Goal: Task Accomplishment & Management: Use online tool/utility

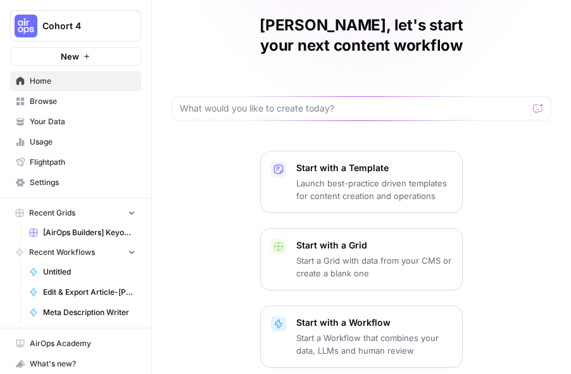
scroll to position [67, 0]
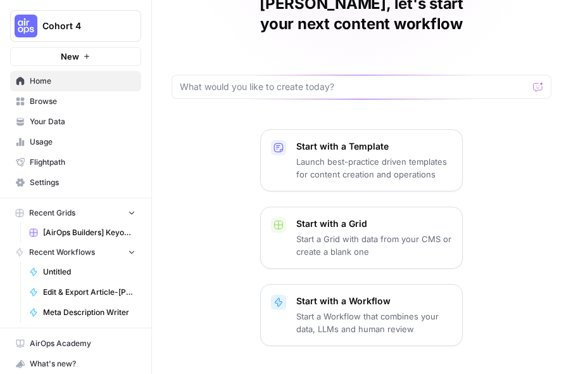
click at [96, 10] on button "Cohort 4" at bounding box center [75, 26] width 131 height 32
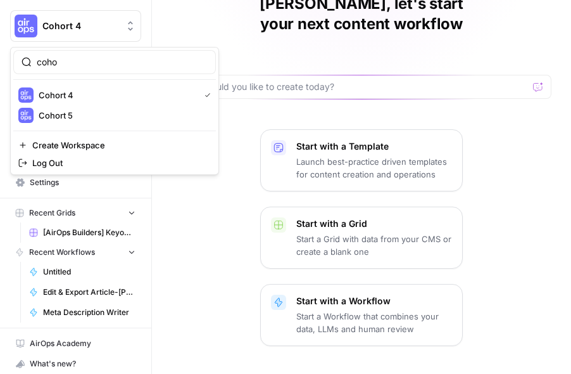
type input "coho"
click at [104, 109] on span "Cohort 5" at bounding box center [122, 115] width 167 height 13
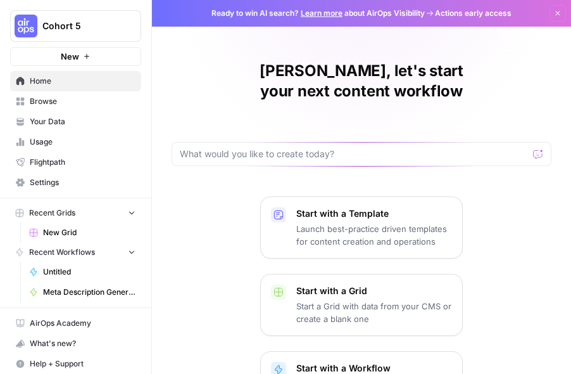
click at [66, 101] on span "Browse" at bounding box center [83, 101] width 106 height 11
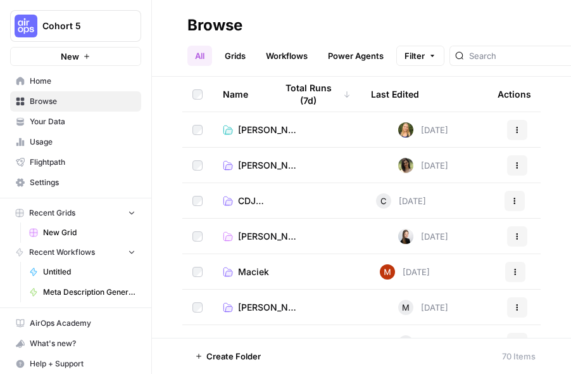
click at [236, 356] on span "Create Folder" at bounding box center [233, 356] width 54 height 13
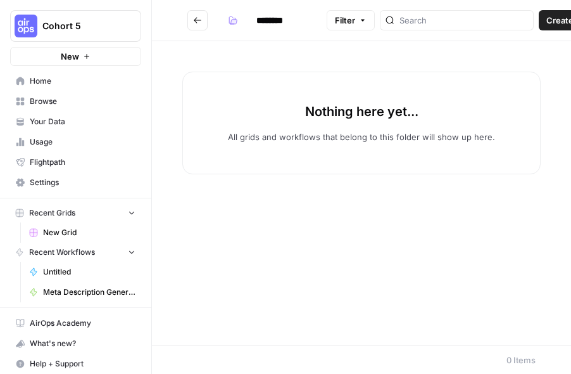
click at [272, 22] on input "********" at bounding box center [286, 20] width 71 height 20
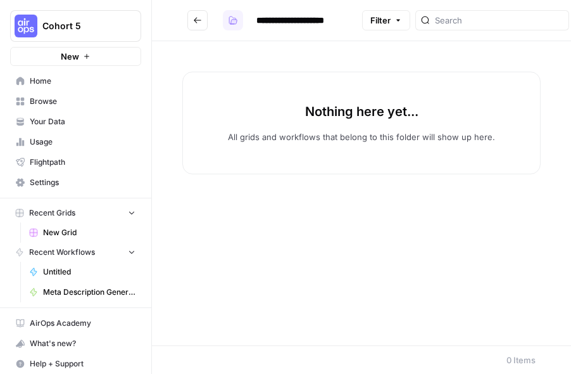
type input "**********"
click at [232, 18] on icon "button" at bounding box center [233, 20] width 9 height 9
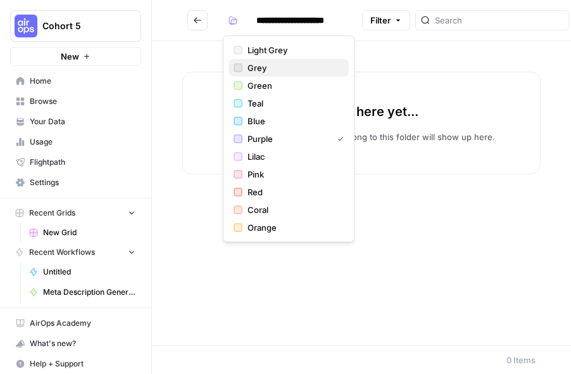
click at [254, 68] on span "Grey" at bounding box center [293, 67] width 91 height 13
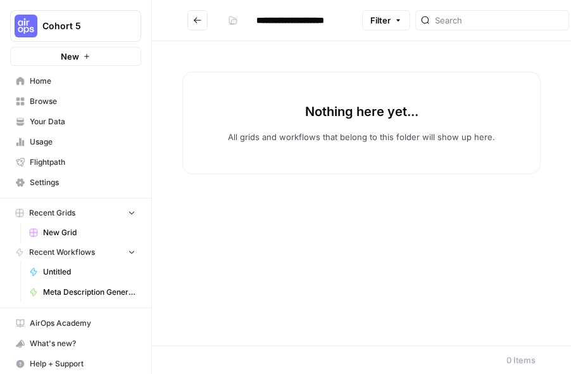
click at [294, 46] on div "Nothing here yet... All grids and workflows that belong to this folder will sho…" at bounding box center [361, 193] width 419 height 304
click at [195, 13] on button "Go back" at bounding box center [197, 20] width 20 height 20
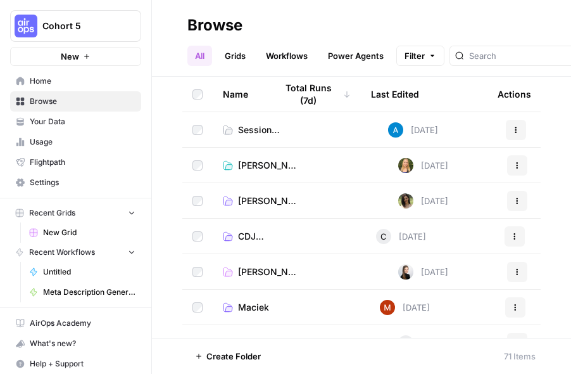
click at [59, 87] on link "Home" at bounding box center [75, 81] width 131 height 20
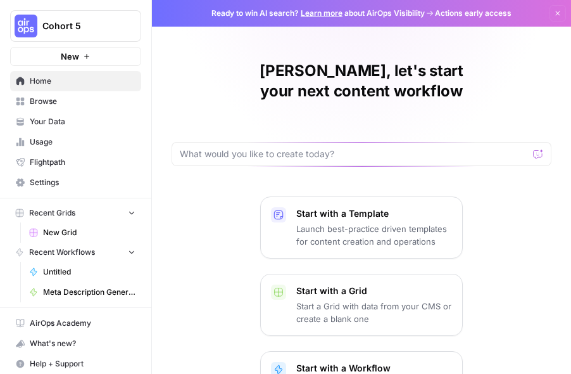
click at [58, 102] on span "Browse" at bounding box center [83, 101] width 106 height 11
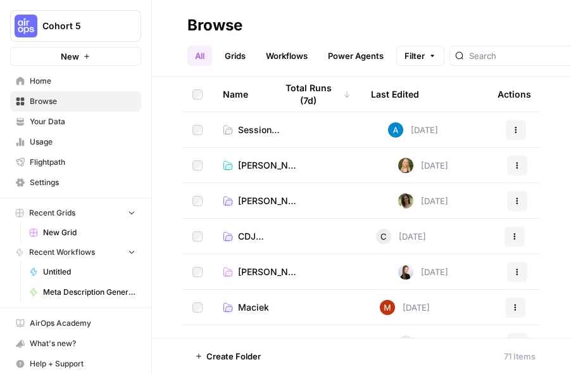
click at [244, 125] on span "Session 2 - Prompting" at bounding box center [260, 129] width 44 height 13
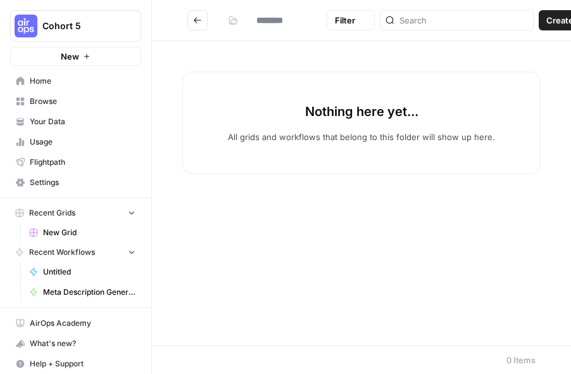
type input "**********"
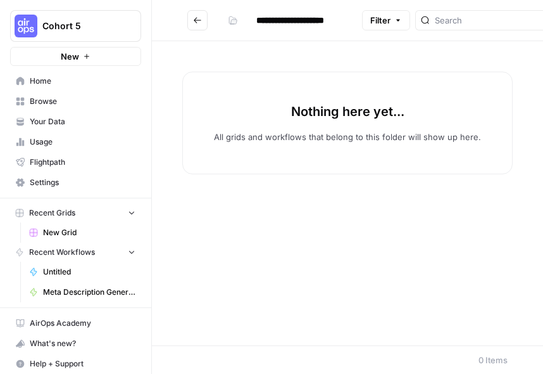
click at [352, 216] on div "Nothing here yet... All grids and workflows that belong to this folder will sho…" at bounding box center [347, 193] width 391 height 304
click at [79, 106] on span "Browse" at bounding box center [83, 101] width 106 height 11
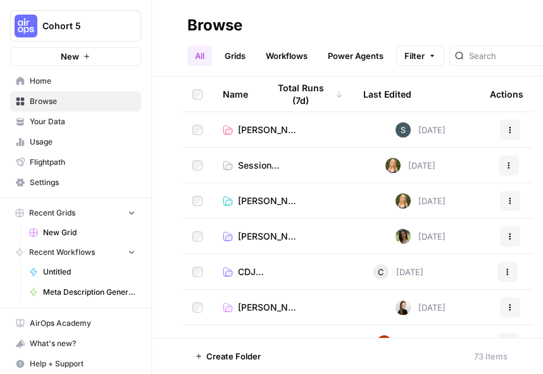
click at [99, 80] on span "Home" at bounding box center [83, 80] width 106 height 11
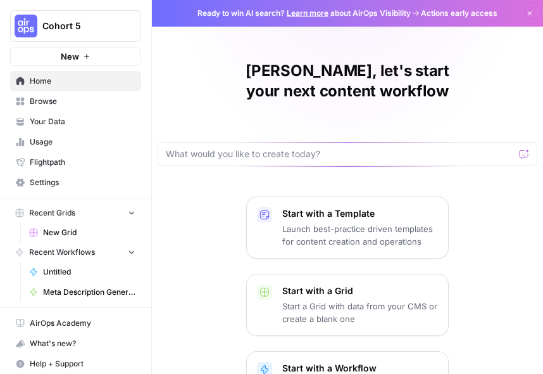
click at [75, 96] on span "Browse" at bounding box center [83, 101] width 106 height 11
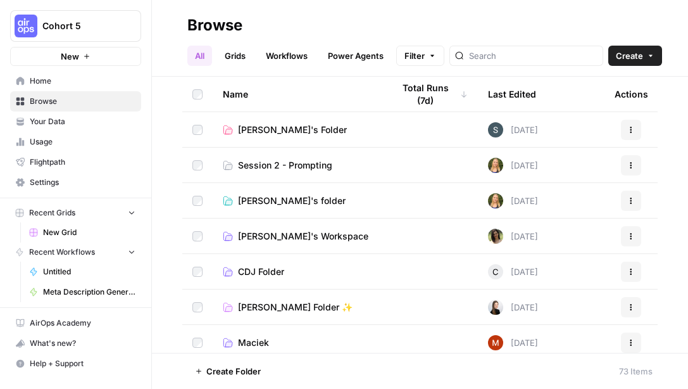
click at [571, 59] on span "Create" at bounding box center [629, 55] width 27 height 13
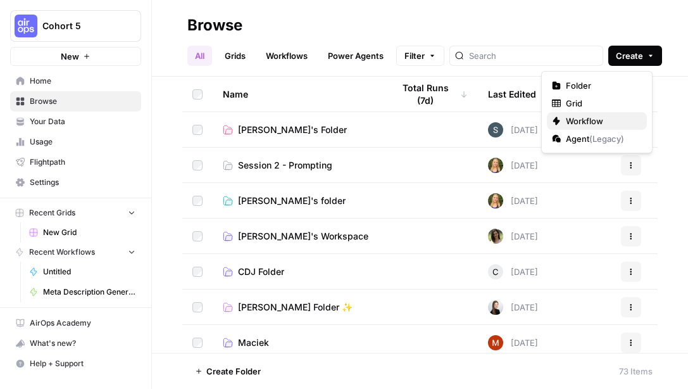
click at [566, 117] on span "Workflow" at bounding box center [601, 121] width 71 height 13
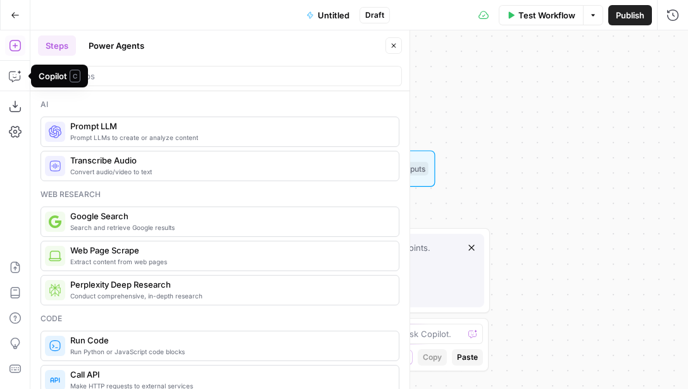
click at [112, 46] on button "Power Agents" at bounding box center [116, 45] width 71 height 20
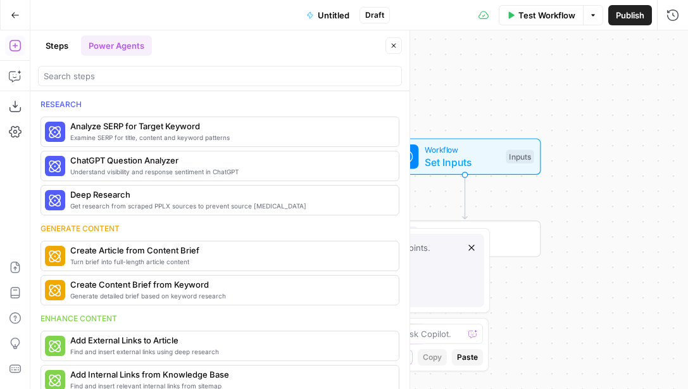
drag, startPoint x: 444, startPoint y: 122, endPoint x: 552, endPoint y: 108, distance: 109.3
click at [552, 108] on div "Workflow Set Inputs Inputs End Output" at bounding box center [359, 209] width 658 height 358
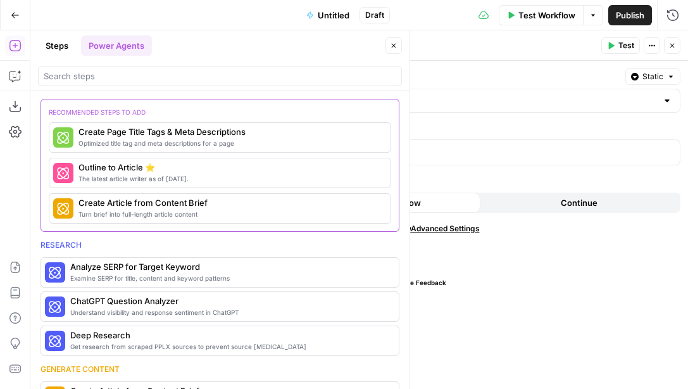
click at [393, 48] on icon "button" at bounding box center [394, 46] width 8 height 8
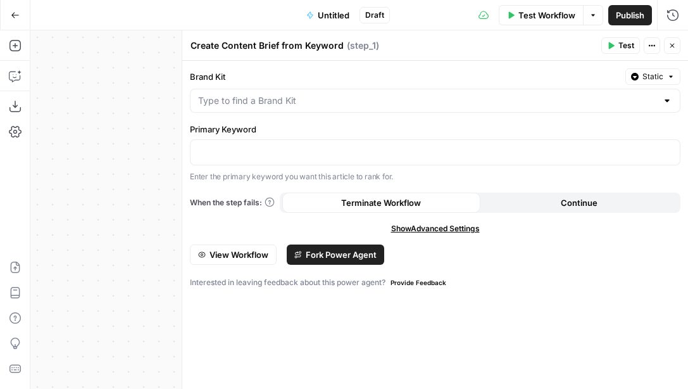
drag, startPoint x: 155, startPoint y: 199, endPoint x: 16, endPoint y: 196, distance: 139.3
click at [16, 196] on div "Add Steps Copilot Download as JSON Settings Import JSON AirOps Academy Help Giv…" at bounding box center [344, 209] width 688 height 358
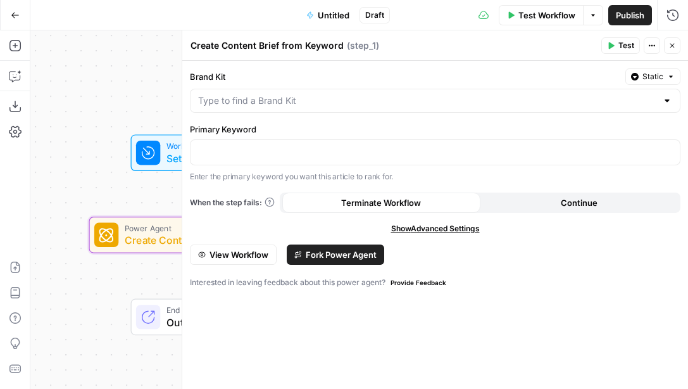
drag, startPoint x: 163, startPoint y: 182, endPoint x: 19, endPoint y: 182, distance: 144.4
click at [19, 182] on div "Add Steps Copilot Download as JSON Settings Import JSON AirOps Academy Help Giv…" at bounding box center [344, 209] width 688 height 358
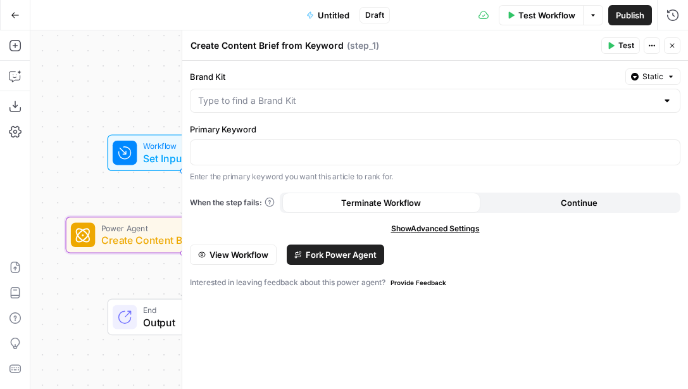
drag, startPoint x: 124, startPoint y: 106, endPoint x: 94, endPoint y: 106, distance: 30.4
click at [94, 106] on div "Workflow Set Inputs Inputs Power Agent Create Content Brief from Keyword Step 1…" at bounding box center [359, 209] width 658 height 358
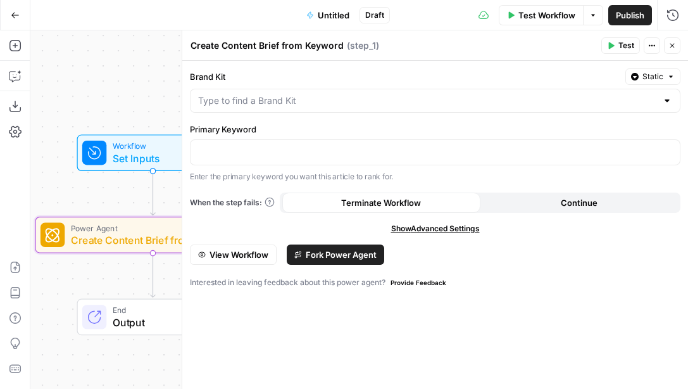
click at [256, 252] on span "View Workflow" at bounding box center [239, 254] width 59 height 13
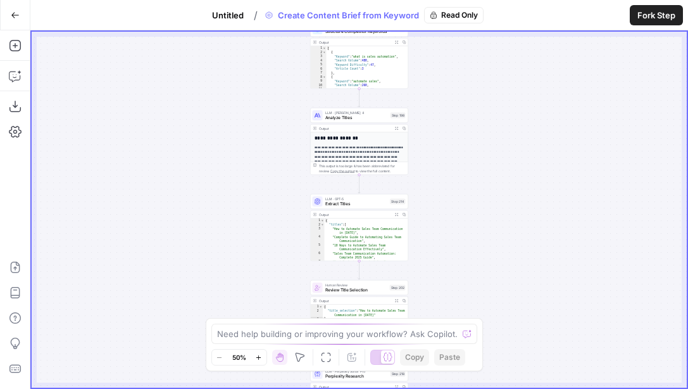
drag, startPoint x: 464, startPoint y: 290, endPoint x: 463, endPoint y: 115, distance: 174.8
click at [463, 115] on div "Workflow Set Inputs Inputs Google Search Perform Google Search Step 51 Output E…" at bounding box center [359, 210] width 655 height 356
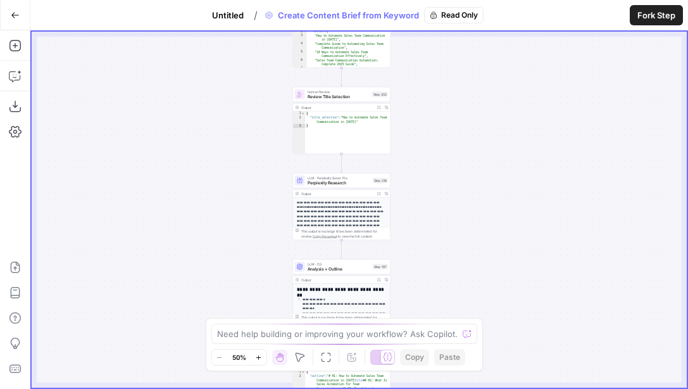
drag, startPoint x: 498, startPoint y: 211, endPoint x: 481, endPoint y: 56, distance: 156.7
click at [481, 56] on div "Workflow Set Inputs Inputs Google Search Perform Google Search Step 51 Output E…" at bounding box center [359, 210] width 655 height 356
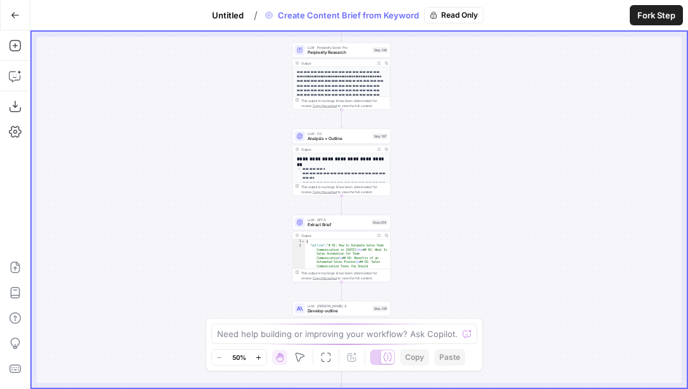
drag, startPoint x: 465, startPoint y: 288, endPoint x: 465, endPoint y: 156, distance: 131.7
click at [465, 156] on div "Workflow Set Inputs Inputs Google Search Perform Google Search Step 51 Output E…" at bounding box center [359, 210] width 655 height 356
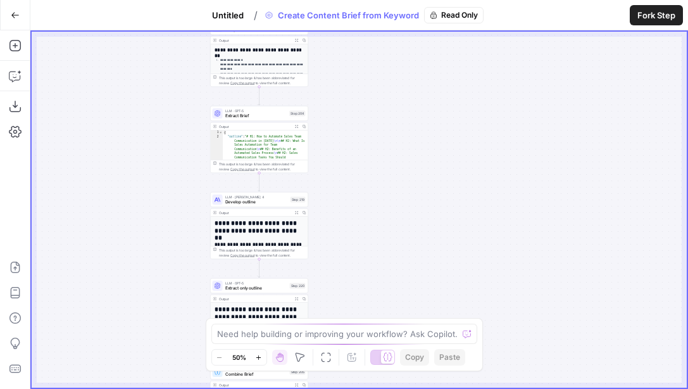
drag, startPoint x: 481, startPoint y: 227, endPoint x: 405, endPoint y: 89, distance: 157.6
click at [405, 89] on div "Workflow Set Inputs Inputs Google Search Perform Google Search Step 51 Output E…" at bounding box center [359, 210] width 655 height 356
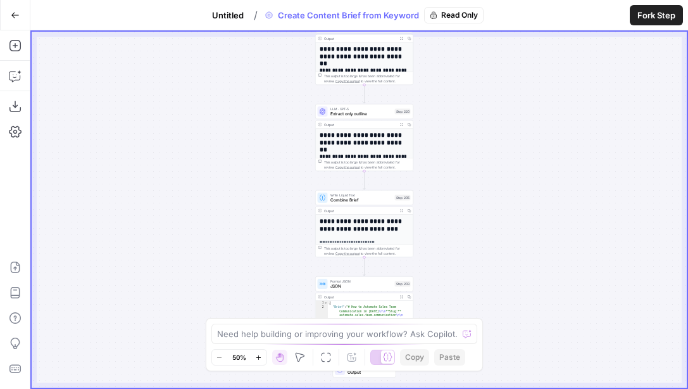
drag, startPoint x: 389, startPoint y: 206, endPoint x: 489, endPoint y: 61, distance: 175.6
click at [489, 61] on div "Workflow Set Inputs Inputs Google Search Perform Google Search Step 51 Output E…" at bounding box center [359, 210] width 655 height 356
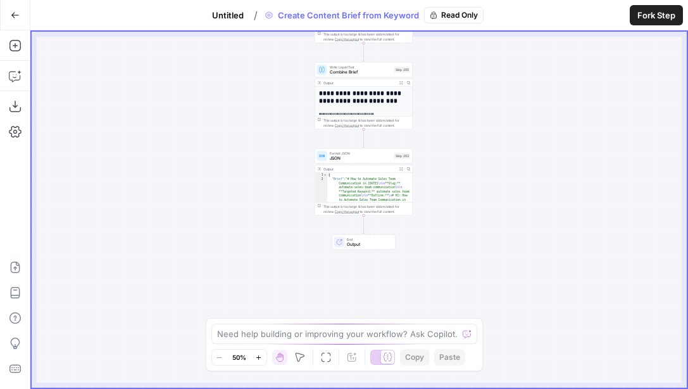
drag, startPoint x: 454, startPoint y: 225, endPoint x: 453, endPoint y: 97, distance: 127.9
click at [453, 97] on div "Workflow Set Inputs Inputs Google Search Perform Google Search Step 51 Output E…" at bounding box center [359, 210] width 655 height 356
drag, startPoint x: 448, startPoint y: 85, endPoint x: 448, endPoint y: 216, distance: 131.1
click at [448, 216] on div "Workflow Set Inputs Inputs Google Search Perform Google Search Step 51 Output E…" at bounding box center [359, 210] width 655 height 356
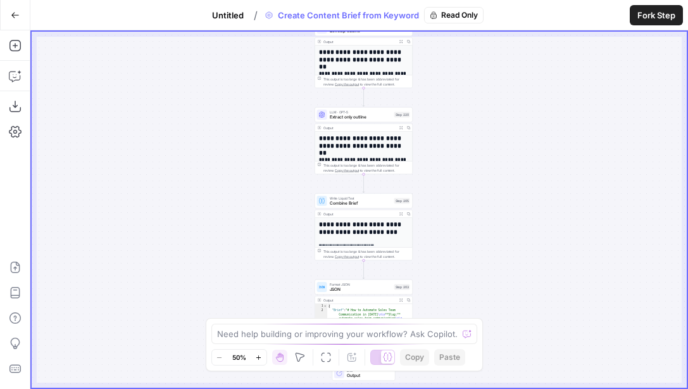
click at [222, 11] on span "Untitled" at bounding box center [228, 15] width 32 height 13
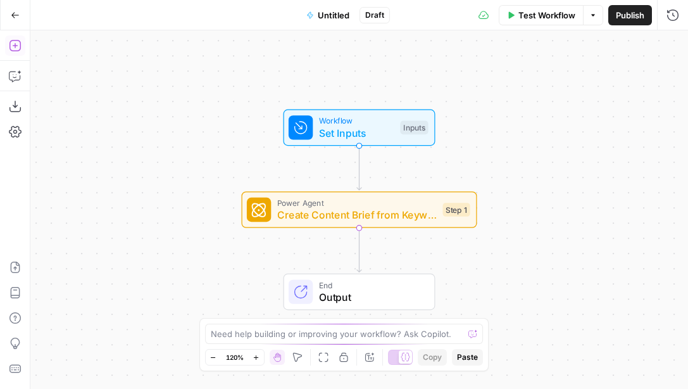
click at [15, 44] on icon "button" at bounding box center [14, 45] width 11 height 11
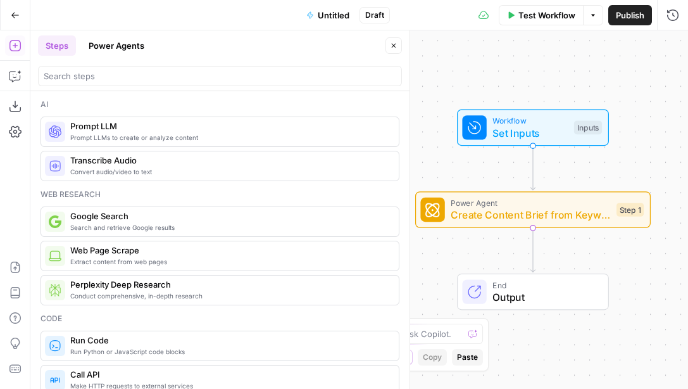
click at [128, 43] on button "Power Agents" at bounding box center [116, 45] width 71 height 20
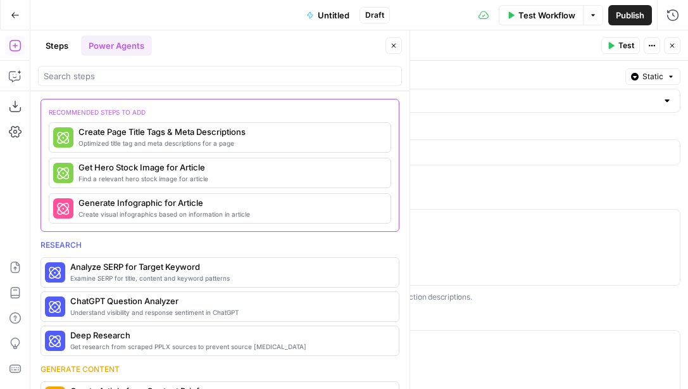
scroll to position [271, 0]
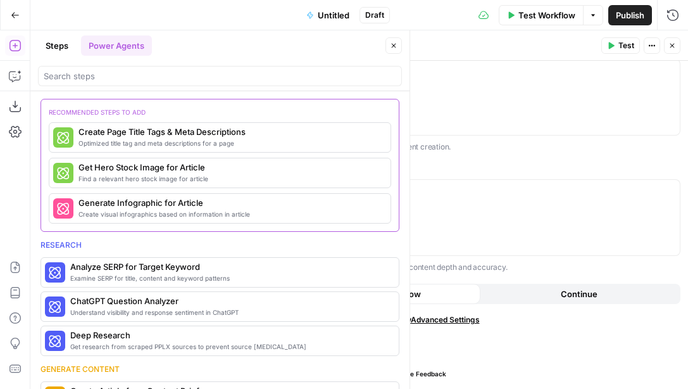
click at [255, 351] on span "View Workflow" at bounding box center [239, 345] width 59 height 13
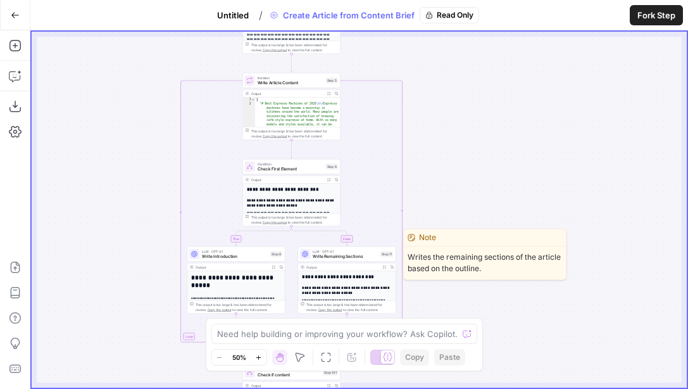
click at [363, 256] on span "Write Remaining Sections" at bounding box center [345, 256] width 65 height 6
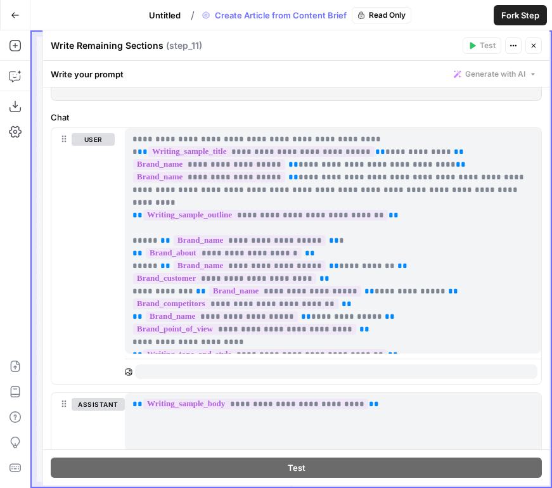
scroll to position [136, 0]
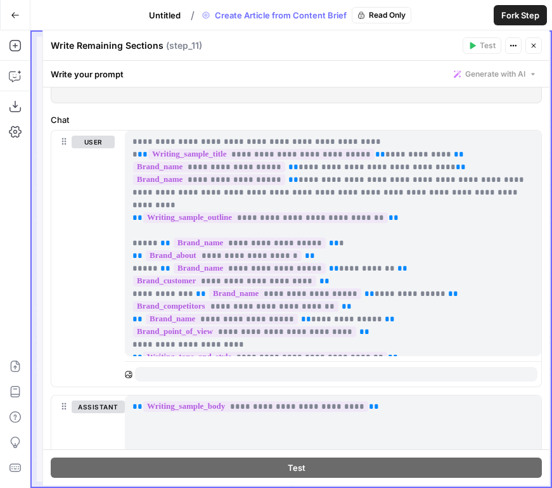
drag, startPoint x: 362, startPoint y: 154, endPoint x: 128, endPoint y: 156, distance: 233.7
click at [128, 156] on div "**********" at bounding box center [333, 242] width 416 height 225
click at [403, 153] on p "**********" at bounding box center [332, 243] width 401 height 215
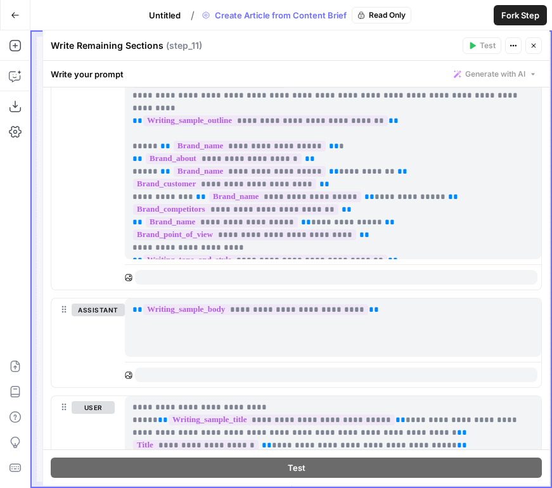
scroll to position [237, 0]
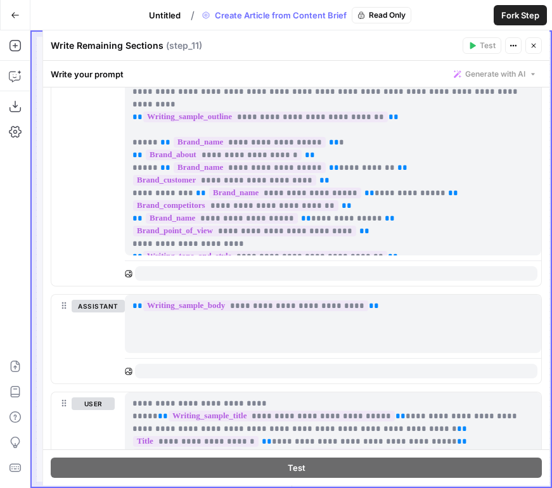
drag, startPoint x: 388, startPoint y: 307, endPoint x: 125, endPoint y: 309, distance: 263.4
click at [125, 309] on div "**********" at bounding box center [333, 323] width 416 height 58
click at [386, 311] on p "**********" at bounding box center [332, 306] width 401 height 13
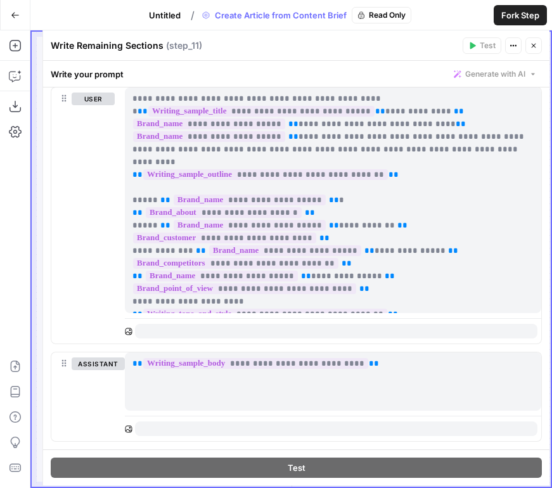
scroll to position [163, 0]
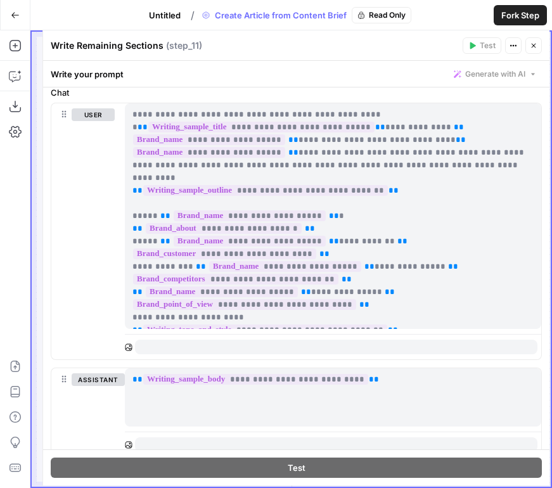
click at [240, 118] on p "**********" at bounding box center [332, 215] width 401 height 215
drag, startPoint x: 218, startPoint y: 114, endPoint x: 304, endPoint y: 114, distance: 85.5
click at [304, 114] on p "**********" at bounding box center [332, 215] width 401 height 215
click at [251, 114] on p "**********" at bounding box center [332, 215] width 401 height 215
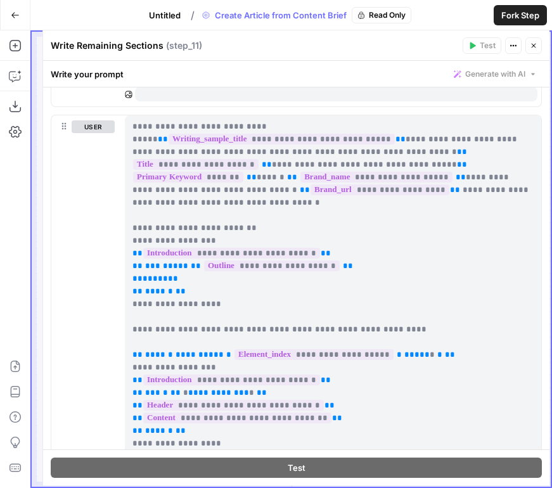
scroll to position [525, 0]
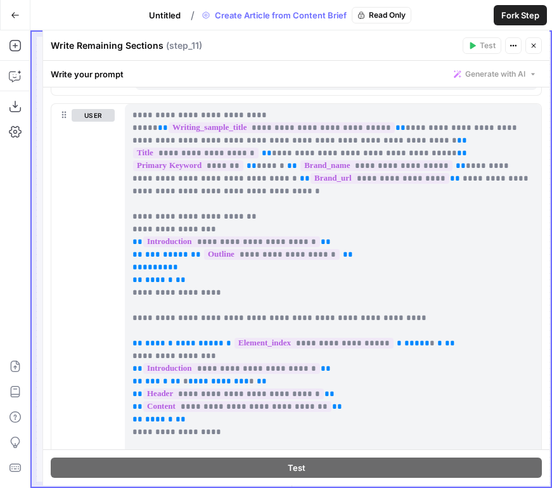
drag, startPoint x: 501, startPoint y: 119, endPoint x: 275, endPoint y: 115, distance: 226.7
click at [275, 115] on p "**********" at bounding box center [332, 286] width 401 height 355
click at [337, 141] on p "**********" at bounding box center [332, 286] width 401 height 355
drag, startPoint x: 249, startPoint y: 139, endPoint x: 468, endPoint y: 130, distance: 219.3
click at [468, 130] on p "**********" at bounding box center [332, 286] width 401 height 355
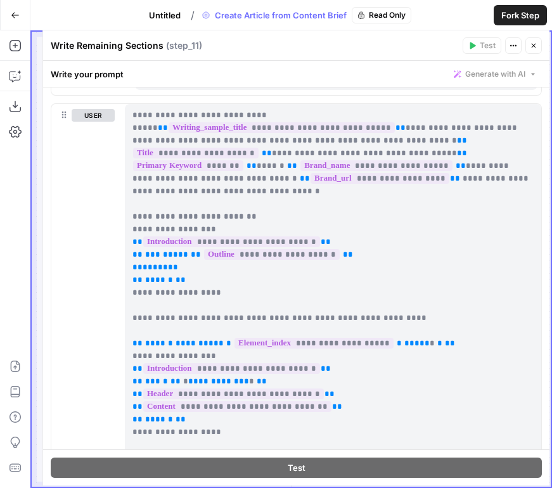
click at [361, 151] on p "**********" at bounding box center [332, 286] width 401 height 355
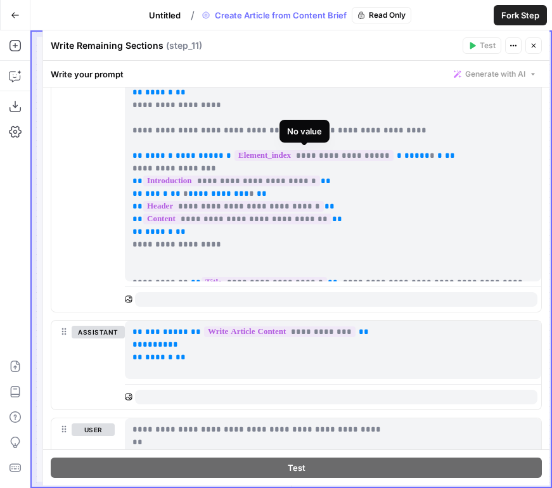
scroll to position [713, 0]
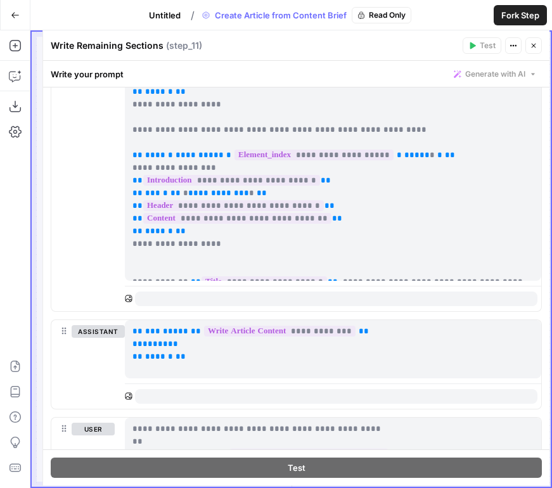
drag, startPoint x: 198, startPoint y: 358, endPoint x: 129, endPoint y: 326, distance: 75.9
click at [129, 326] on div "**********" at bounding box center [333, 349] width 416 height 58
click at [168, 341] on span "**" at bounding box center [173, 343] width 10 height 8
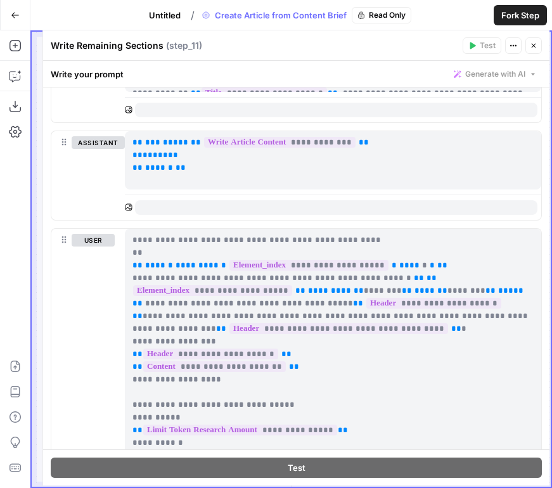
scroll to position [902, 0]
click at [534, 44] on icon "button" at bounding box center [533, 46] width 8 height 8
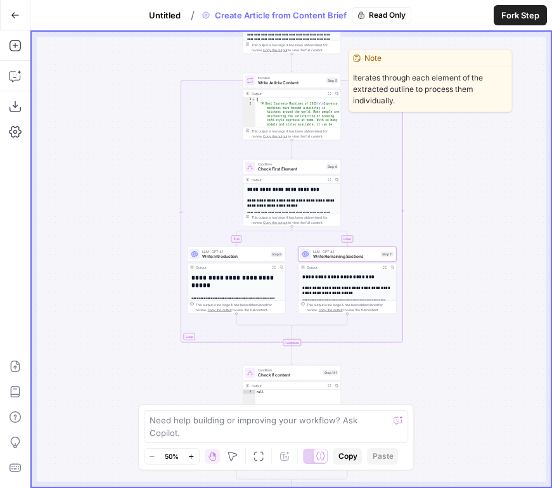
click at [308, 81] on span "Write Article Content" at bounding box center [291, 83] width 66 height 6
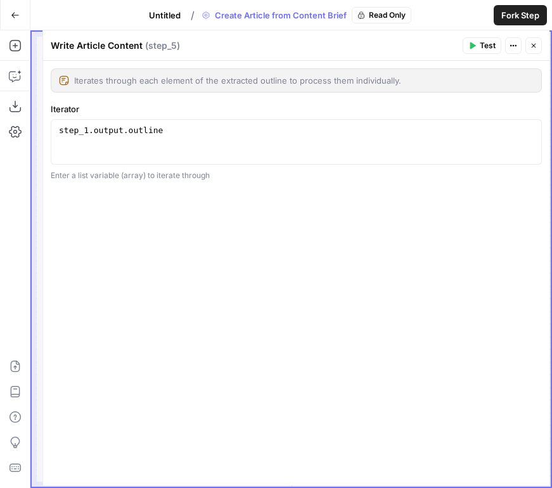
click at [536, 47] on icon "button" at bounding box center [533, 46] width 8 height 8
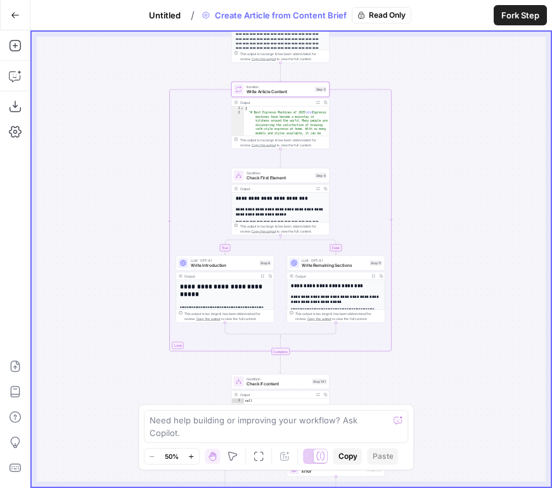
drag, startPoint x: 441, startPoint y: 241, endPoint x: 430, endPoint y: 250, distance: 14.4
click at [430, 250] on div "true false false true Workflow Set Inputs Inputs Google Search Google Search St…" at bounding box center [291, 259] width 519 height 455
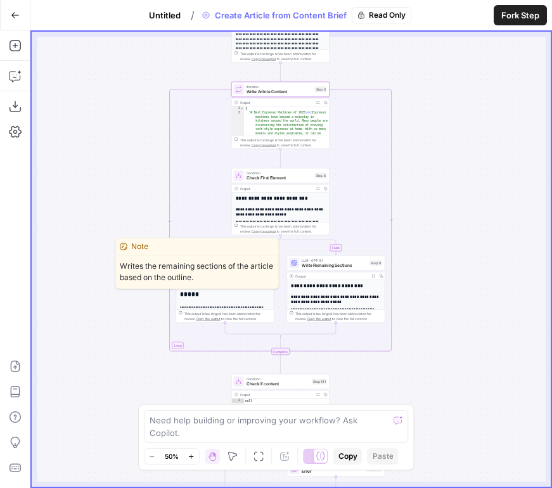
click at [342, 265] on span "Write Remaining Sections" at bounding box center [333, 265] width 65 height 6
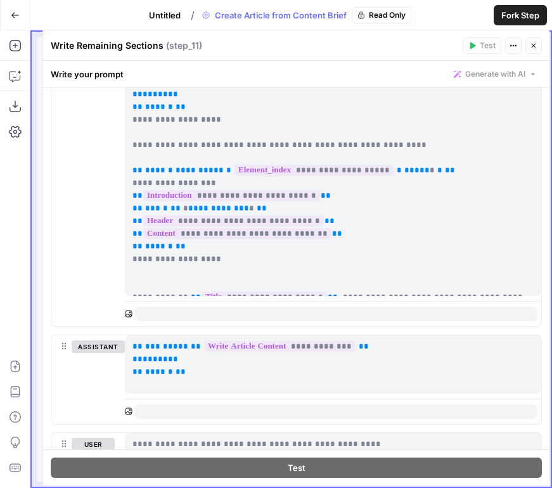
scroll to position [681, 0]
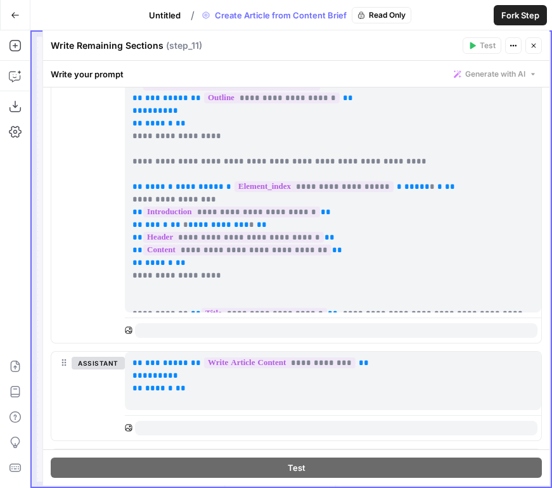
click at [169, 11] on span "Untitled" at bounding box center [165, 15] width 32 height 13
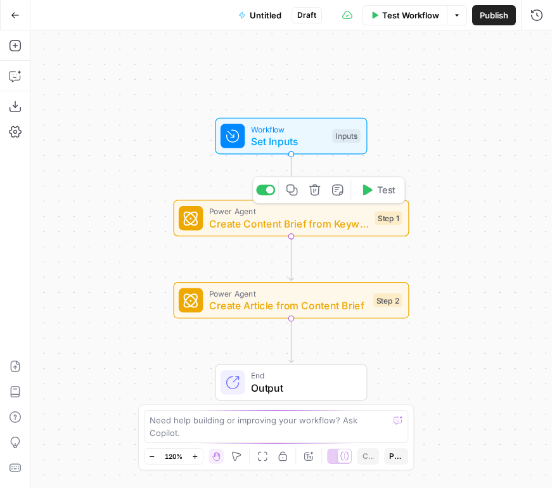
click at [358, 224] on span "Create Content Brief from Keyword" at bounding box center [289, 223] width 160 height 15
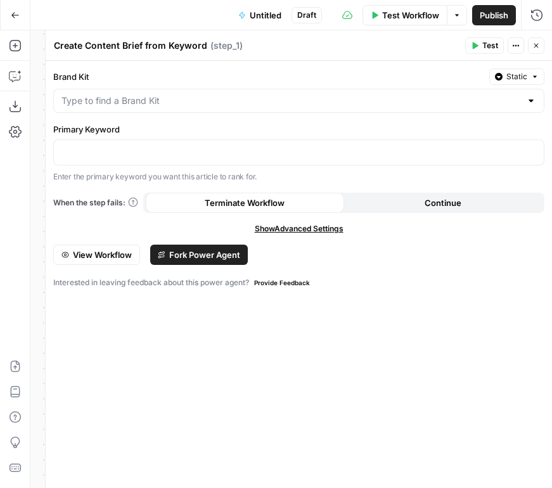
click at [179, 256] on span "Fork Power Agent" at bounding box center [204, 254] width 71 height 13
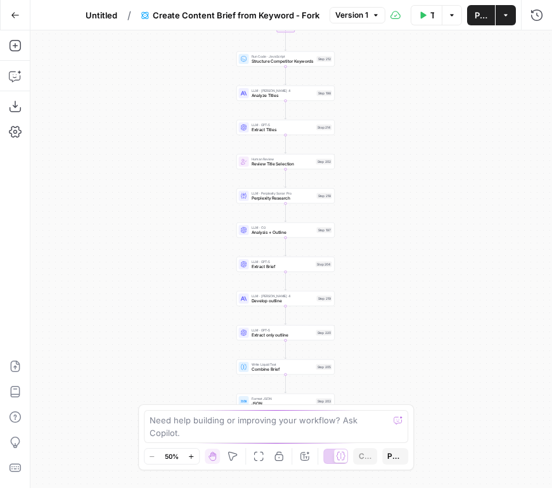
drag, startPoint x: 386, startPoint y: 317, endPoint x: 379, endPoint y: 87, distance: 229.9
click at [379, 87] on div "Workflow Set Inputs Inputs Google Search Perform Google Search Step 51 Loop Ite…" at bounding box center [290, 258] width 521 height 457
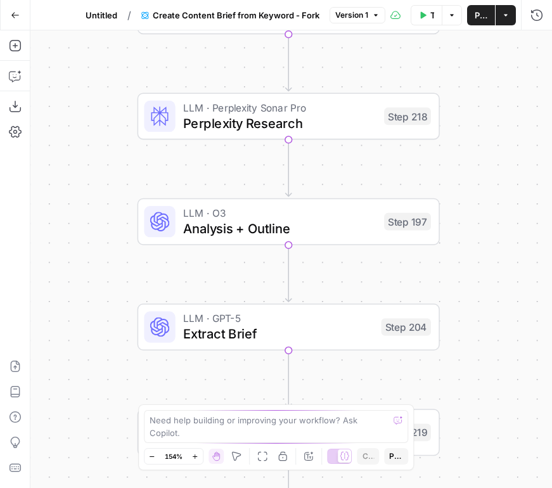
drag, startPoint x: 347, startPoint y: 208, endPoint x: 432, endPoint y: 134, distance: 113.1
click at [432, 134] on div "Workflow Set Inputs Inputs Google Search Perform Google Search Step 51 Loop Ite…" at bounding box center [290, 258] width 521 height 457
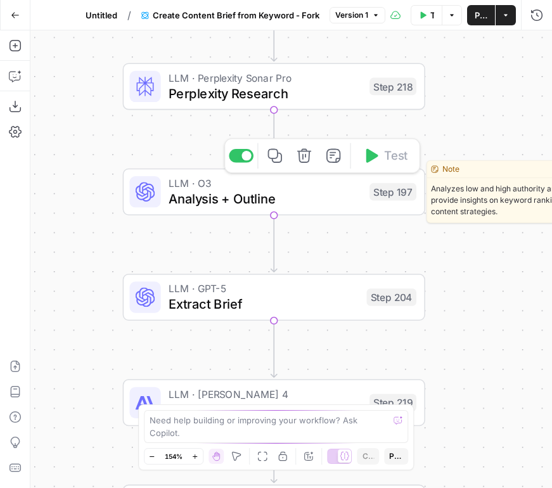
click at [356, 194] on span "Analysis + Outline" at bounding box center [264, 199] width 193 height 20
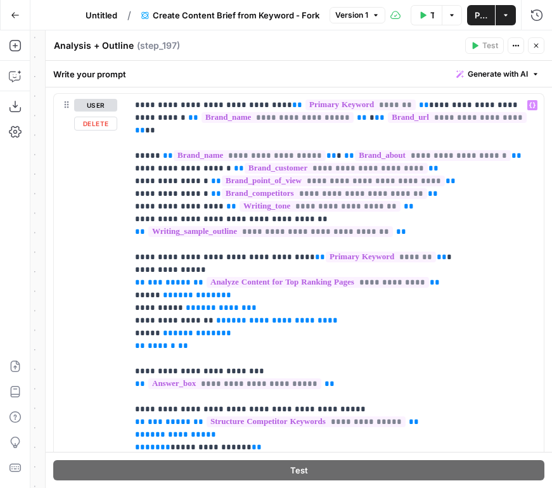
scroll to position [170, 0]
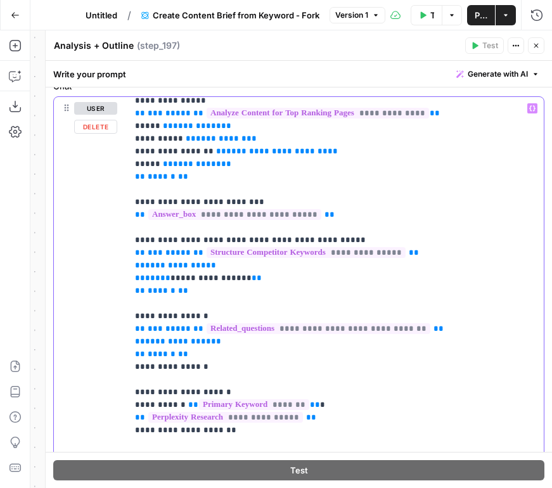
scroll to position [189, 0]
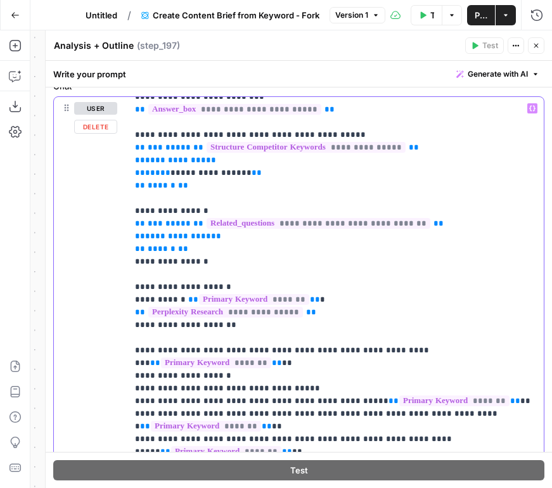
scroll to position [278, 0]
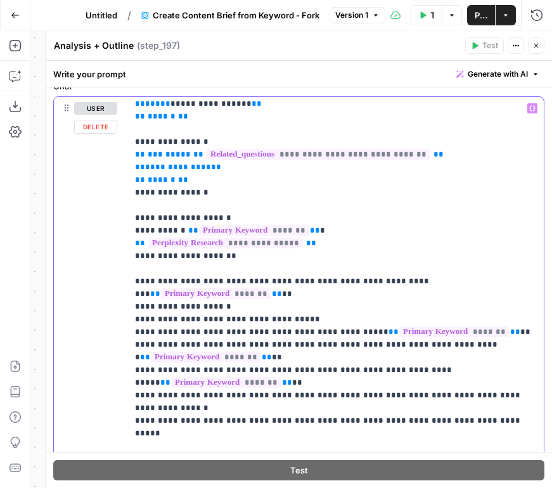
scroll to position [386, 0]
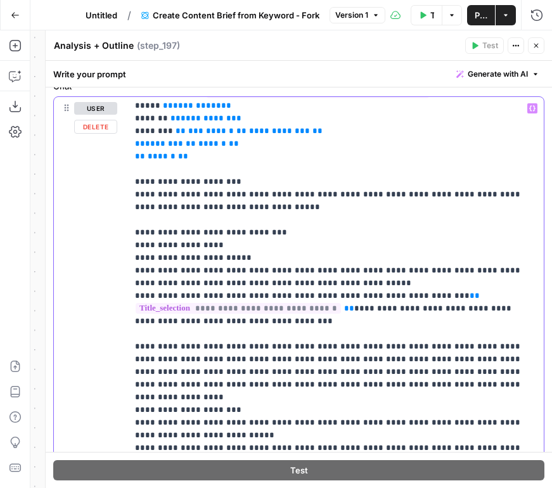
scroll to position [745, 0]
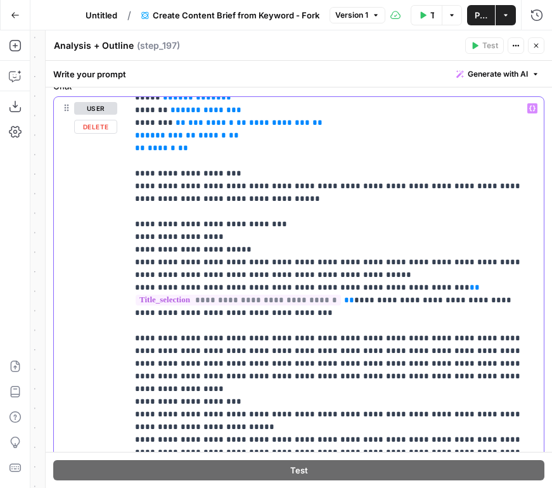
drag, startPoint x: 267, startPoint y: 175, endPoint x: 127, endPoint y: 176, distance: 139.3
click at [127, 176] on div "**********" at bounding box center [335, 355] width 416 height 516
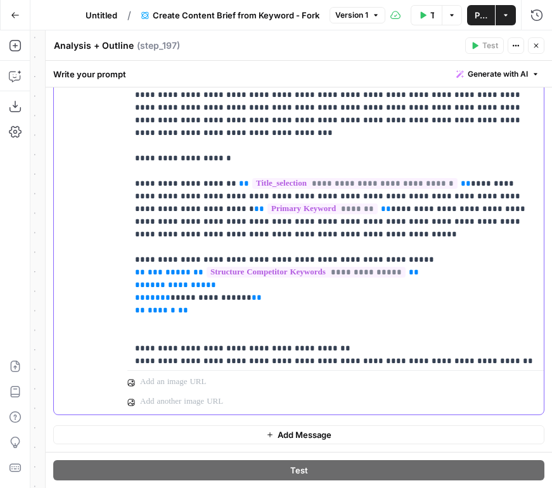
scroll to position [1967, 0]
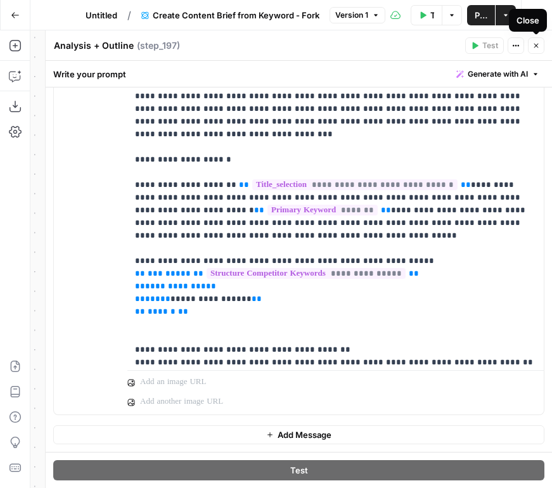
click at [537, 51] on button "Close" at bounding box center [535, 45] width 16 height 16
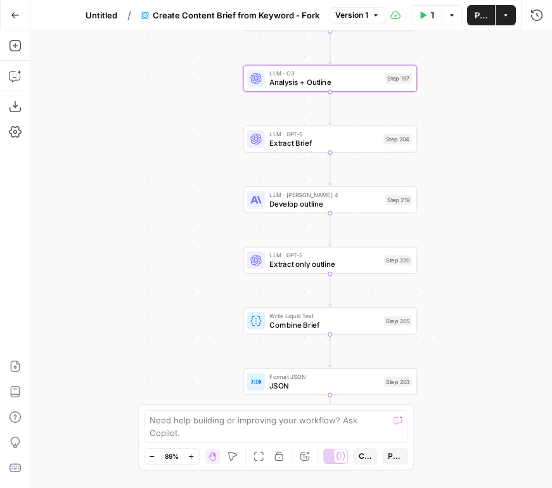
drag, startPoint x: 478, startPoint y: 288, endPoint x: 456, endPoint y: 139, distance: 151.1
click at [456, 139] on div "Workflow Set Inputs Inputs Google Search Perform Google Search Step 51 Loop Ite…" at bounding box center [290, 258] width 521 height 457
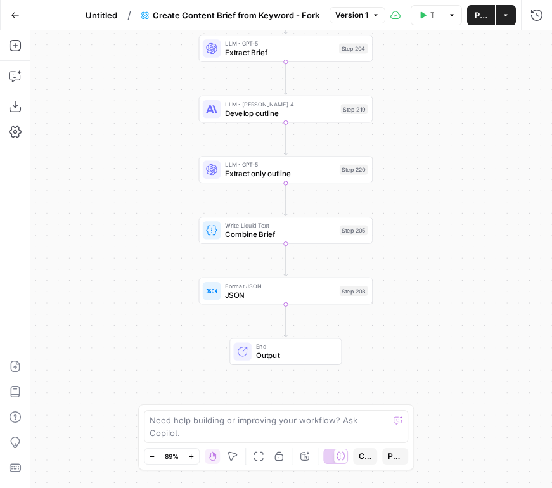
drag, startPoint x: 470, startPoint y: 288, endPoint x: 433, endPoint y: 211, distance: 85.5
click at [433, 211] on div "Workflow Set Inputs Inputs Google Search Perform Google Search Step 51 Loop Ite…" at bounding box center [290, 258] width 521 height 457
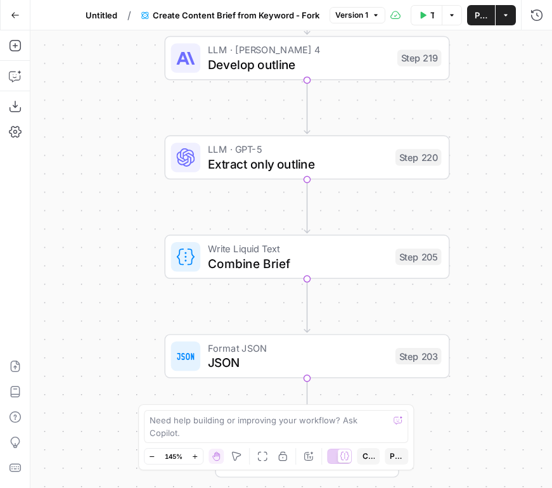
drag, startPoint x: 300, startPoint y: 199, endPoint x: 370, endPoint y: 199, distance: 70.9
click at [370, 199] on div "Workflow Set Inputs Inputs Google Search Perform Google Search Step 51 Loop Ite…" at bounding box center [290, 258] width 521 height 457
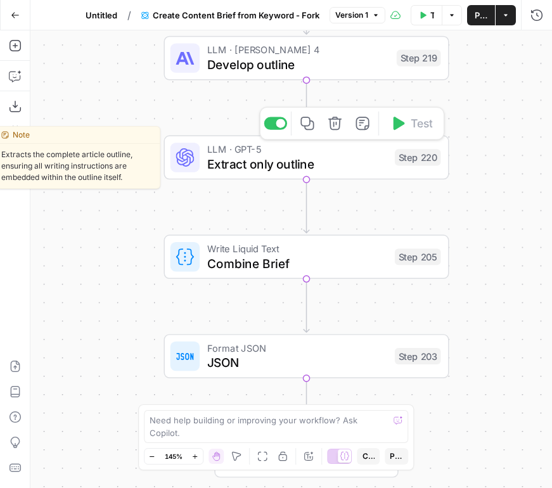
click at [245, 159] on span "Extract only outline" at bounding box center [297, 164] width 180 height 18
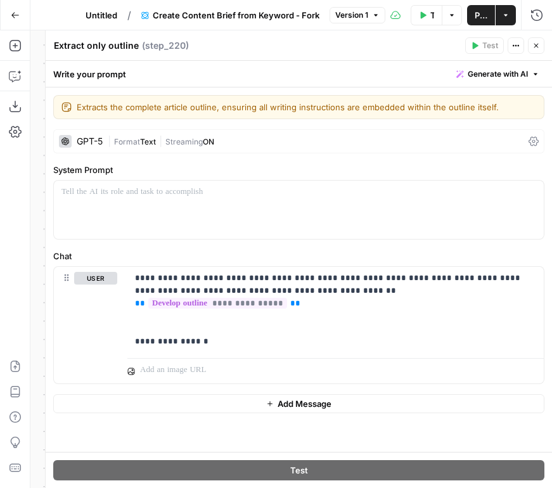
click at [533, 43] on icon "button" at bounding box center [536, 46] width 8 height 8
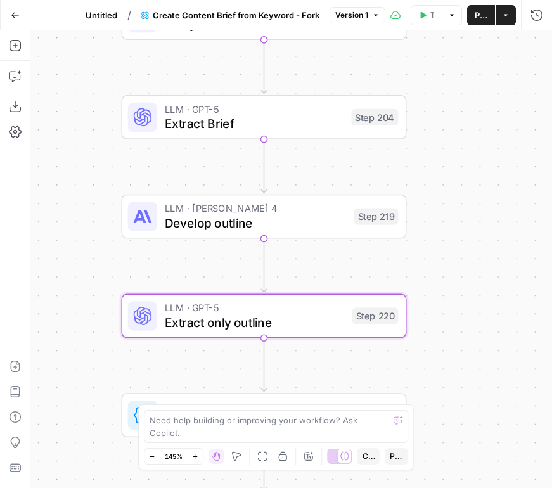
drag, startPoint x: 495, startPoint y: 155, endPoint x: 452, endPoint y: 315, distance: 165.9
click at [452, 315] on div "Workflow Set Inputs Inputs Google Search Perform Google Search Step 51 Loop Ite…" at bounding box center [290, 258] width 521 height 457
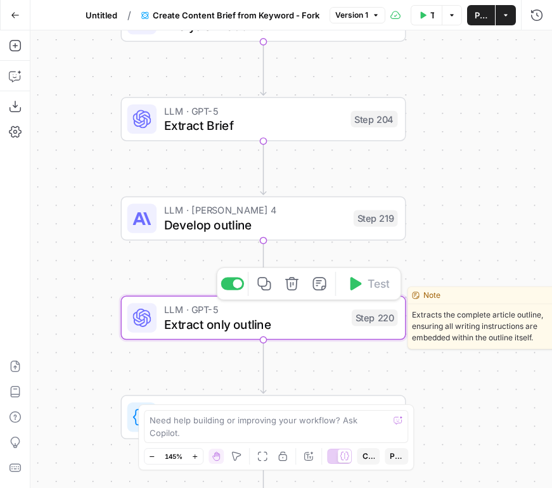
click at [287, 325] on span "Extract only outline" at bounding box center [254, 324] width 180 height 18
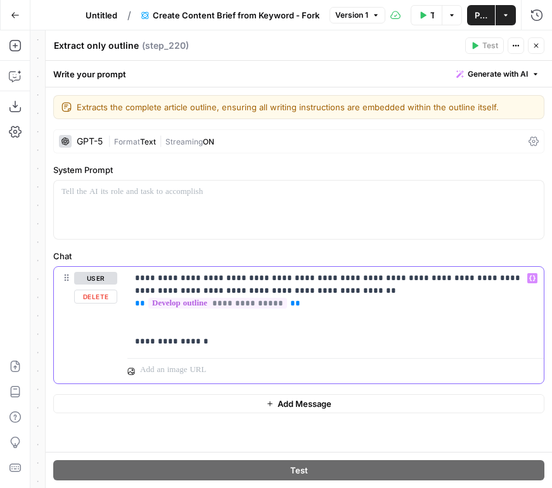
drag, startPoint x: 225, startPoint y: 343, endPoint x: 113, endPoint y: 344, distance: 112.1
click at [113, 344] on div "**********" at bounding box center [298, 325] width 489 height 117
click at [220, 344] on p "**********" at bounding box center [335, 310] width 401 height 76
drag, startPoint x: 200, startPoint y: 344, endPoint x: 176, endPoint y: 343, distance: 24.1
click at [176, 343] on p "**********" at bounding box center [335, 310] width 401 height 76
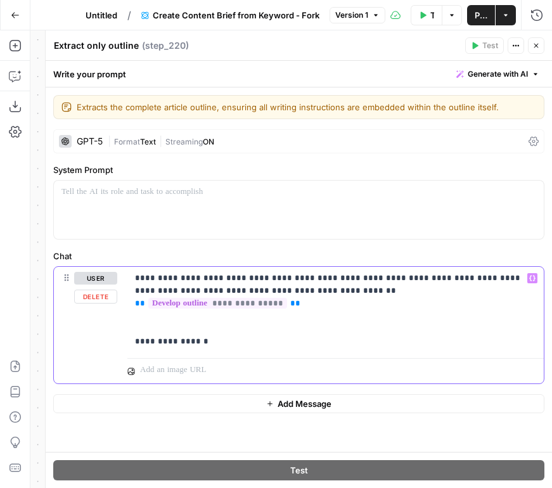
click at [218, 341] on p "**********" at bounding box center [335, 310] width 401 height 76
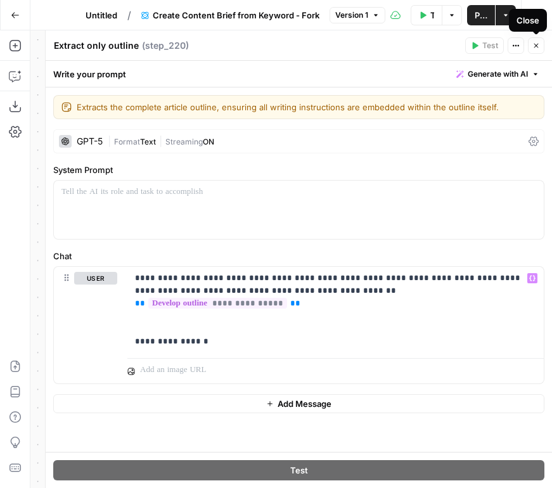
click at [533, 53] on button "Close" at bounding box center [535, 45] width 16 height 16
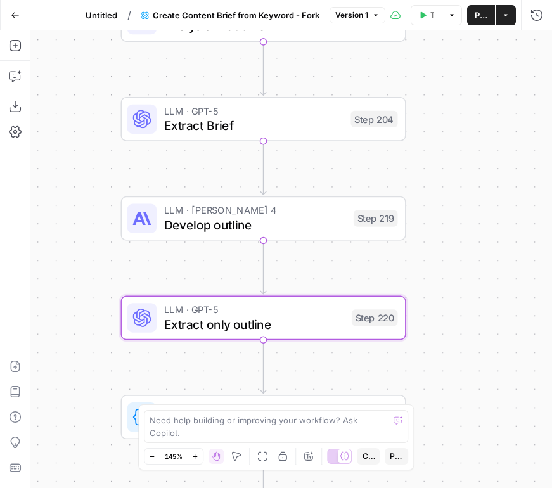
click at [110, 11] on span "Untitled" at bounding box center [101, 15] width 32 height 13
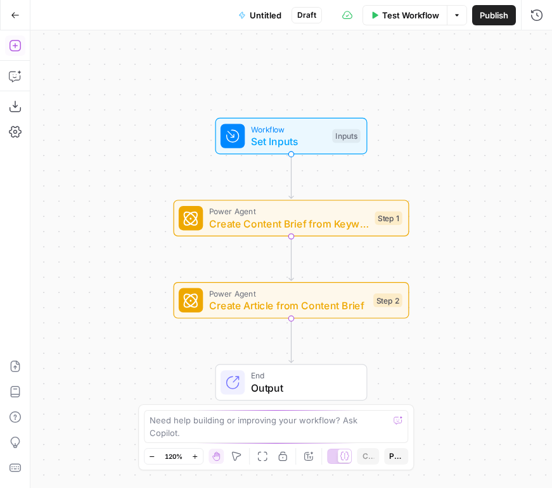
click at [15, 46] on icon "button" at bounding box center [14, 45] width 11 height 11
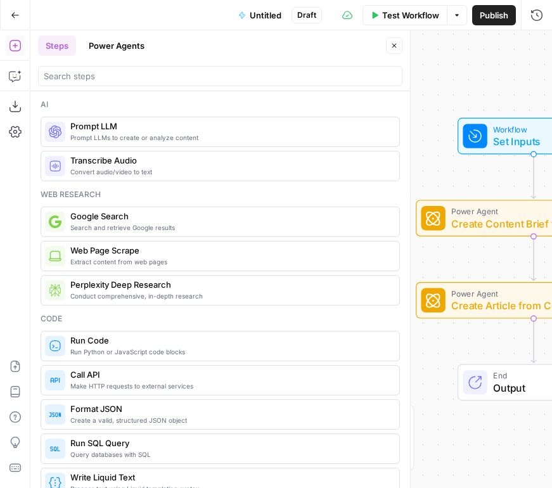
click at [119, 42] on button "Power Agents" at bounding box center [116, 45] width 71 height 20
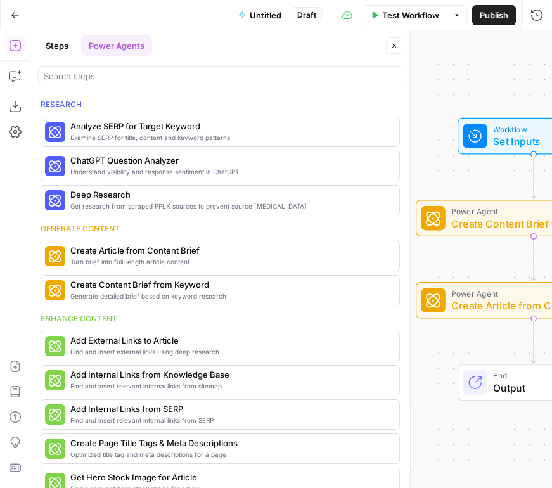
click at [126, 89] on header "Steps Power Agents Close" at bounding box center [219, 60] width 379 height 61
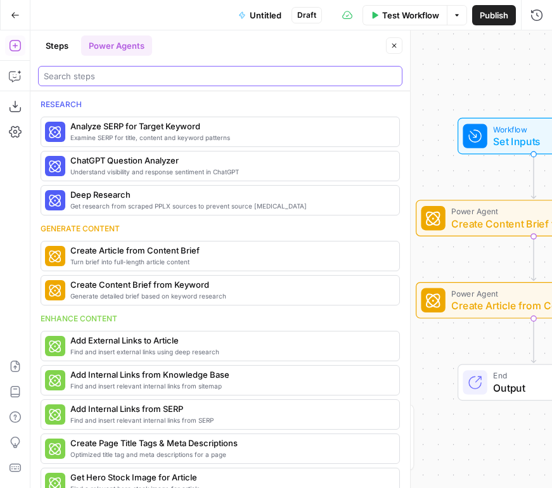
click at [131, 76] on input "search" at bounding box center [220, 76] width 353 height 13
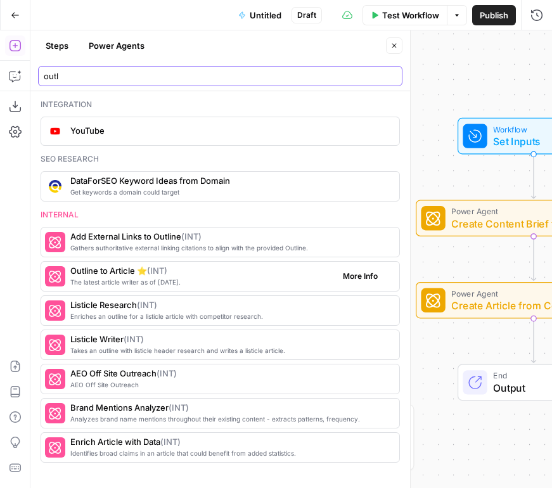
type input "outl"
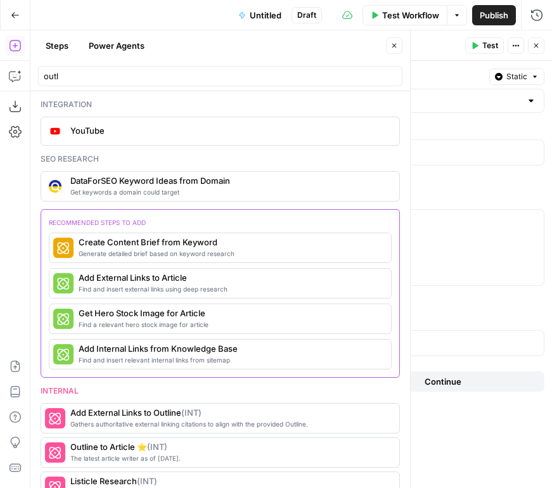
click at [209, 373] on span "Fork Power Agent" at bounding box center [204, 433] width 71 height 13
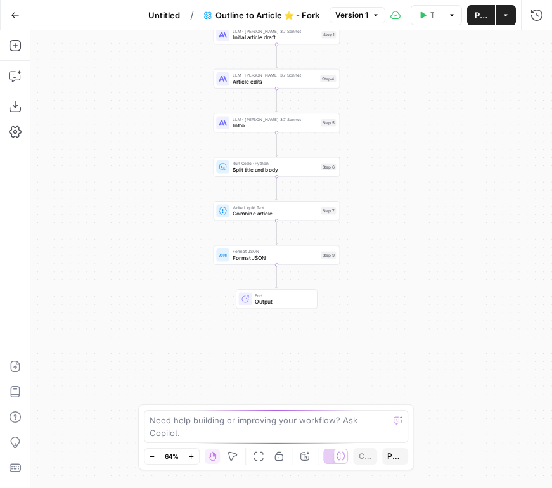
drag, startPoint x: 456, startPoint y: 300, endPoint x: 441, endPoint y: 133, distance: 167.2
click at [441, 133] on div "Workflow Set Inputs Inputs Google Search Google Search Step 2 LLM · GPT-4o Extr…" at bounding box center [290, 258] width 521 height 457
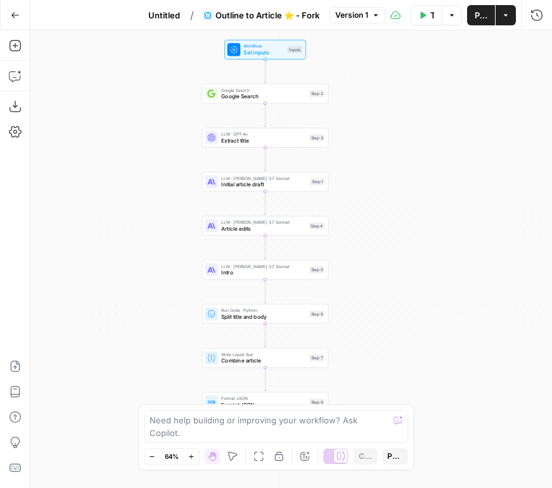
drag, startPoint x: 365, startPoint y: 112, endPoint x: 354, endPoint y: 287, distance: 175.1
click at [354, 287] on div "Workflow Set Inputs Inputs Google Search Google Search Step 2 LLM · GPT-4o Extr…" at bounding box center [290, 258] width 521 height 457
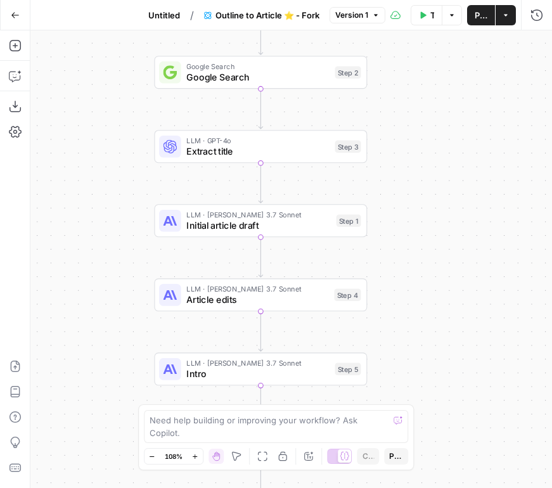
drag, startPoint x: 336, startPoint y: 183, endPoint x: 407, endPoint y: 185, distance: 71.6
click at [407, 185] on div "Workflow Set Inputs Inputs Google Search Google Search Step 2 LLM · GPT-4o Extr…" at bounding box center [290, 258] width 521 height 457
drag, startPoint x: 422, startPoint y: 114, endPoint x: 422, endPoint y: 194, distance: 79.8
click at [422, 194] on div "Workflow Set Inputs Inputs Google Search Google Search Step 2 LLM · GPT-4o Extr…" at bounding box center [290, 258] width 521 height 457
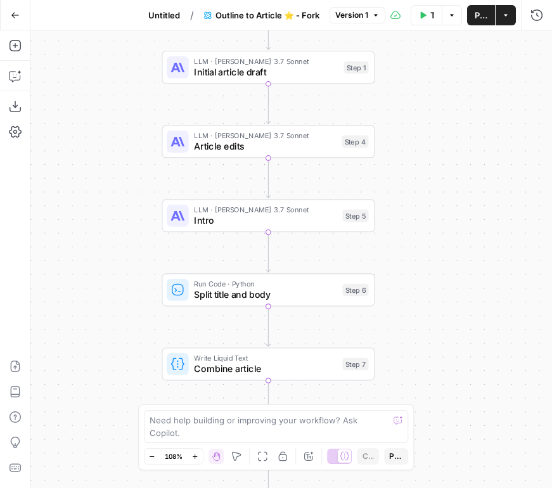
drag, startPoint x: 408, startPoint y: 350, endPoint x: 417, endPoint y: 115, distance: 234.5
click at [417, 115] on div "Workflow Set Inputs Inputs Google Search Google Search Step 2 LLM · GPT-4o Extr…" at bounding box center [290, 258] width 521 height 457
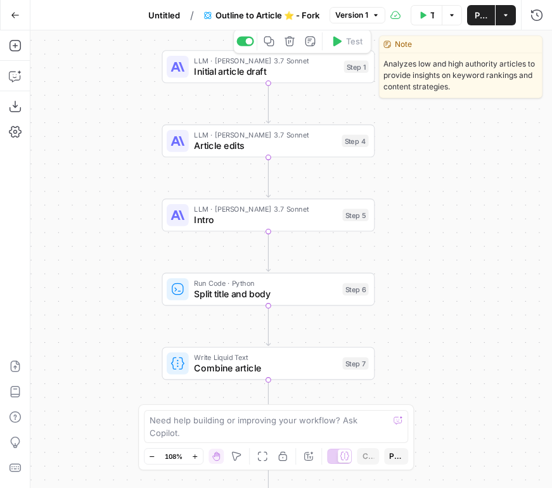
click at [308, 81] on div "LLM · [PERSON_NAME] 3.7 Sonnet Initial article draft Step 1 Copy step Delete st…" at bounding box center [267, 66] width 213 height 33
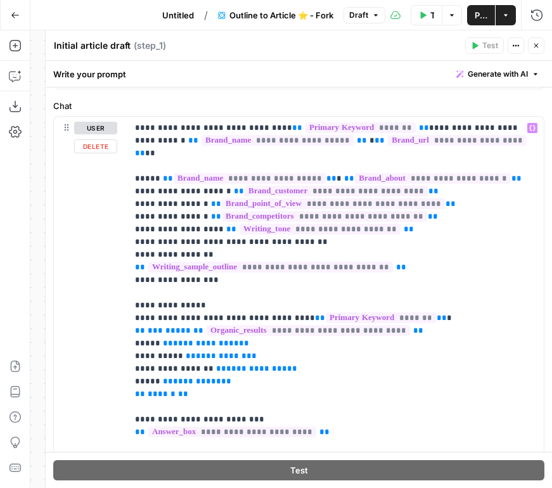
scroll to position [147, 0]
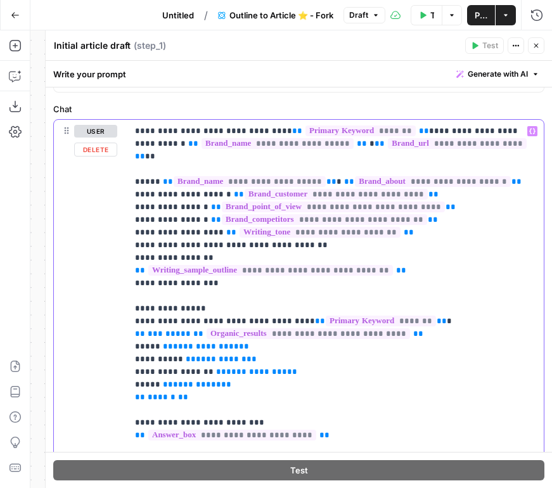
drag, startPoint x: 399, startPoint y: 131, endPoint x: 127, endPoint y: 133, distance: 272.3
click at [127, 133] on div "**********" at bounding box center [335, 378] width 416 height 516
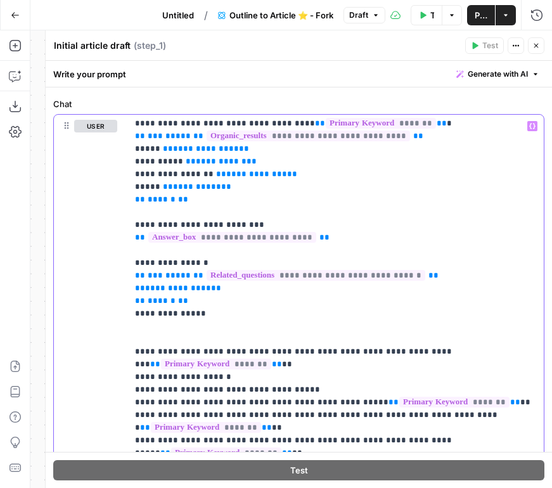
scroll to position [148, 0]
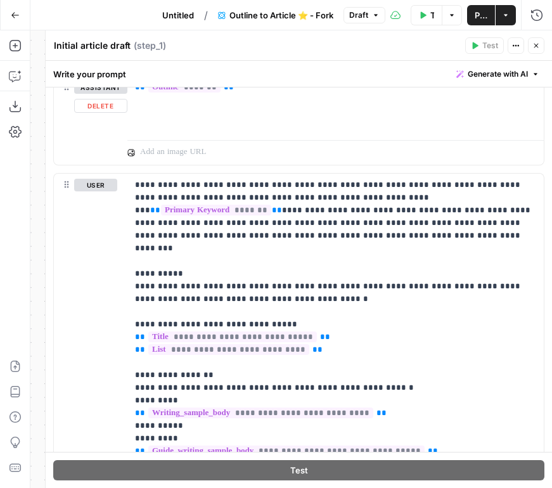
scroll to position [783, 0]
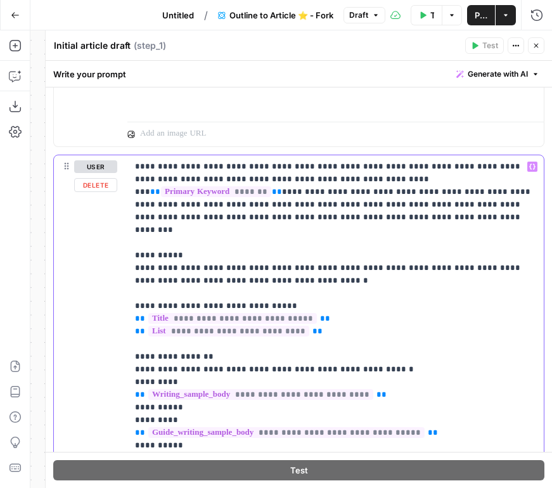
click at [251, 173] on p "**********" at bounding box center [335, 457] width 401 height 595
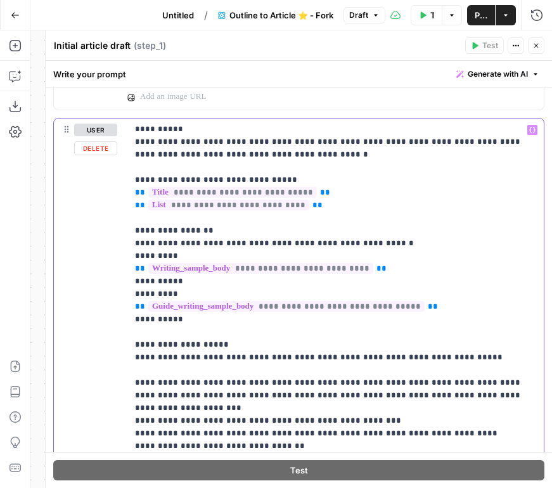
scroll to position [824, 0]
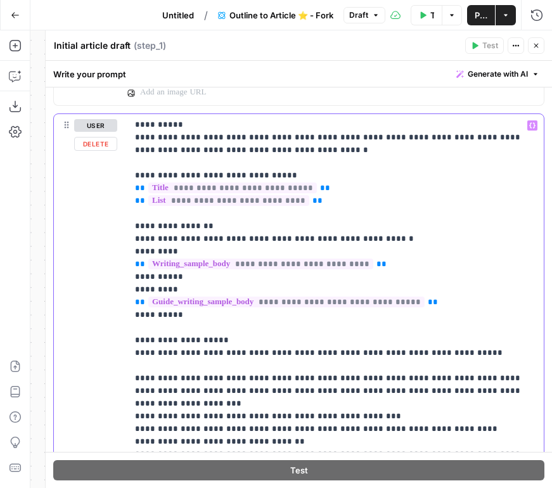
click at [337, 196] on p "**********" at bounding box center [335, 327] width 401 height 595
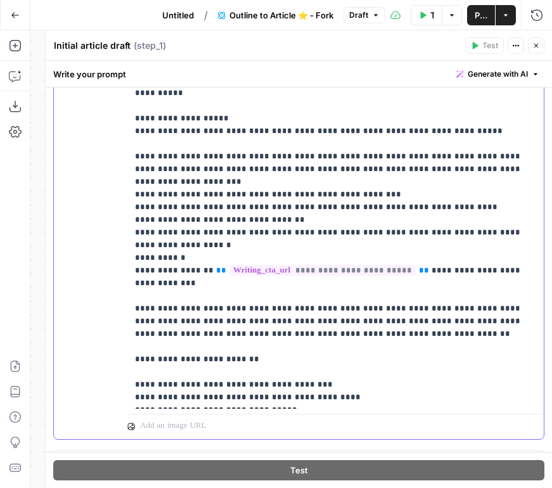
scroll to position [1047, 0]
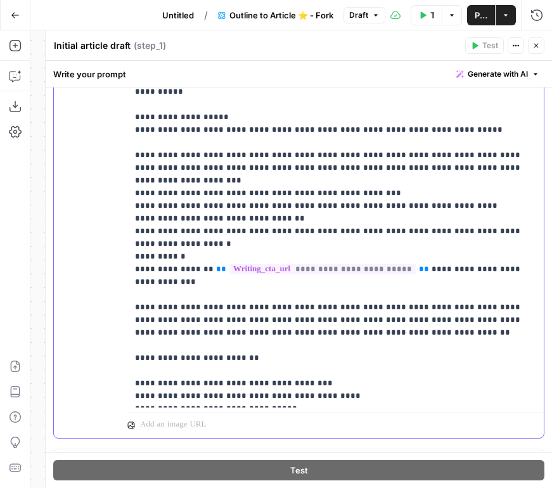
click at [388, 164] on p "**********" at bounding box center [335, 104] width 401 height 595
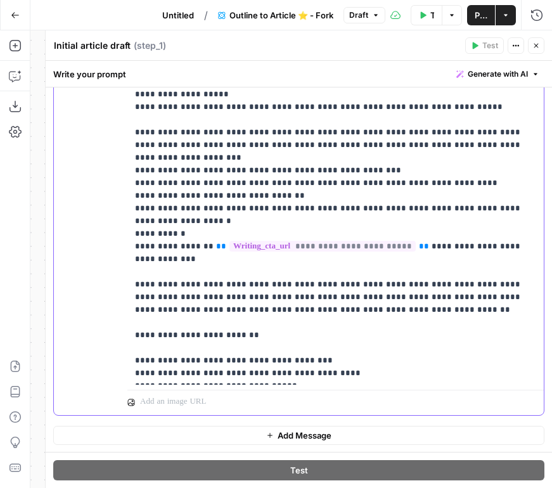
drag, startPoint x: 320, startPoint y: 314, endPoint x: 84, endPoint y: 311, distance: 236.2
click at [84, 311] on div "**********" at bounding box center [298, 141] width 489 height 546
click at [258, 319] on p "**********" at bounding box center [335, 81] width 401 height 595
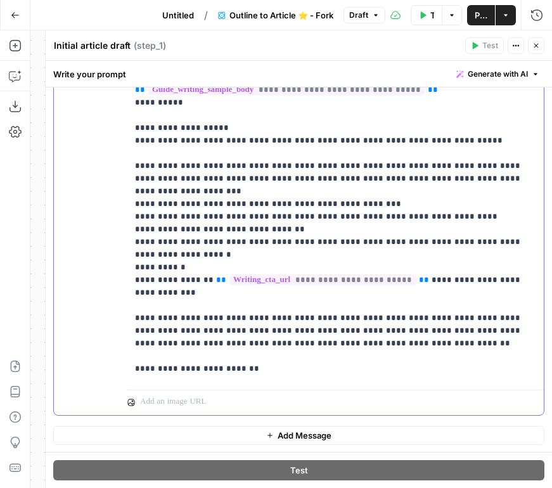
scroll to position [53, 0]
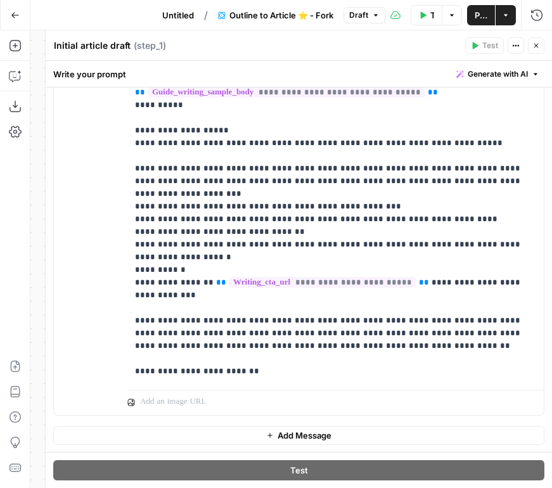
click at [537, 46] on icon "button" at bounding box center [536, 46] width 8 height 8
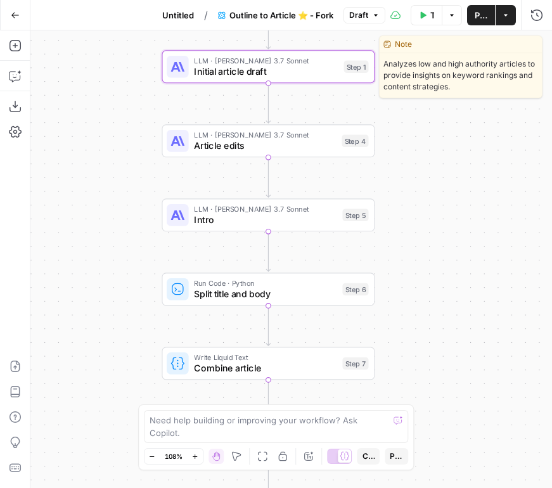
click at [287, 69] on span "Initial article draft" at bounding box center [266, 72] width 144 height 14
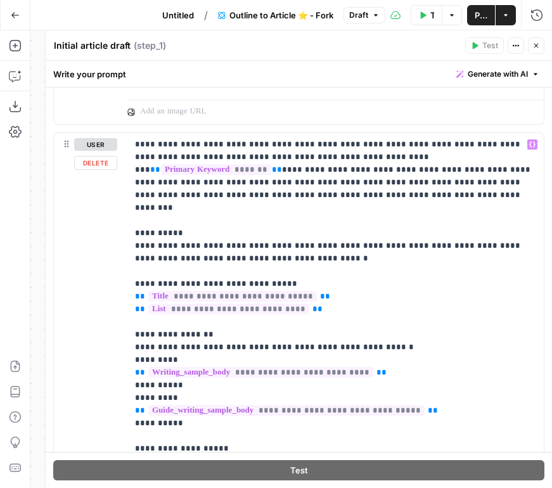
scroll to position [799, 0]
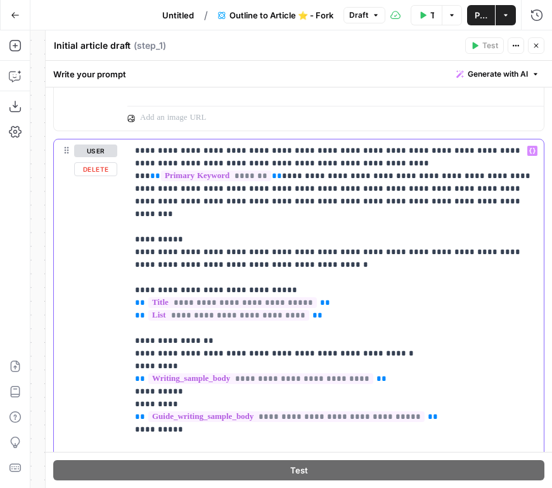
click at [197, 239] on p "**********" at bounding box center [335, 441] width 401 height 595
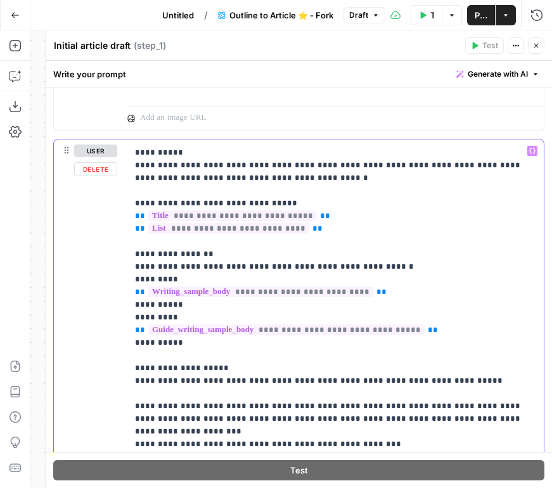
scroll to position [89, 0]
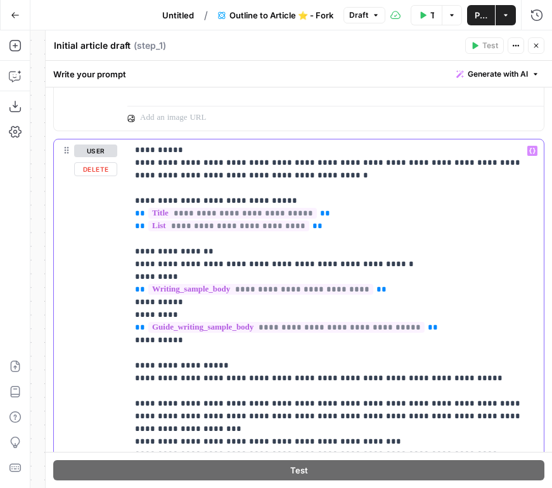
click at [199, 327] on p "**********" at bounding box center [335, 352] width 401 height 595
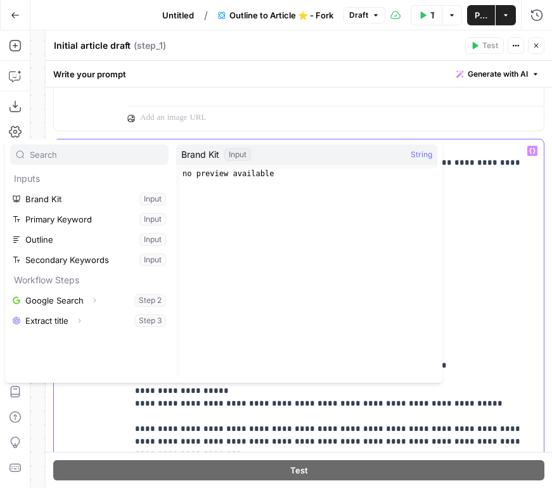
click at [476, 367] on p "**********" at bounding box center [335, 365] width 401 height 621
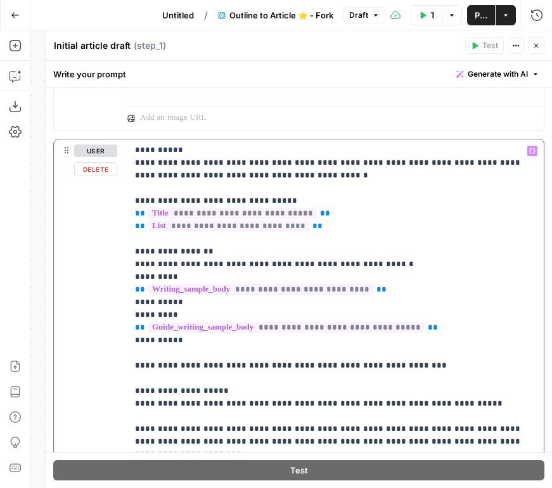
click at [438, 356] on p "**********" at bounding box center [335, 365] width 401 height 621
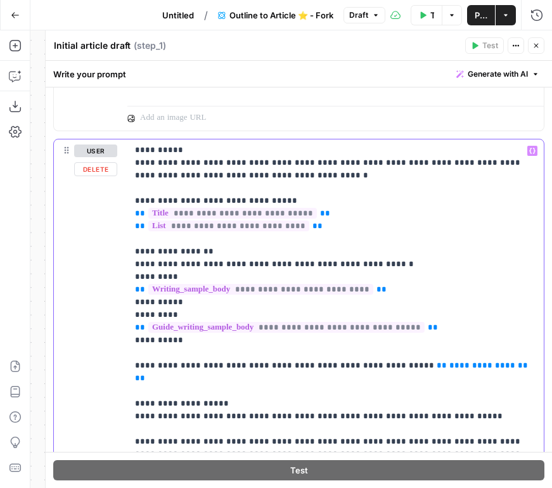
click at [436, 361] on span "**" at bounding box center [441, 365] width 10 height 8
click at [268, 361] on p "**********" at bounding box center [335, 371] width 401 height 633
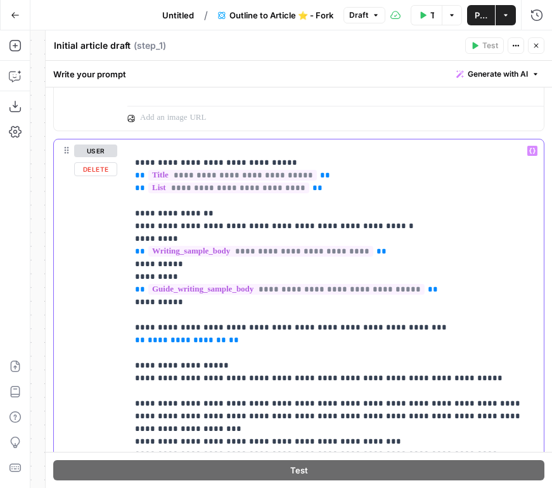
drag, startPoint x: 249, startPoint y: 327, endPoint x: 130, endPoint y: 314, distance: 119.7
click at [130, 314] on div "**********" at bounding box center [335, 397] width 416 height 516
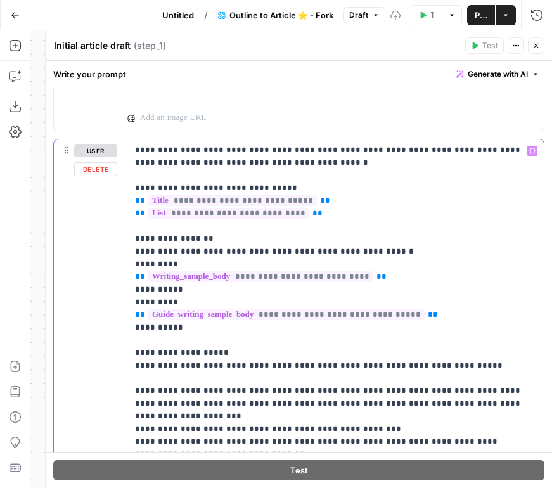
scroll to position [89, 0]
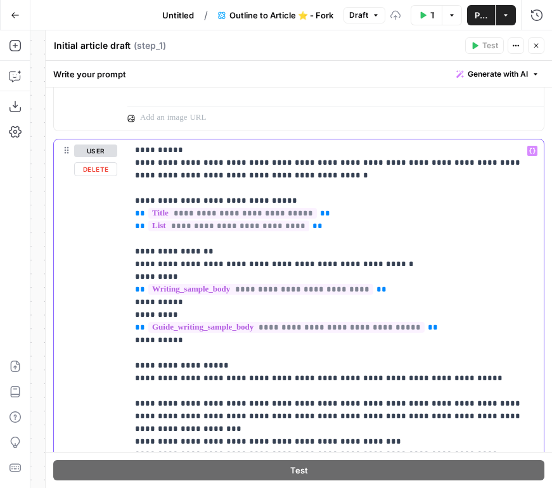
click at [291, 350] on p "**********" at bounding box center [335, 352] width 401 height 595
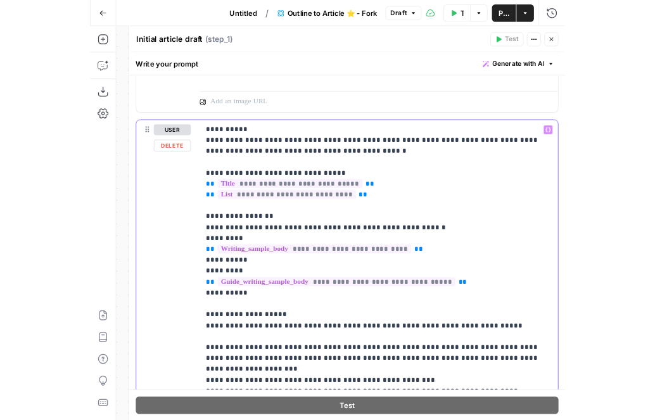
scroll to position [66, 0]
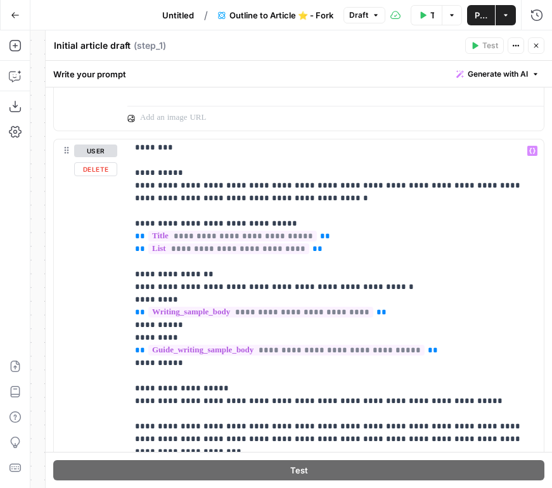
click at [477, 136] on div "assistant ** ******* **" at bounding box center [298, 90] width 491 height 98
click at [546, 133] on div "**********" at bounding box center [299, 5] width 506 height 1435
click at [11, 11] on icon "button" at bounding box center [15, 15] width 9 height 9
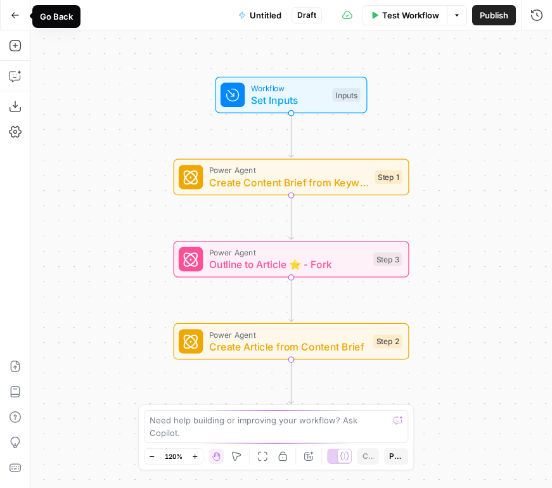
click at [11, 16] on icon "button" at bounding box center [15, 15] width 9 height 9
click at [12, 13] on icon "button" at bounding box center [15, 15] width 9 height 9
click at [16, 16] on icon "button" at bounding box center [15, 15] width 9 height 9
click at [212, 20] on div "Go Back Untitled Draft Test Workflow Options Publish Run History" at bounding box center [276, 15] width 552 height 30
click at [47, 14] on div "Go Back Untitled Draft Test Workflow Options Publish Run History" at bounding box center [276, 15] width 552 height 30
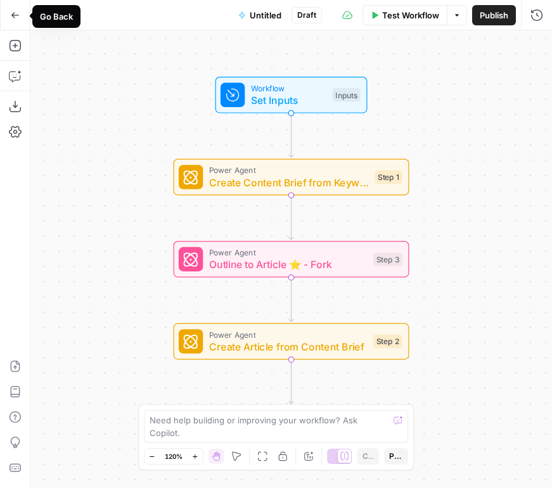
click at [20, 12] on button "Go Back" at bounding box center [15, 15] width 23 height 23
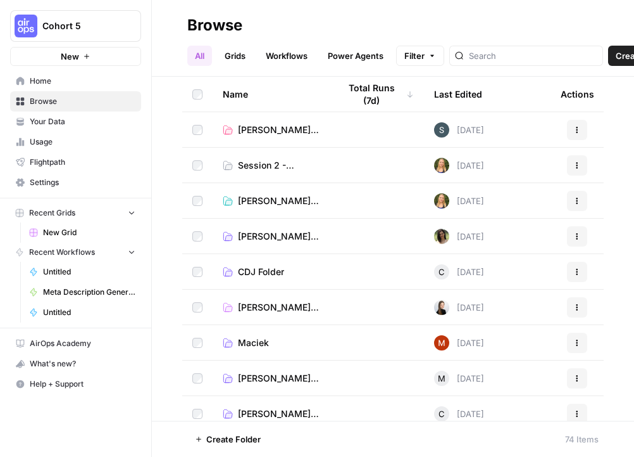
click at [267, 163] on span "Session 2 - Prompting" at bounding box center [278, 165] width 81 height 13
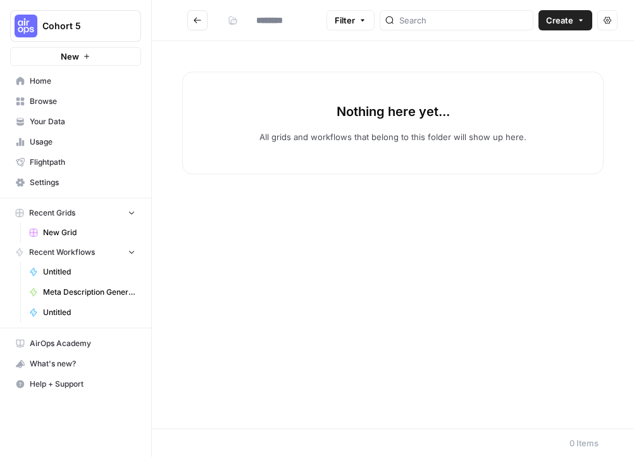
type input "**********"
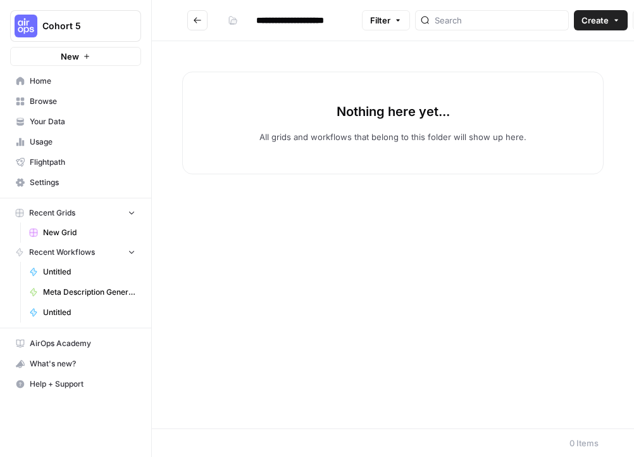
click at [571, 25] on span "Create" at bounding box center [595, 20] width 27 height 13
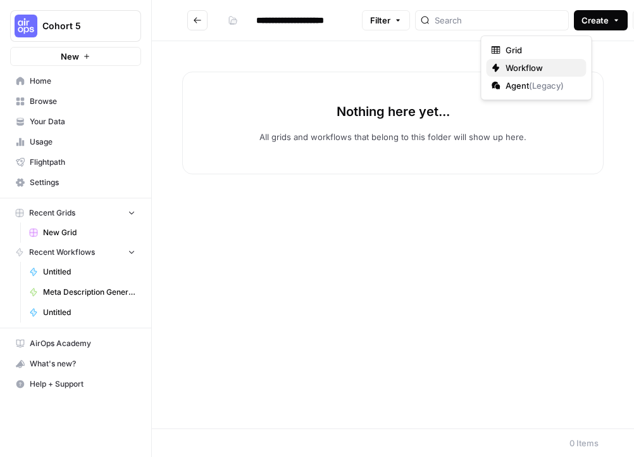
click at [529, 66] on span "Workflow" at bounding box center [541, 67] width 71 height 13
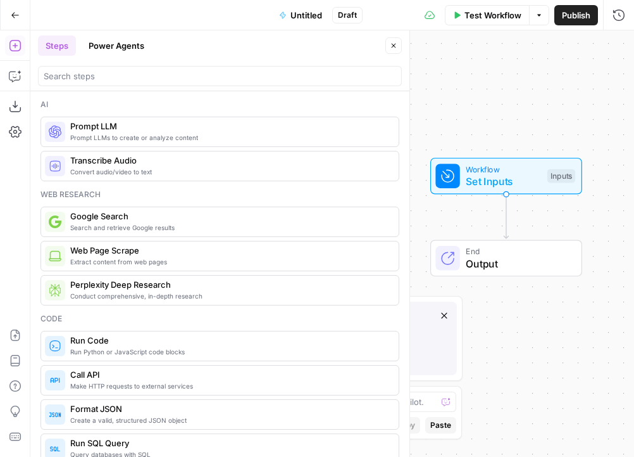
drag, startPoint x: 445, startPoint y: 222, endPoint x: 615, endPoint y: 194, distance: 172.7
click at [571, 194] on div "Workflow Set Inputs Inputs End Output" at bounding box center [332, 243] width 604 height 426
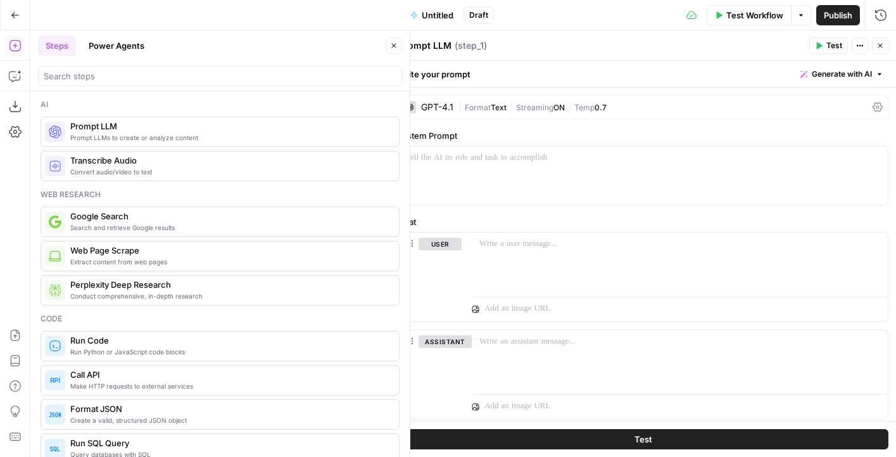
click at [392, 47] on icon "button" at bounding box center [394, 46] width 4 height 4
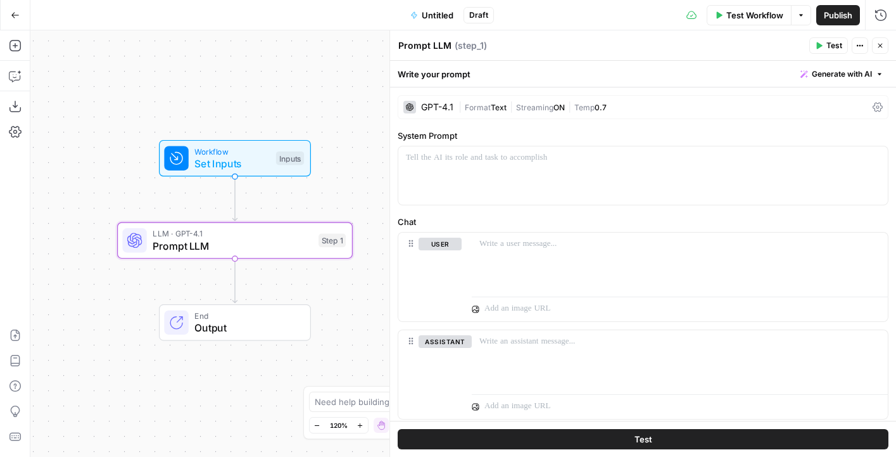
drag, startPoint x: 370, startPoint y: 211, endPoint x: 101, endPoint y: 194, distance: 269.7
click at [101, 194] on div "Workflow Set Inputs Inputs LLM · GPT-4.1 Prompt LLM Step 1 End Output" at bounding box center [463, 243] width 866 height 426
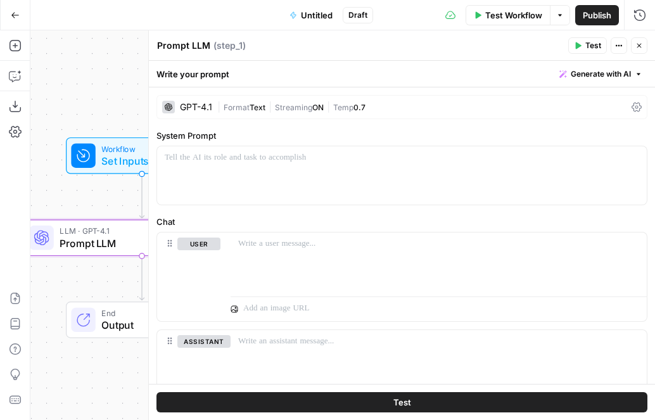
drag, startPoint x: 123, startPoint y: 177, endPoint x: 30, endPoint y: 177, distance: 92.4
click at [30, 177] on div "Workflow Set Inputs Inputs LLM · GPT-4.1 Prompt LLM Step 1 End Output" at bounding box center [342, 224] width 624 height 389
click at [99, 149] on div "Workflow Set Inputs Inputs Test Step" at bounding box center [141, 155] width 140 height 26
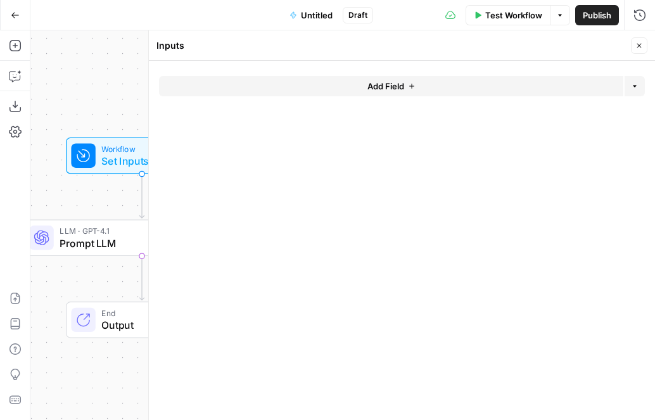
click at [390, 87] on span "Add Field" at bounding box center [385, 86] width 37 height 13
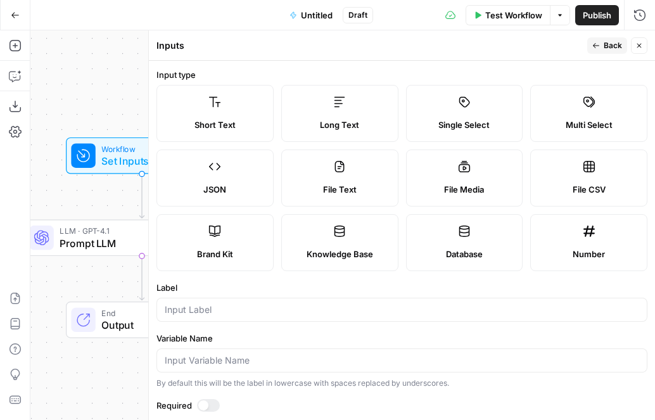
click at [253, 249] on div "Brand Kit" at bounding box center [215, 254] width 96 height 13
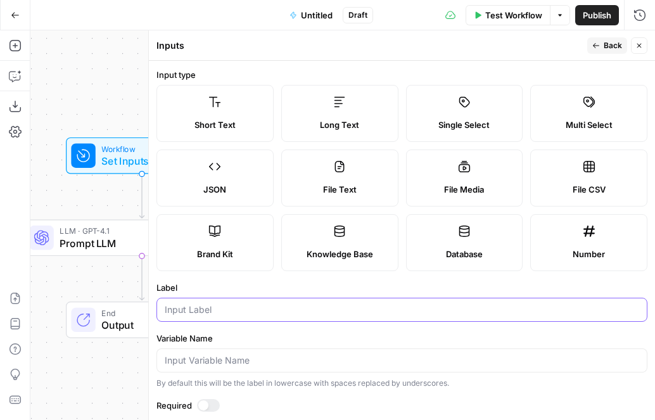
click at [237, 310] on input "Label" at bounding box center [402, 309] width 474 height 13
type input "Brand Kit"
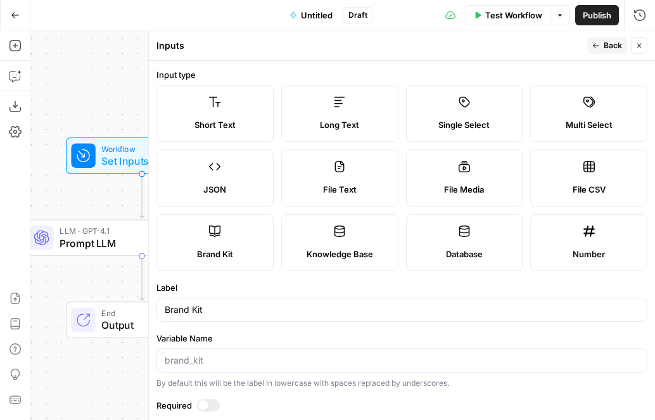
click at [571, 51] on button "Back" at bounding box center [607, 45] width 40 height 16
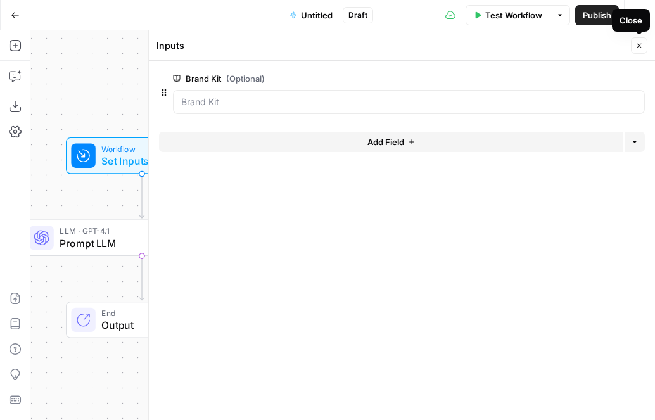
click at [571, 49] on icon "button" at bounding box center [639, 46] width 8 height 8
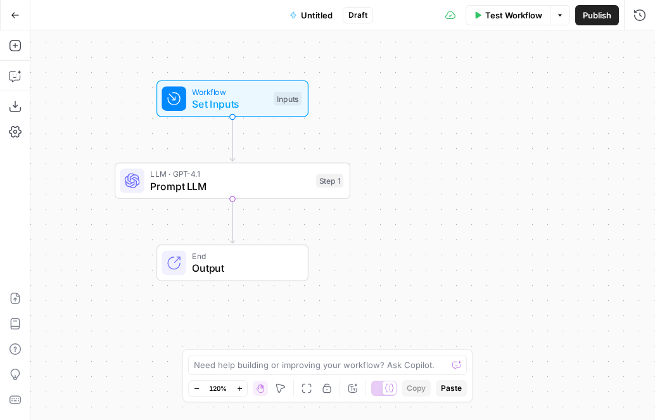
drag, startPoint x: 333, startPoint y: 99, endPoint x: 416, endPoint y: 42, distance: 100.6
click at [416, 42] on div "Workflow Set Inputs Inputs LLM · GPT-4.1 Prompt LLM Step 1 End Output" at bounding box center [342, 224] width 624 height 389
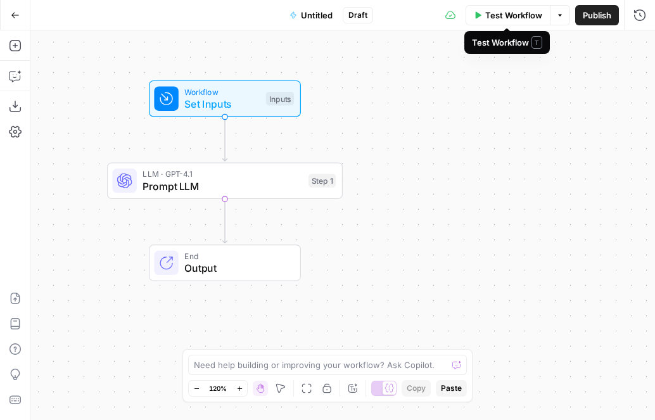
click at [512, 14] on span "Test Workflow" at bounding box center [513, 15] width 57 height 13
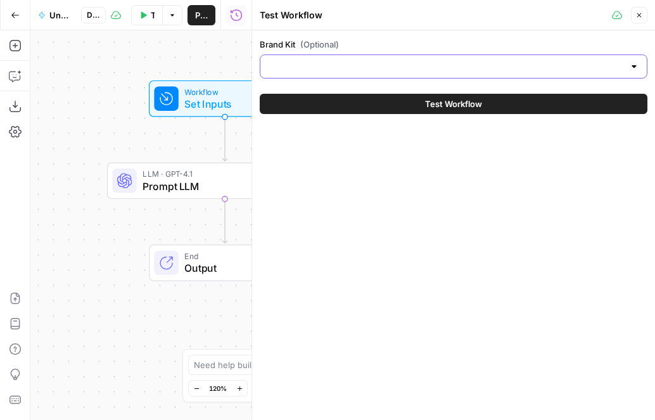
click at [381, 72] on input "Brand Kit (Optional)" at bounding box center [446, 66] width 356 height 13
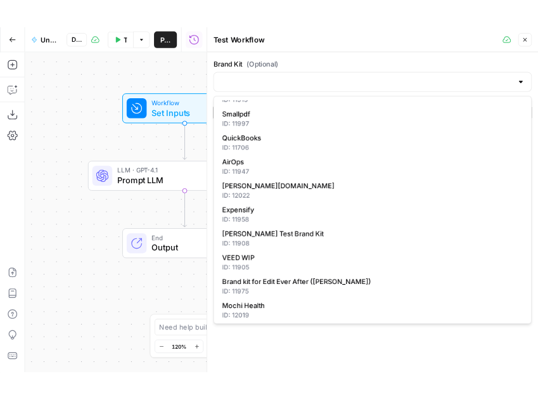
scroll to position [87, 0]
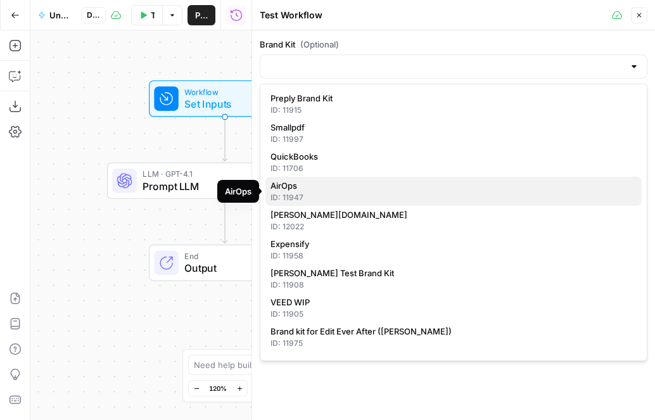
click at [316, 187] on span "AirOps" at bounding box center [450, 185] width 361 height 13
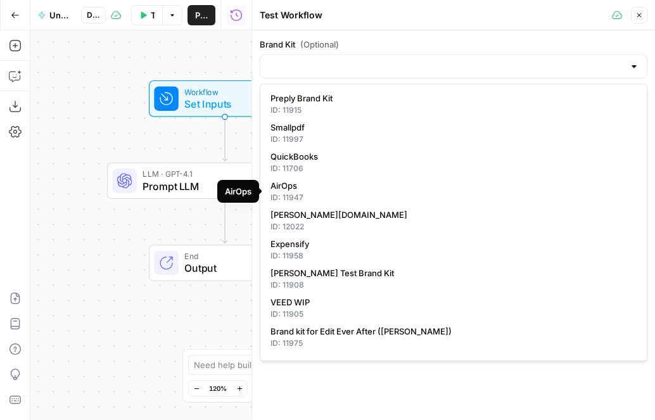
type input "AirOps"
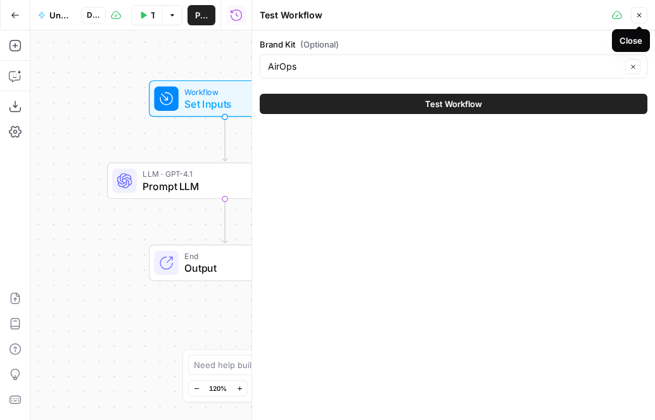
click at [571, 18] on button "Close" at bounding box center [639, 15] width 16 height 16
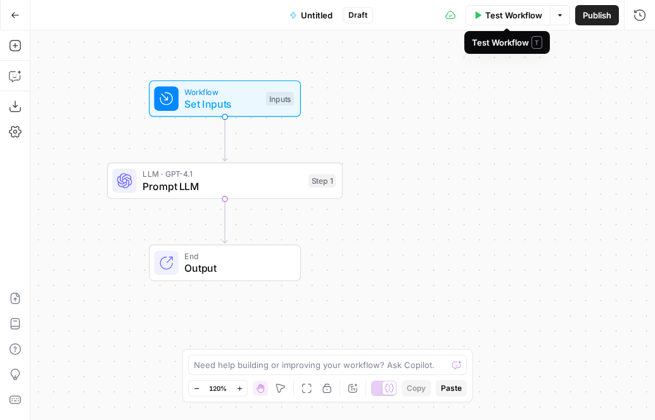
click at [531, 12] on span "Test Workflow" at bounding box center [513, 15] width 57 height 13
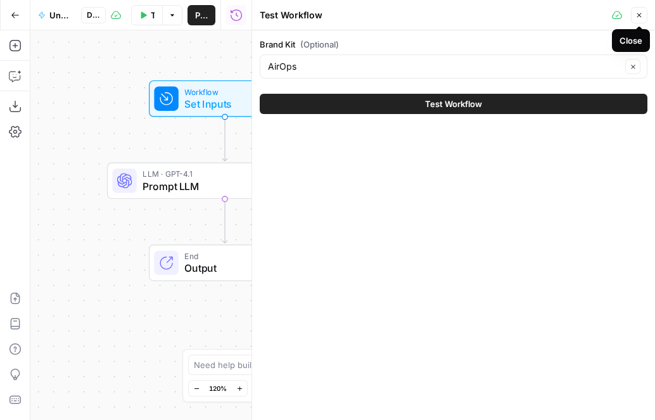
click at [571, 13] on icon "button" at bounding box center [639, 15] width 8 height 8
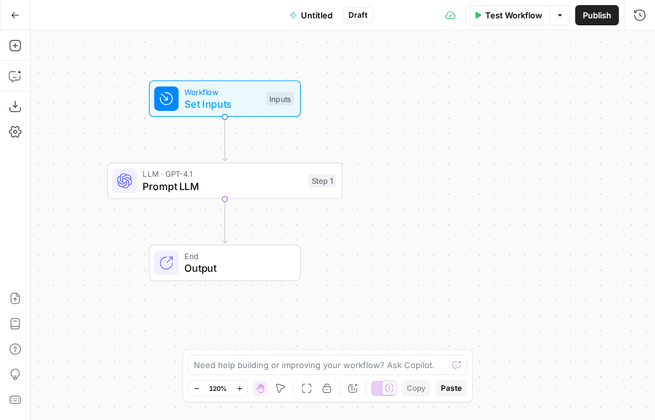
click at [481, 14] on button "Test Workflow" at bounding box center [507, 15] width 85 height 20
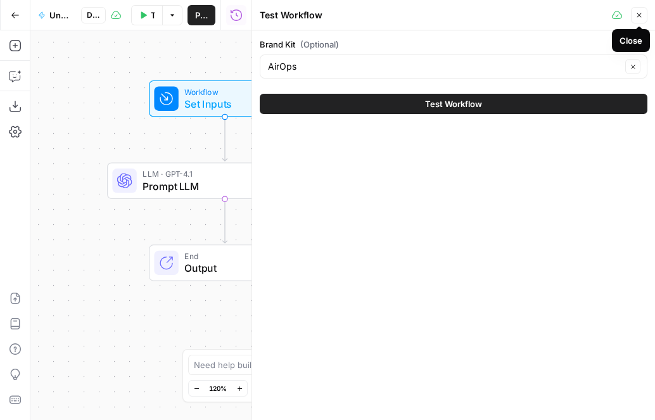
click at [571, 20] on button "Close" at bounding box center [639, 15] width 16 height 16
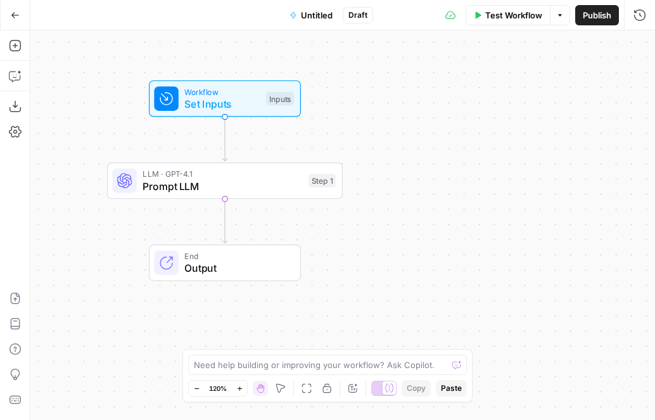
click at [367, 132] on div "Workflow Set Inputs Inputs LLM · GPT-4.1 Prompt LLM Step 1 End Output" at bounding box center [342, 224] width 624 height 389
click at [512, 14] on span "Test Workflow" at bounding box center [513, 15] width 57 height 13
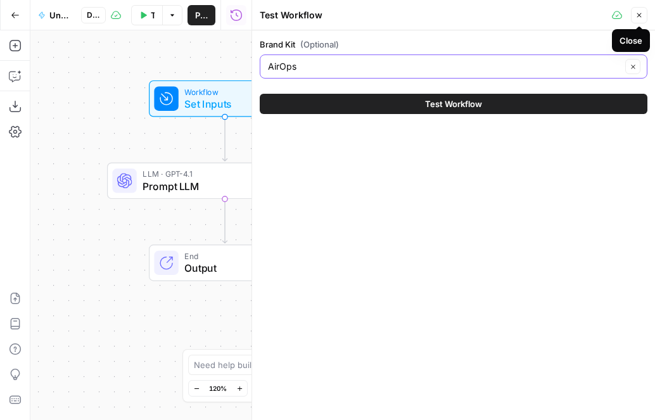
click at [571, 68] on icon "button" at bounding box center [633, 67] width 4 height 4
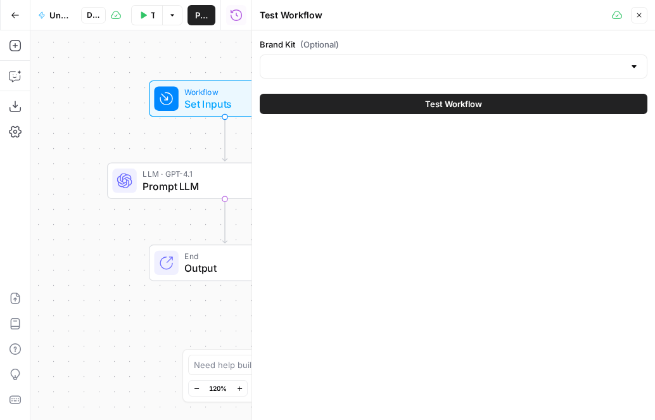
click at [571, 17] on button "Close" at bounding box center [639, 15] width 16 height 16
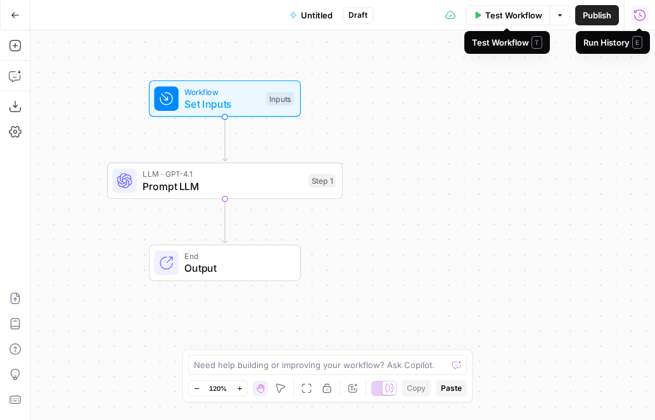
click at [526, 20] on span "Test Workflow" at bounding box center [513, 15] width 57 height 13
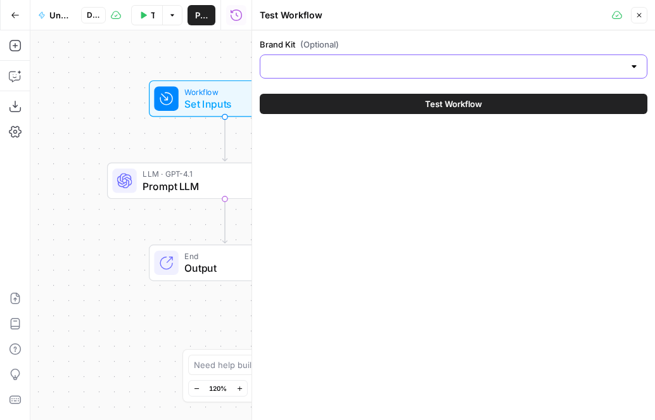
click at [319, 69] on input "Brand Kit (Optional)" at bounding box center [446, 66] width 356 height 13
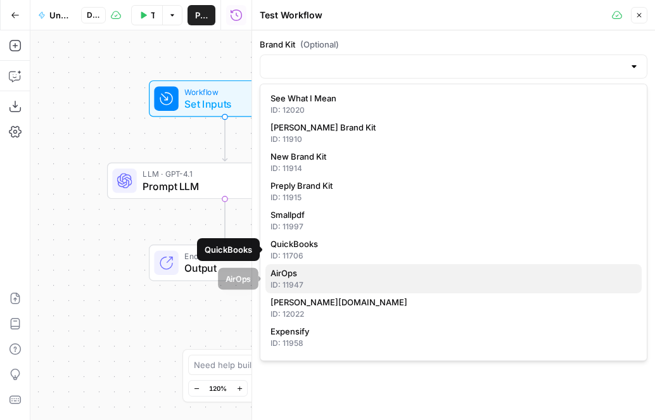
click at [332, 274] on span "AirOps" at bounding box center [450, 273] width 361 height 13
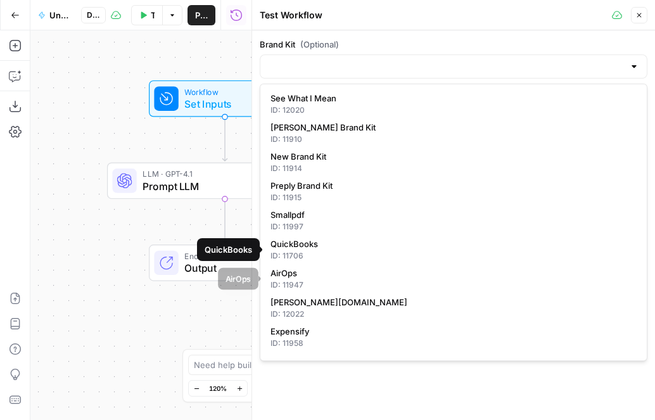
type input "AirOps"
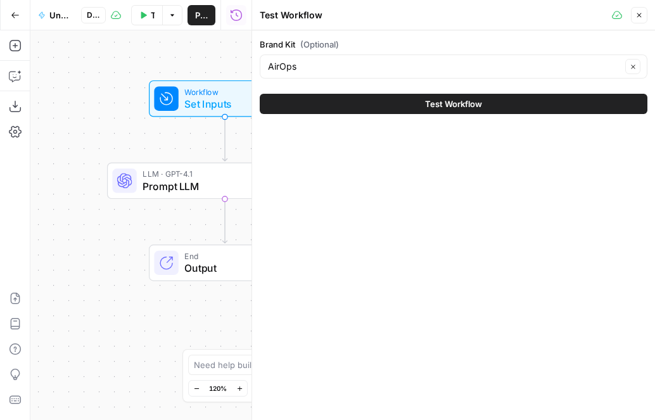
click at [562, 167] on div "Brand Kit (Optional) AirOps Clear Test Workflow" at bounding box center [453, 224] width 403 height 389
click at [571, 16] on icon "button" at bounding box center [639, 15] width 8 height 8
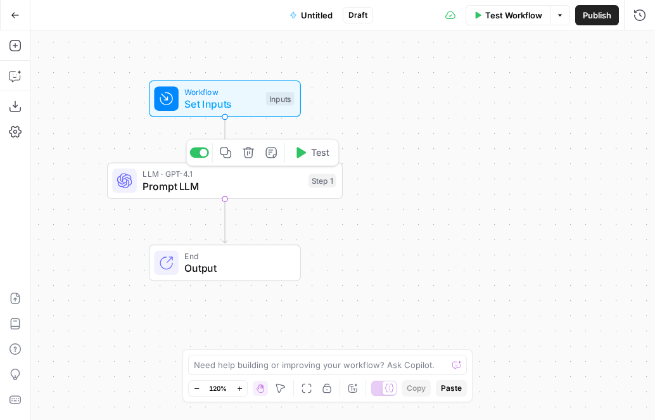
click at [265, 187] on span "Prompt LLM" at bounding box center [222, 186] width 160 height 15
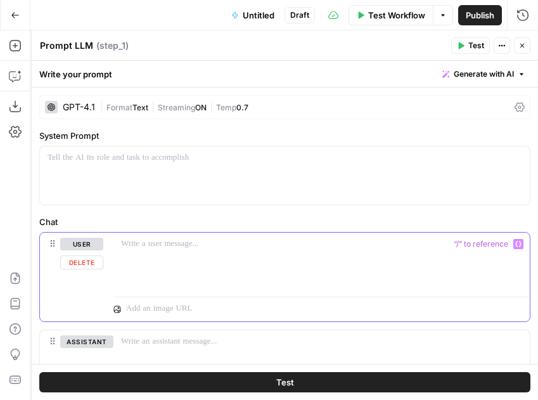
click at [187, 261] on div at bounding box center [321, 261] width 416 height 58
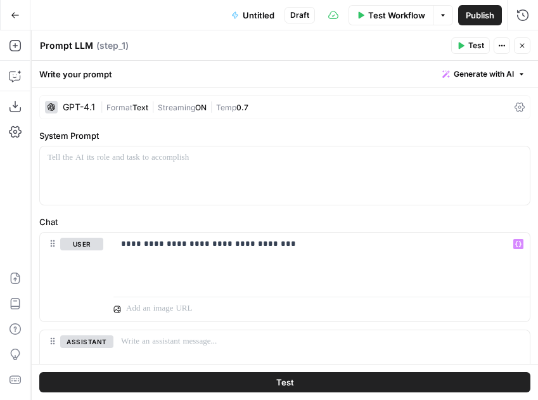
click at [461, 41] on button "Test" at bounding box center [470, 45] width 39 height 16
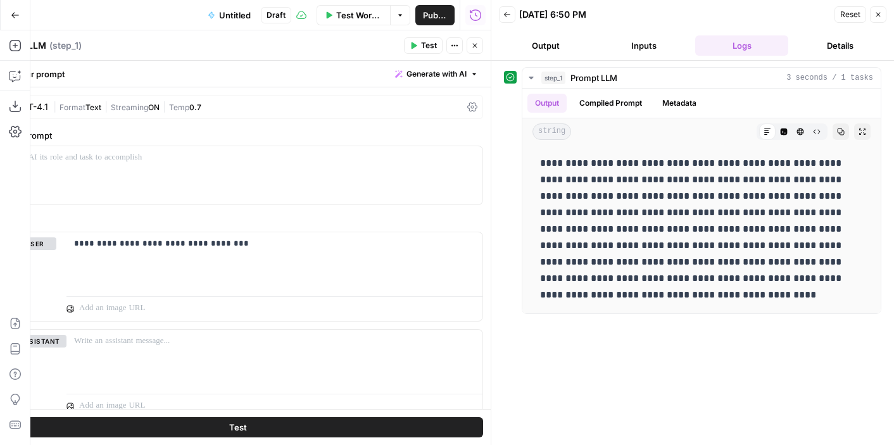
click at [474, 50] on button "Close" at bounding box center [475, 45] width 16 height 16
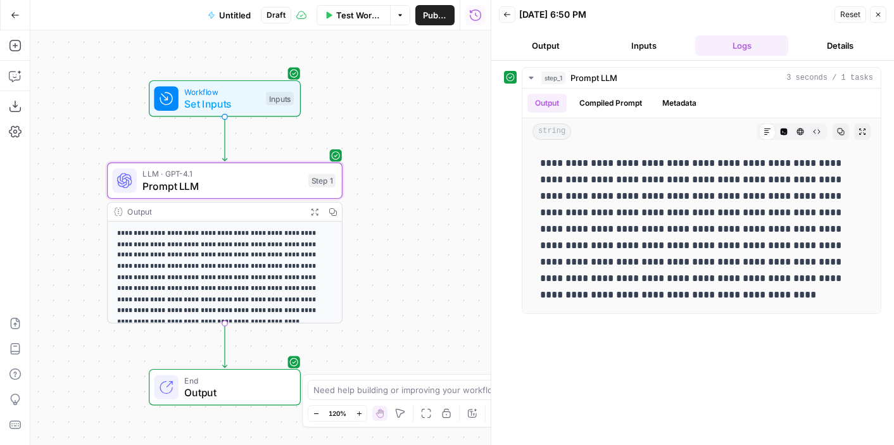
click at [537, 20] on button "Close" at bounding box center [878, 14] width 16 height 16
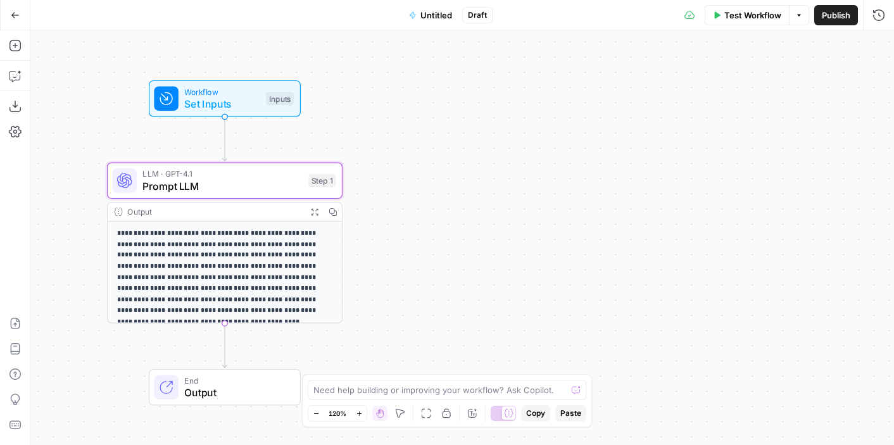
click at [287, 189] on span "Prompt LLM" at bounding box center [222, 186] width 160 height 15
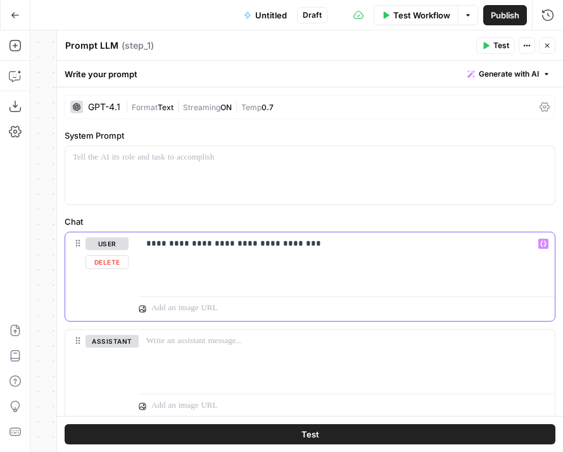
click at [184, 237] on div "**********" at bounding box center [347, 261] width 416 height 58
click at [177, 245] on p "**********" at bounding box center [346, 243] width 401 height 13
drag, startPoint x: 357, startPoint y: 247, endPoint x: 322, endPoint y: 247, distance: 35.5
click at [322, 247] on p "**********" at bounding box center [346, 243] width 401 height 13
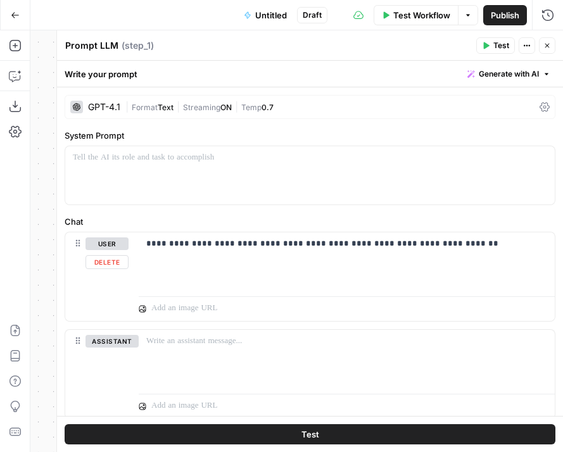
click at [328, 325] on div "**********" at bounding box center [310, 281] width 491 height 98
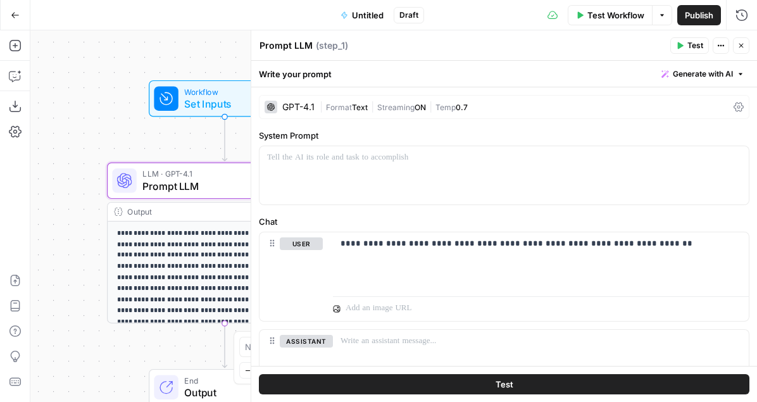
click at [537, 43] on icon "button" at bounding box center [680, 46] width 8 height 8
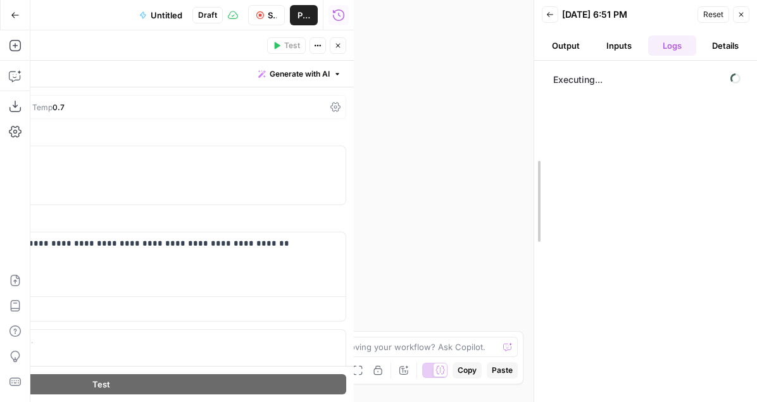
drag, startPoint x: 352, startPoint y: 142, endPoint x: 532, endPoint y: 133, distance: 180.1
click at [532, 133] on div at bounding box center [534, 201] width 13 height 402
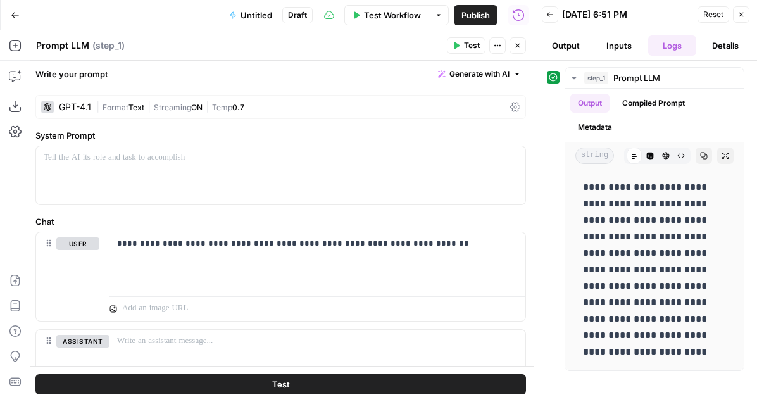
click at [76, 111] on div "GPT-4.1" at bounding box center [75, 107] width 32 height 9
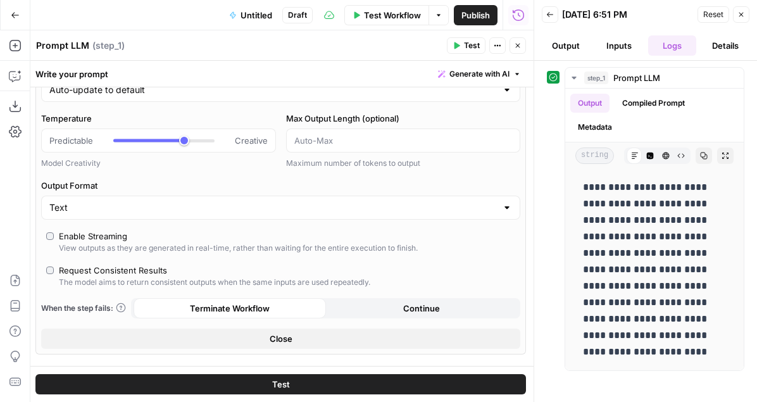
scroll to position [118, 0]
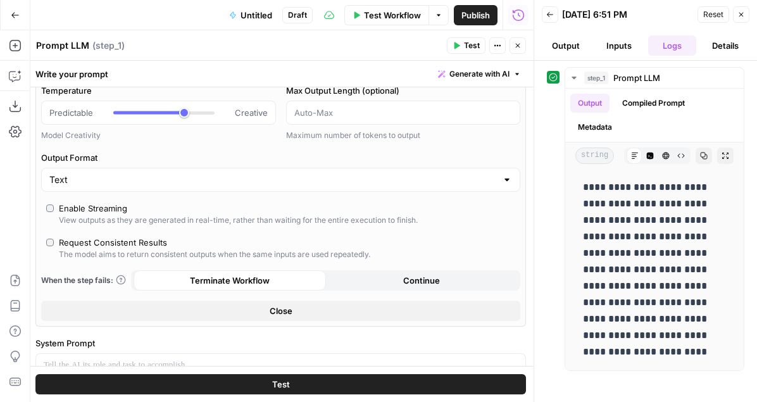
click at [270, 309] on span "Close" at bounding box center [281, 311] width 23 height 13
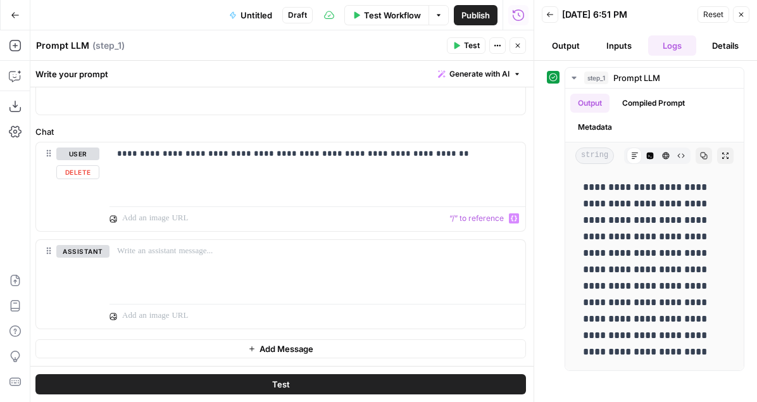
scroll to position [0, 0]
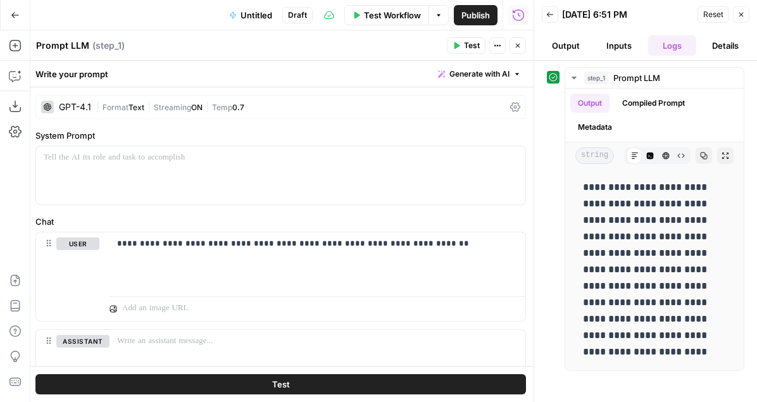
click at [79, 109] on div "GPT-4.1" at bounding box center [75, 107] width 32 height 9
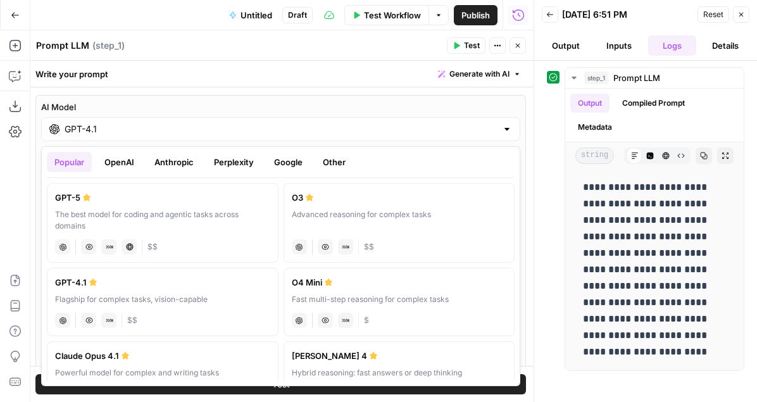
click at [95, 137] on div "GPT-4.1" at bounding box center [280, 129] width 479 height 24
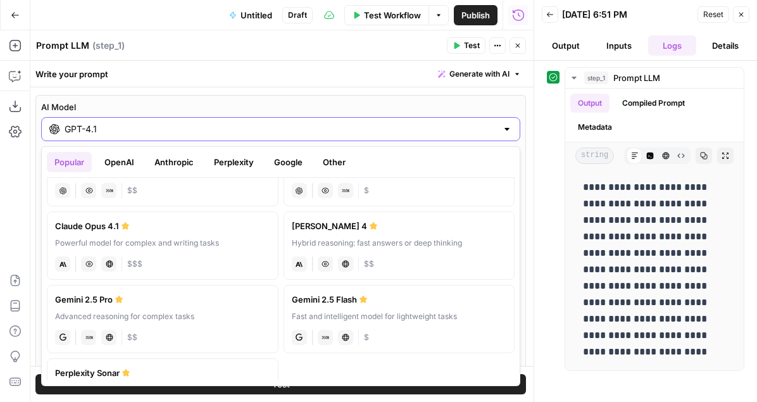
scroll to position [138, 0]
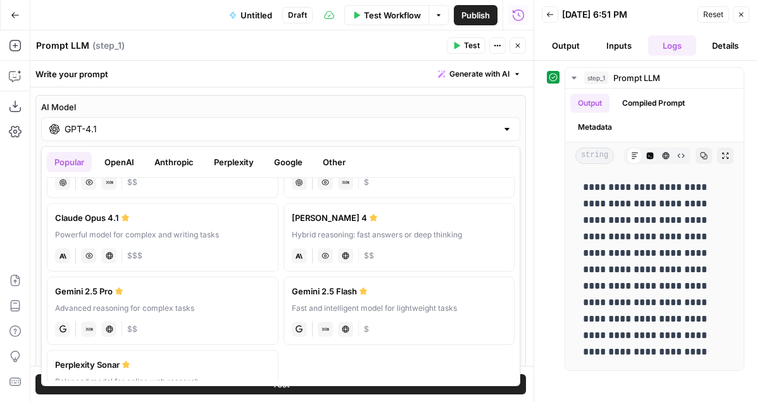
click at [410, 239] on div "Hybrid reasoning: fast answers or deep thinking" at bounding box center [399, 234] width 215 height 11
type input "Claude Sonnet 4"
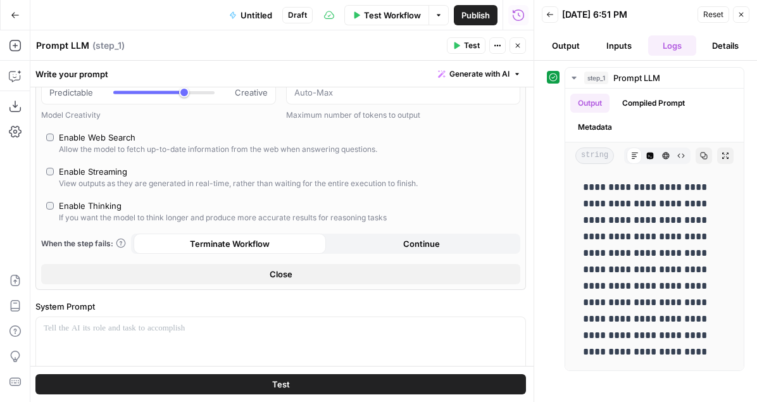
scroll to position [96, 0]
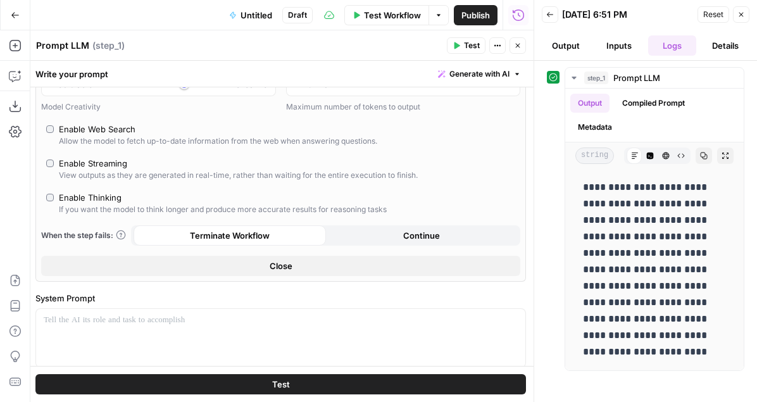
click at [200, 267] on button "Close" at bounding box center [280, 266] width 479 height 20
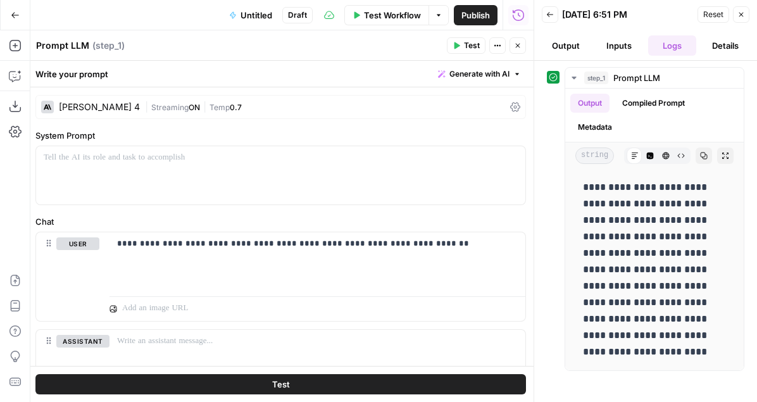
click at [474, 48] on span "Test" at bounding box center [472, 45] width 16 height 11
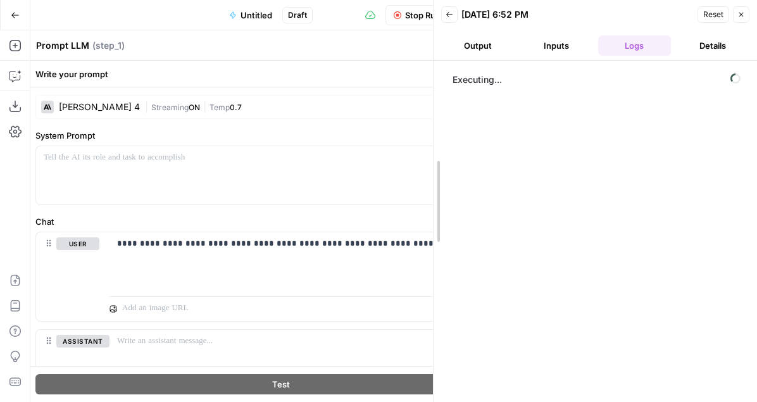
drag, startPoint x: 536, startPoint y: 101, endPoint x: 436, endPoint y: 97, distance: 100.8
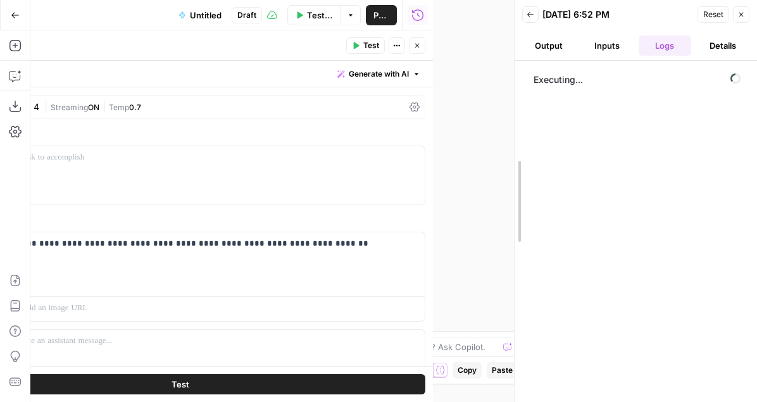
drag, startPoint x: 438, startPoint y: 221, endPoint x: 518, endPoint y: 222, distance: 80.4
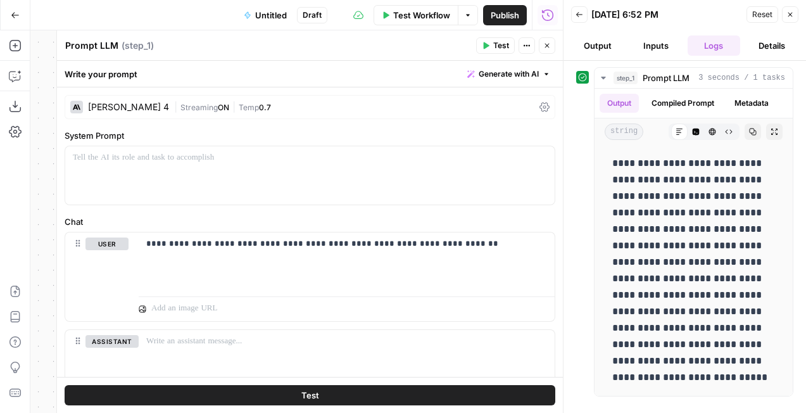
click at [130, 109] on div "Claude Sonnet 4" at bounding box center [128, 107] width 81 height 9
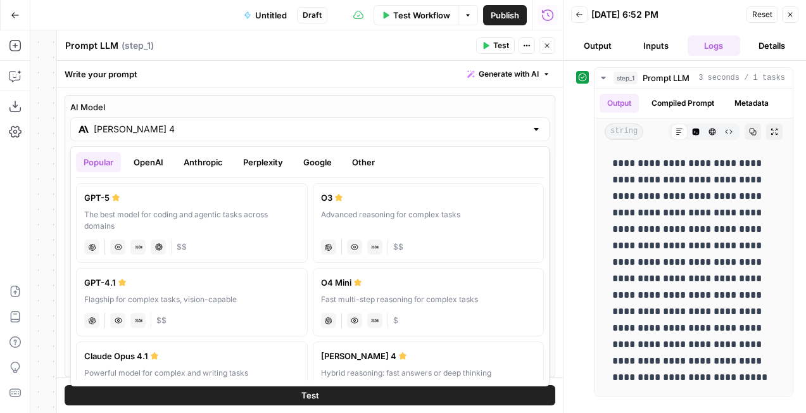
click at [146, 130] on input "Claude Sonnet 4" at bounding box center [310, 129] width 432 height 13
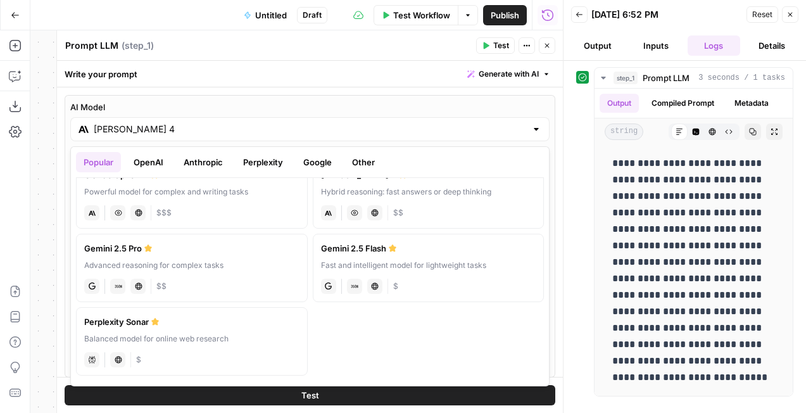
scroll to position [146, 0]
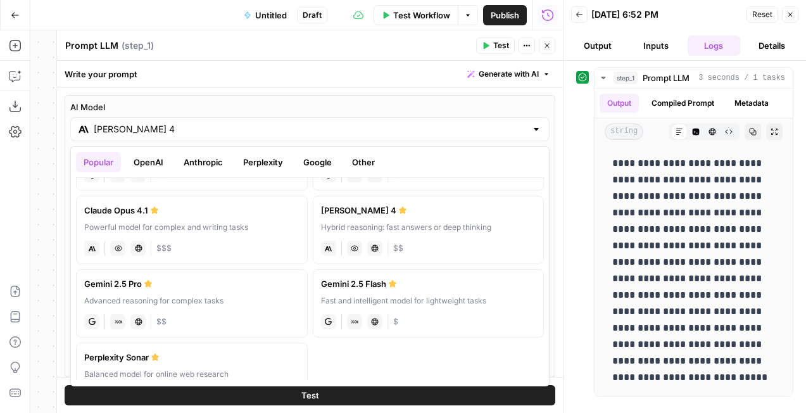
click at [189, 289] on div "Gemini 2.5 Pro" at bounding box center [191, 283] width 215 height 13
type input "Gemini 2.5 Pro"
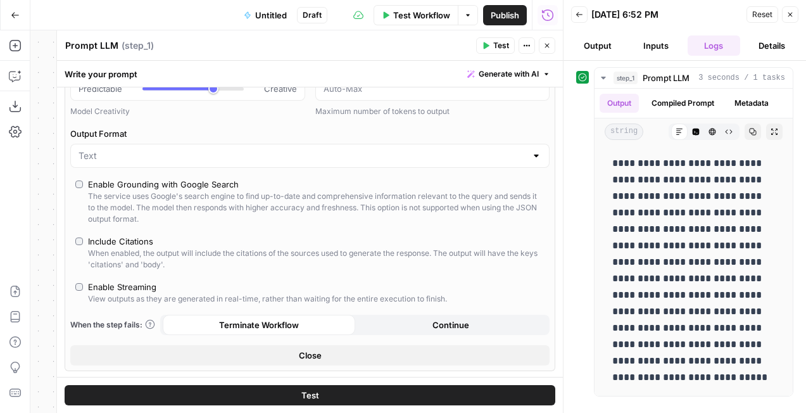
scroll to position [104, 0]
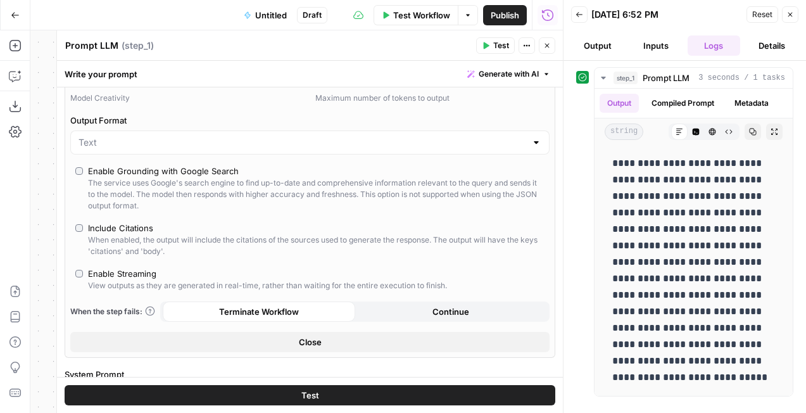
click at [275, 341] on button "Close" at bounding box center [309, 342] width 479 height 20
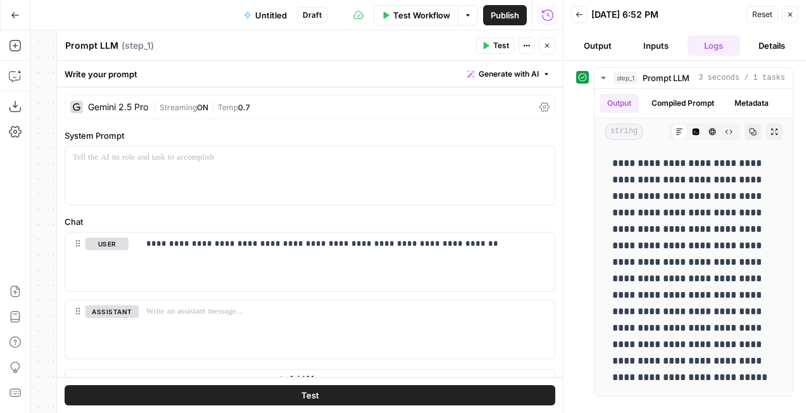
click at [146, 110] on div "Gemini 2.5 Pro" at bounding box center [118, 107] width 60 height 9
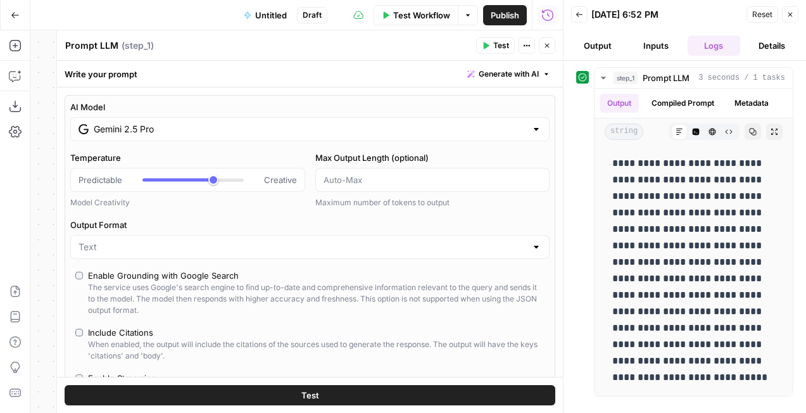
click at [232, 129] on input "Gemini 2.5 Pro" at bounding box center [310, 129] width 432 height 13
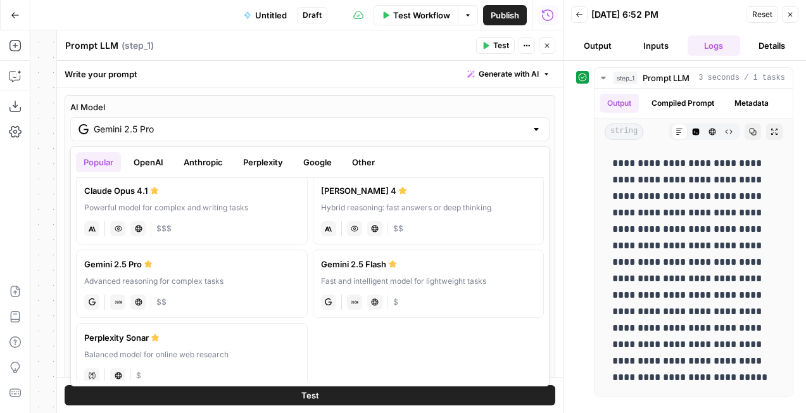
scroll to position [181, 0]
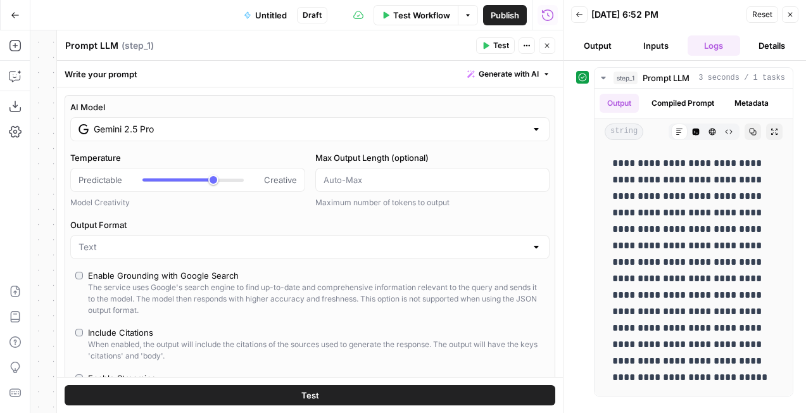
click at [304, 103] on label "AI Model" at bounding box center [309, 107] width 479 height 13
click at [304, 123] on input "Gemini 2.5 Pro" at bounding box center [310, 129] width 432 height 13
click at [250, 85] on div "Write your prompt Generate with AI" at bounding box center [310, 74] width 506 height 26
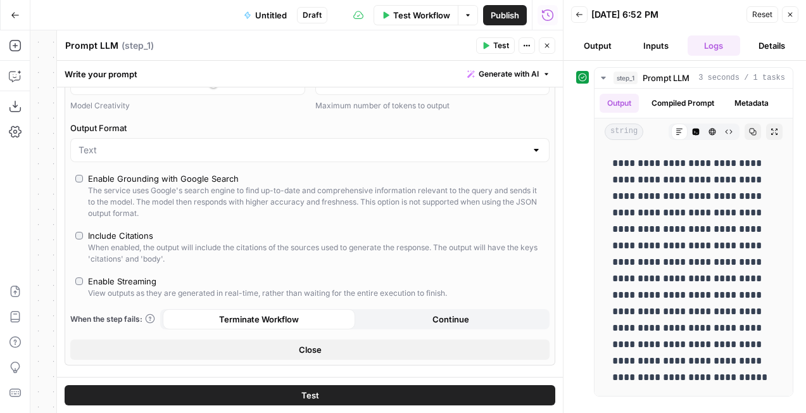
scroll to position [108, 0]
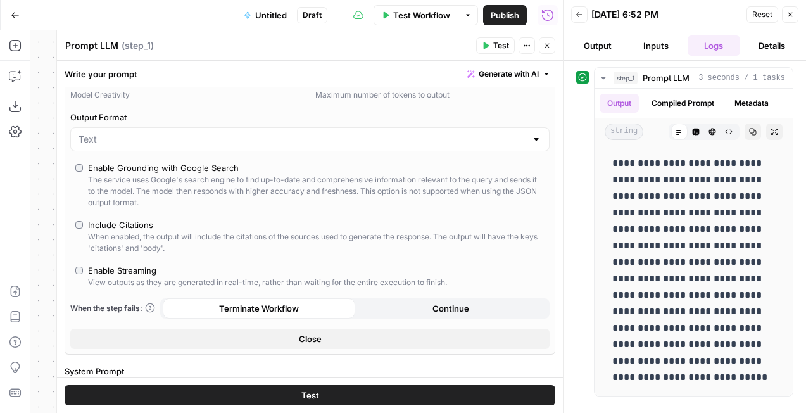
click at [293, 333] on button "Close" at bounding box center [309, 339] width 479 height 20
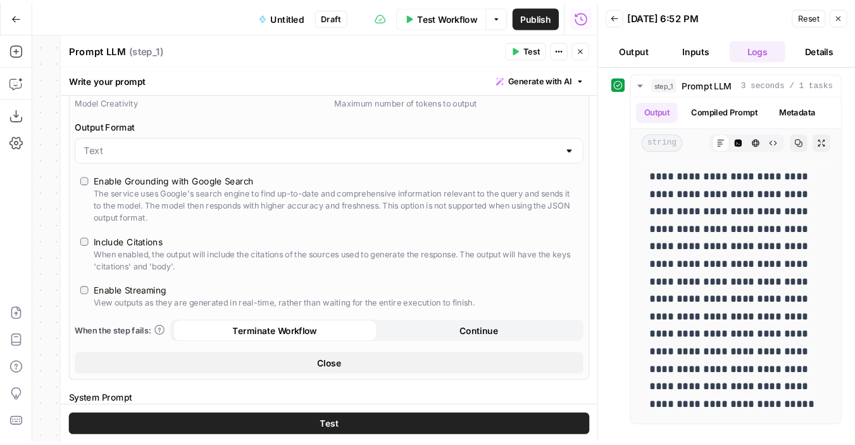
scroll to position [0, 0]
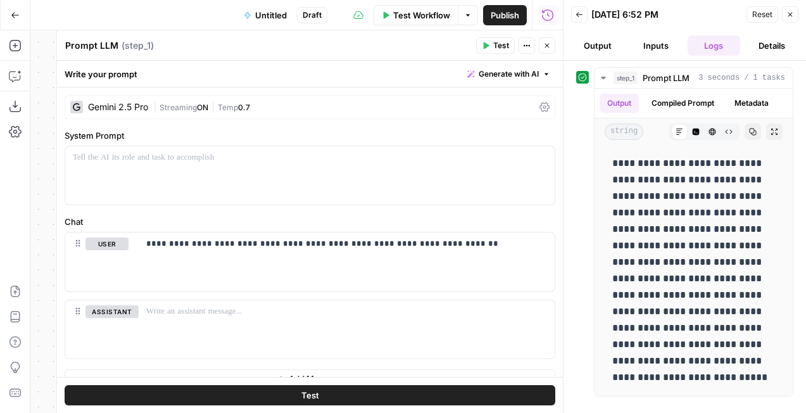
click at [501, 46] on span "Test" at bounding box center [501, 45] width 16 height 11
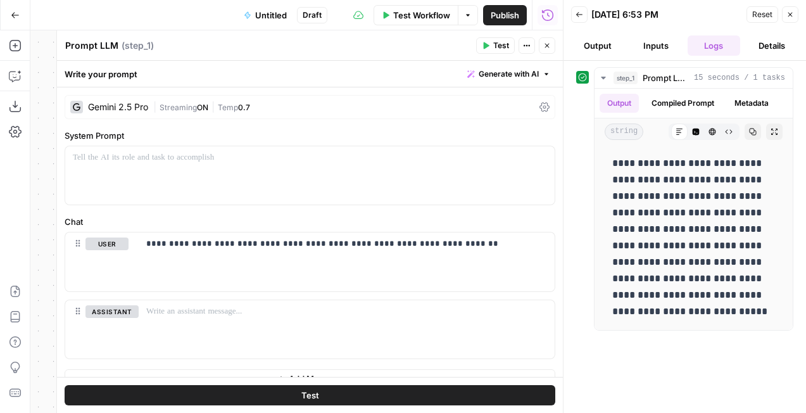
click at [537, 399] on div "**********" at bounding box center [684, 236] width 217 height 339
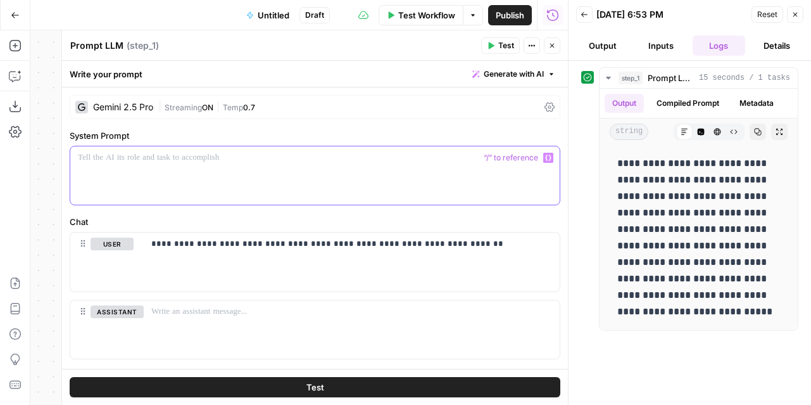
click at [491, 183] on div at bounding box center [314, 175] width 489 height 58
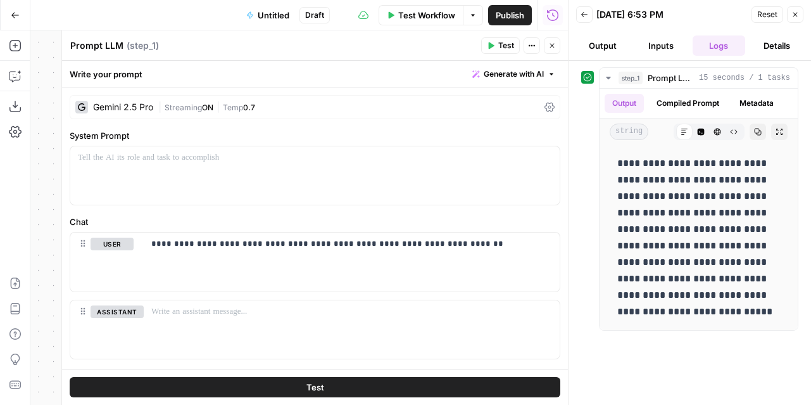
click at [476, 215] on div "**********" at bounding box center [315, 241] width 506 height 308
click at [537, 50] on button "Close" at bounding box center [552, 45] width 16 height 16
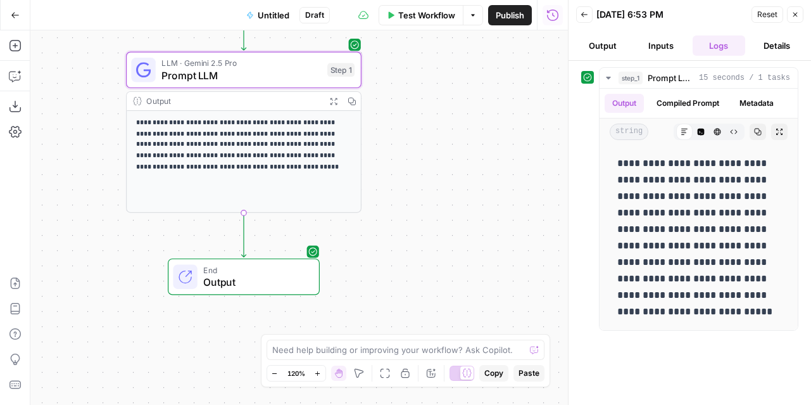
drag, startPoint x: 458, startPoint y: 298, endPoint x: 474, endPoint y: 188, distance: 110.7
click at [477, 187] on div "**********" at bounding box center [299, 217] width 538 height 374
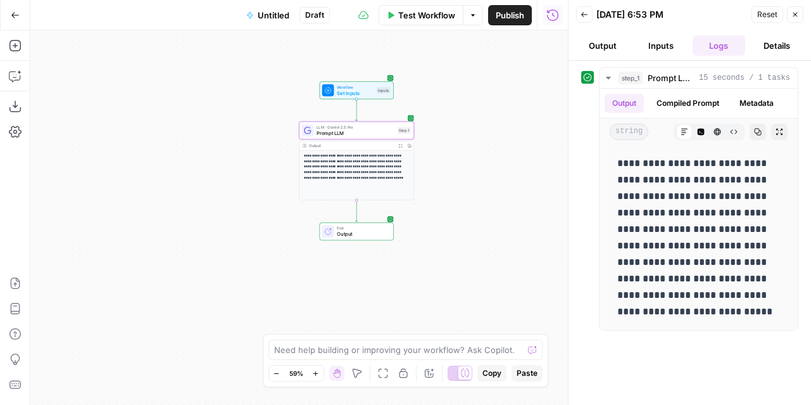
drag, startPoint x: 468, startPoint y: 178, endPoint x: 450, endPoint y: 175, distance: 17.9
click at [450, 176] on div "**********" at bounding box center [299, 217] width 538 height 374
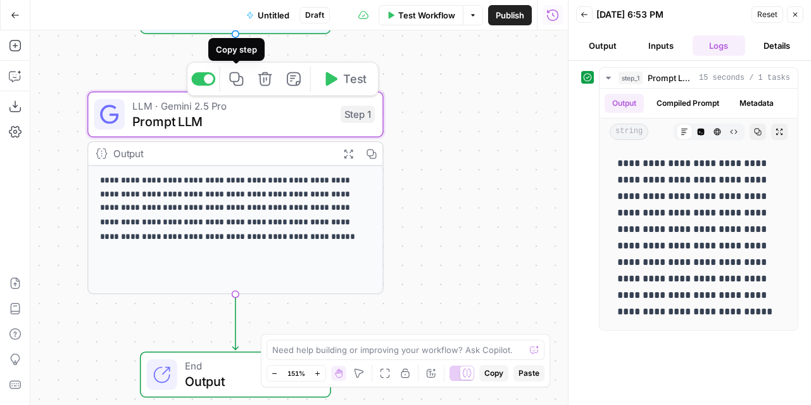
click at [237, 82] on icon "button" at bounding box center [236, 79] width 14 height 14
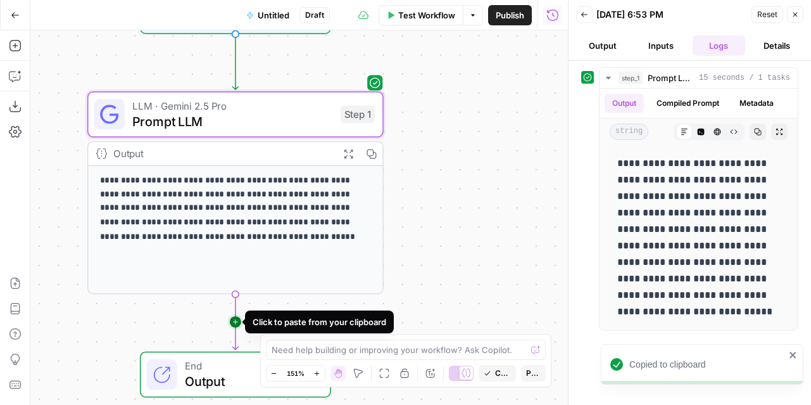
click at [234, 320] on icon "Edge from step_1 to end" at bounding box center [235, 322] width 6 height 56
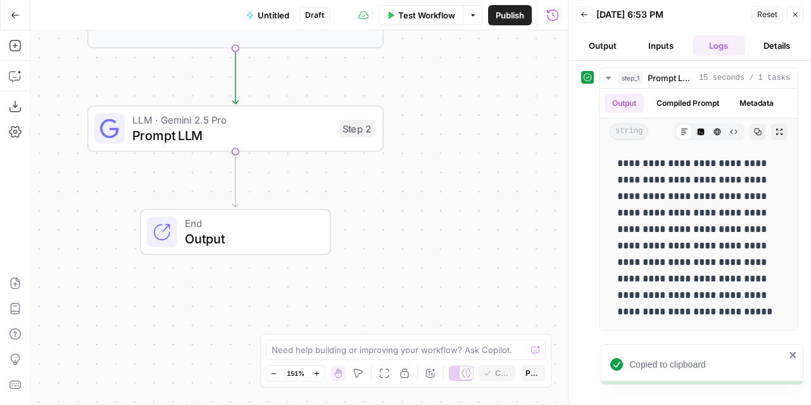
drag, startPoint x: 478, startPoint y: 296, endPoint x: 478, endPoint y: 49, distance: 246.3
click at [478, 49] on div "**********" at bounding box center [299, 217] width 538 height 374
click at [307, 127] on span "Prompt LLM" at bounding box center [231, 134] width 199 height 19
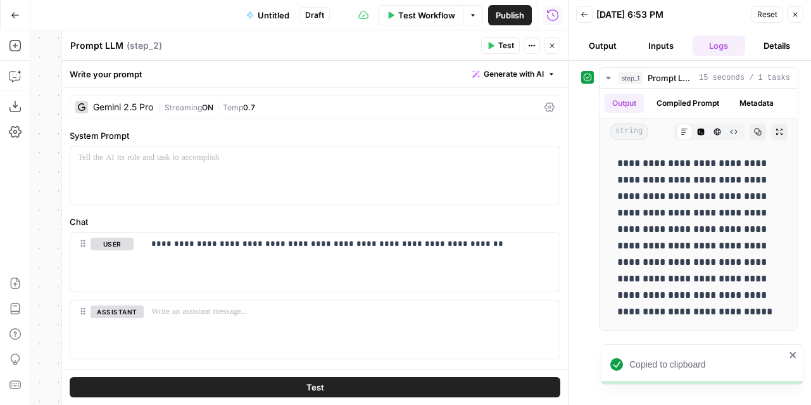
click at [132, 106] on div "Gemini 2.5 Pro" at bounding box center [123, 107] width 60 height 9
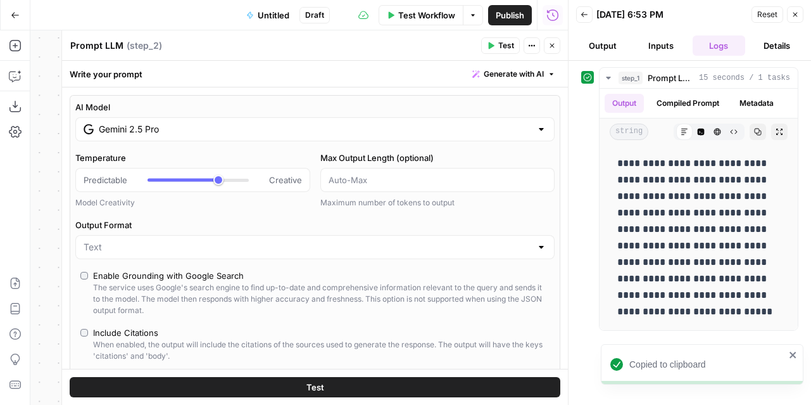
click at [148, 132] on input "Gemini 2.5 Pro" at bounding box center [315, 129] width 432 height 13
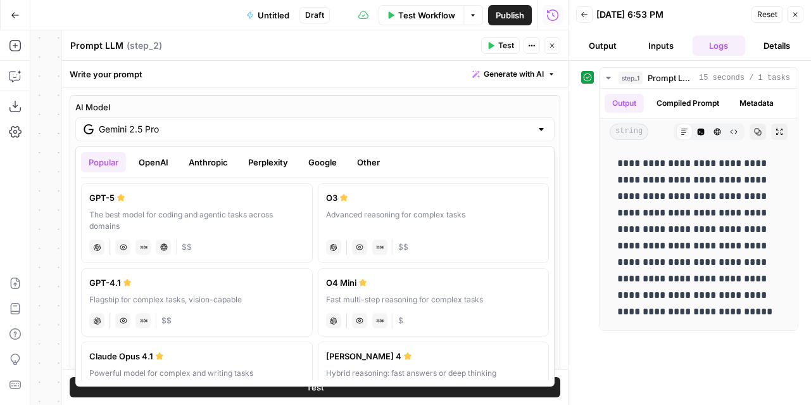
click at [407, 348] on label "Claude Sonnet 4 Hybrid reasoning: fast answers or deep thinking anthropic Visio…" at bounding box center [434, 375] width 232 height 68
type input "Claude Sonnet 4"
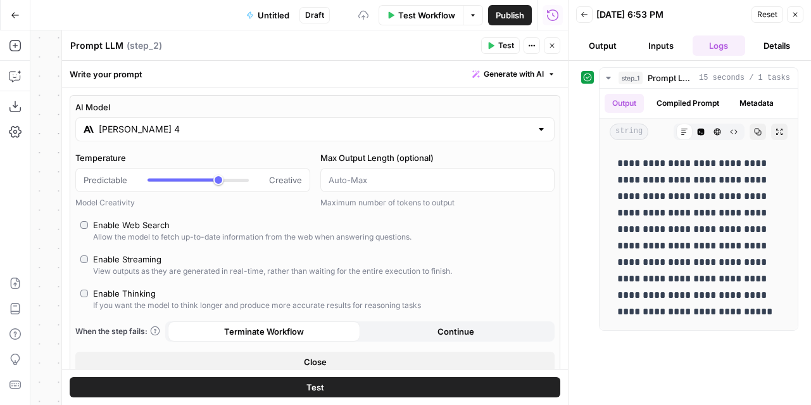
click at [537, 44] on button "Close" at bounding box center [552, 45] width 16 height 16
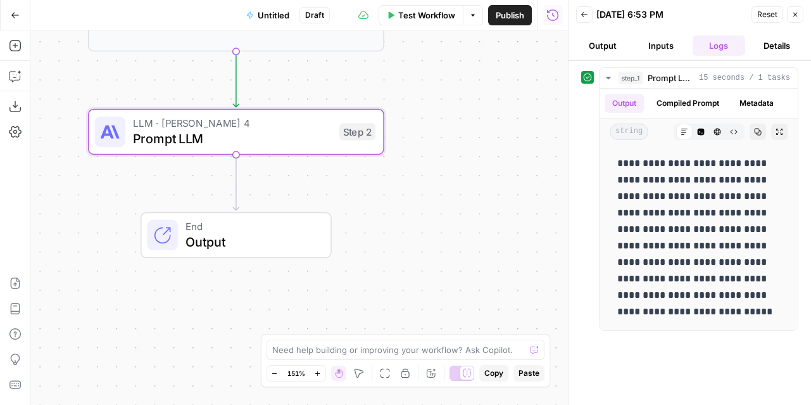
drag, startPoint x: 422, startPoint y: 184, endPoint x: 422, endPoint y: 287, distance: 103.2
click at [422, 287] on div "**********" at bounding box center [299, 217] width 538 height 374
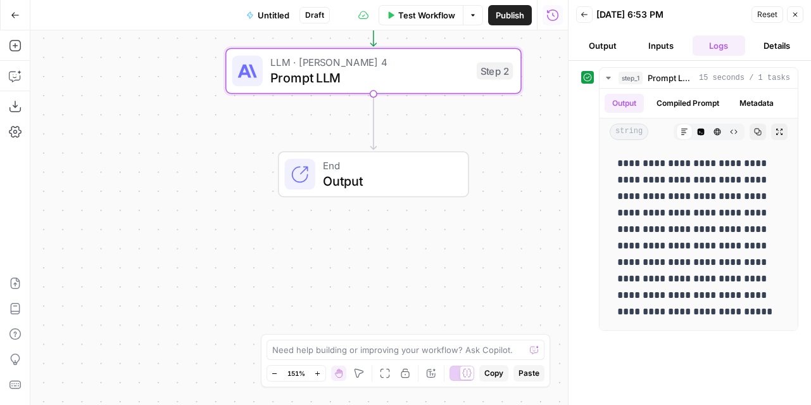
drag, startPoint x: 423, startPoint y: 289, endPoint x: 567, endPoint y: 143, distance: 205.1
click at [537, 143] on body "**********" at bounding box center [405, 202] width 811 height 405
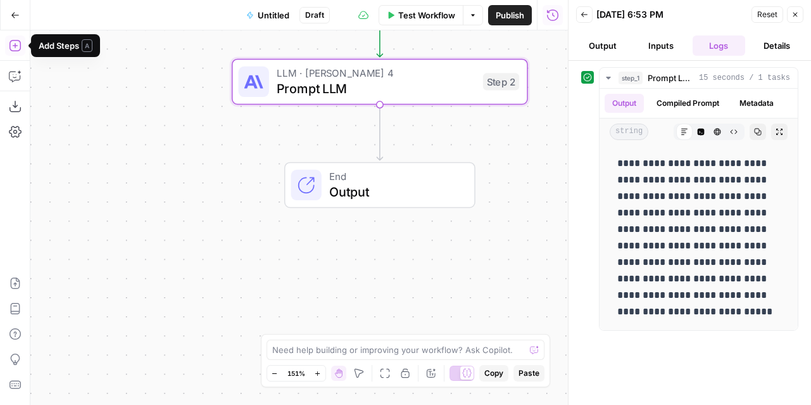
click at [16, 49] on icon "button" at bounding box center [15, 45] width 13 height 13
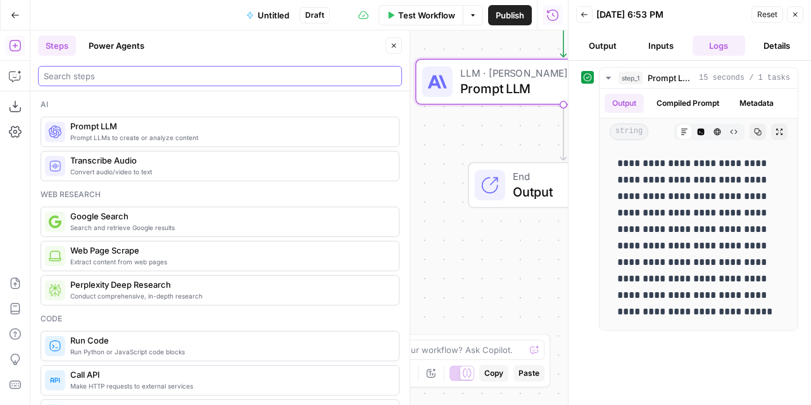
click at [168, 73] on input "search" at bounding box center [220, 76] width 353 height 13
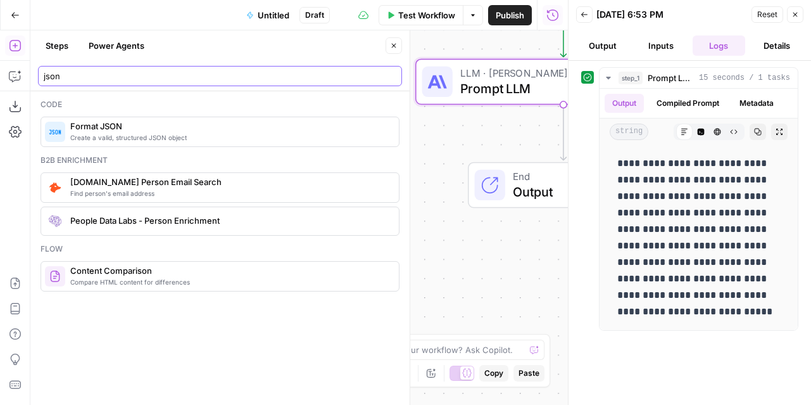
type input "json"
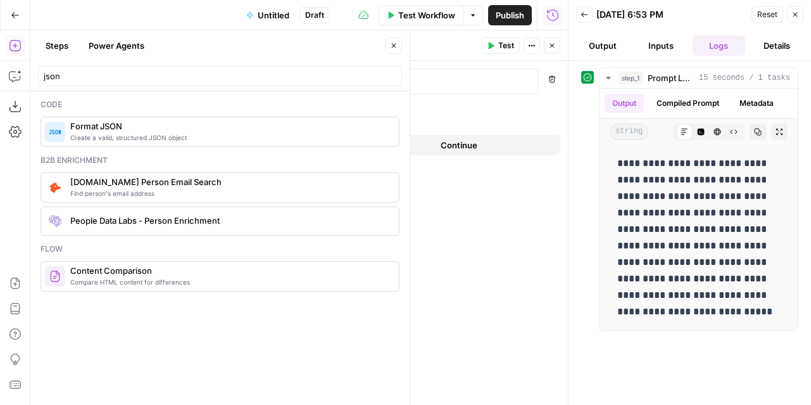
click at [388, 42] on button "Close" at bounding box center [394, 45] width 16 height 16
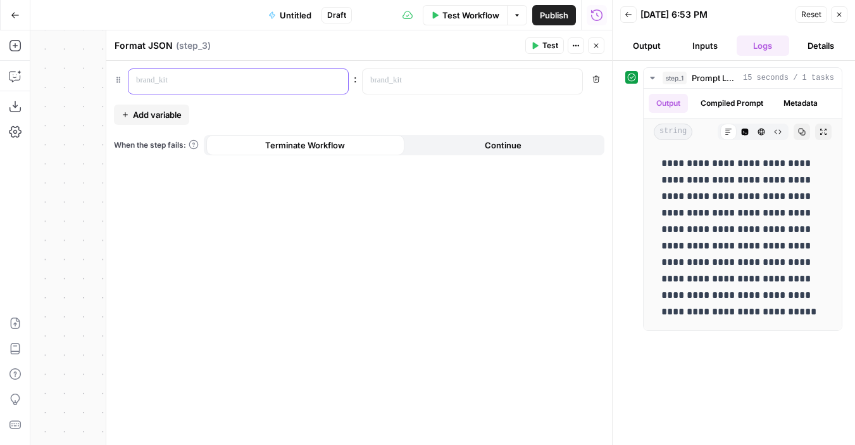
click at [234, 80] on p at bounding box center [228, 80] width 184 height 13
click at [158, 117] on span "Add variable" at bounding box center [157, 114] width 49 height 13
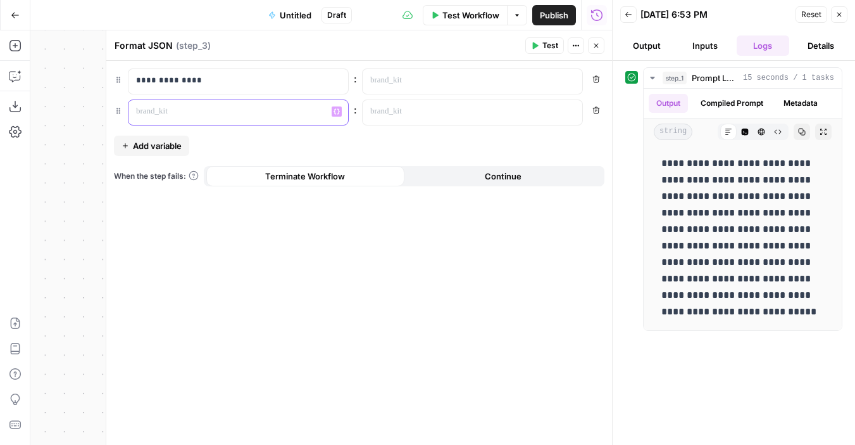
click at [173, 111] on p at bounding box center [228, 111] width 184 height 13
click at [537, 49] on icon "button" at bounding box center [597, 46] width 8 height 8
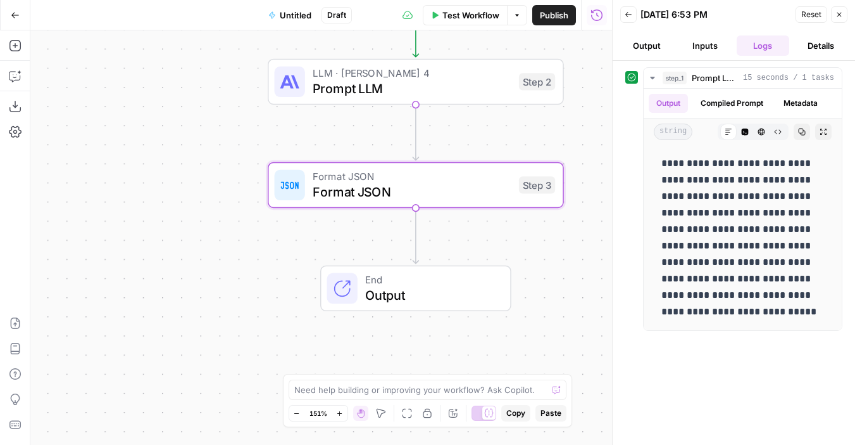
drag, startPoint x: 577, startPoint y: 281, endPoint x: 458, endPoint y: 281, distance: 119.7
click at [458, 281] on div "End Output" at bounding box center [416, 288] width 296 height 46
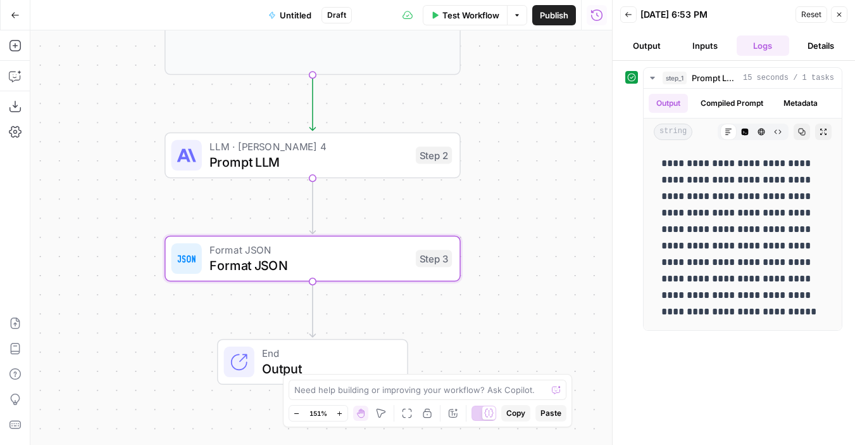
drag, startPoint x: 553, startPoint y: 170, endPoint x: 553, endPoint y: 243, distance: 73.5
click at [537, 243] on div "**********" at bounding box center [321, 237] width 582 height 414
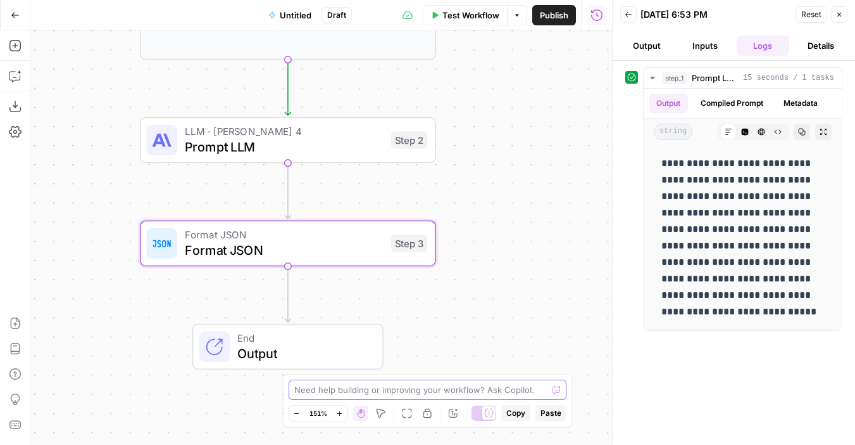
drag, startPoint x: 534, startPoint y: 212, endPoint x: 510, endPoint y: 196, distance: 28.8
click at [510, 196] on div "**********" at bounding box center [321, 237] width 582 height 414
click at [314, 244] on span "Format JSON" at bounding box center [284, 248] width 199 height 19
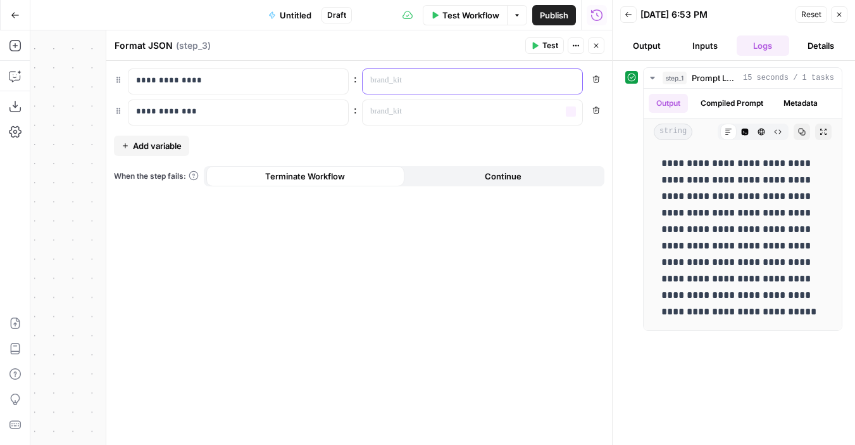
click at [410, 71] on div at bounding box center [462, 81] width 199 height 25
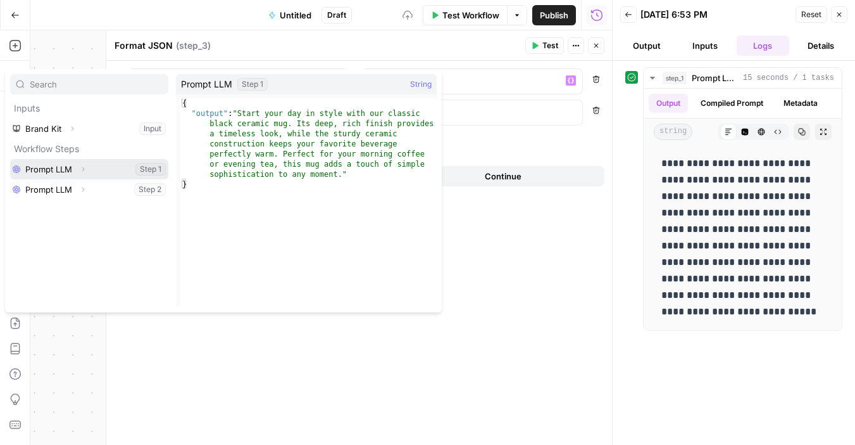
click at [103, 174] on button "Select variable Prompt LLM" at bounding box center [89, 169] width 158 height 20
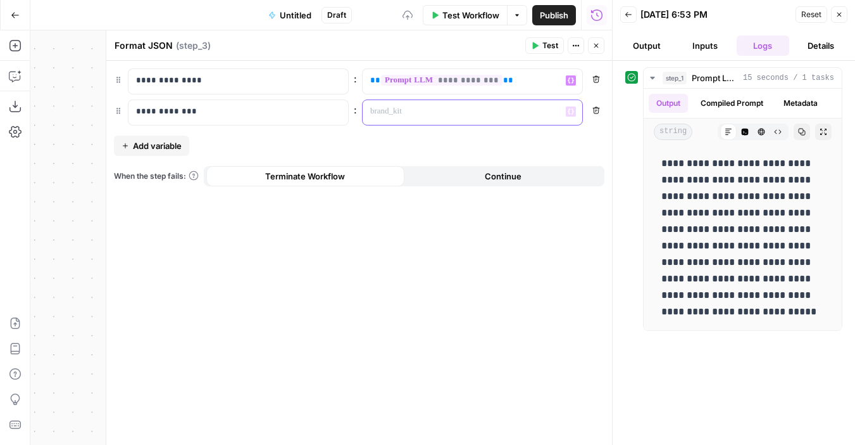
click at [487, 104] on div at bounding box center [462, 112] width 199 height 25
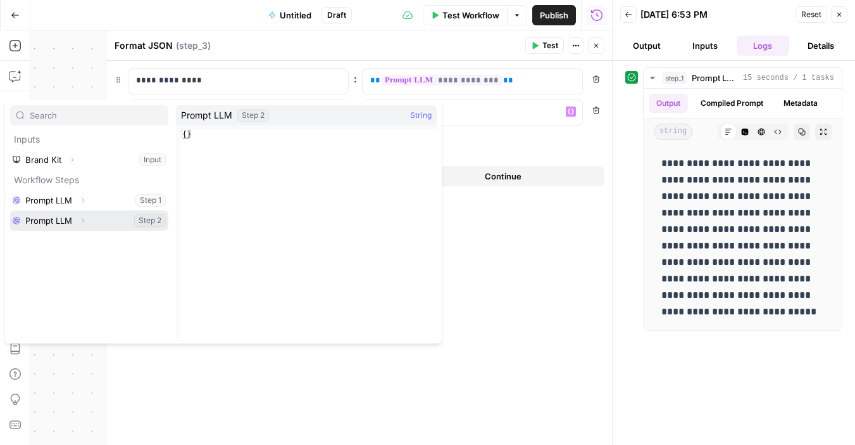
click at [120, 224] on button "Select variable Prompt LLM" at bounding box center [89, 220] width 158 height 20
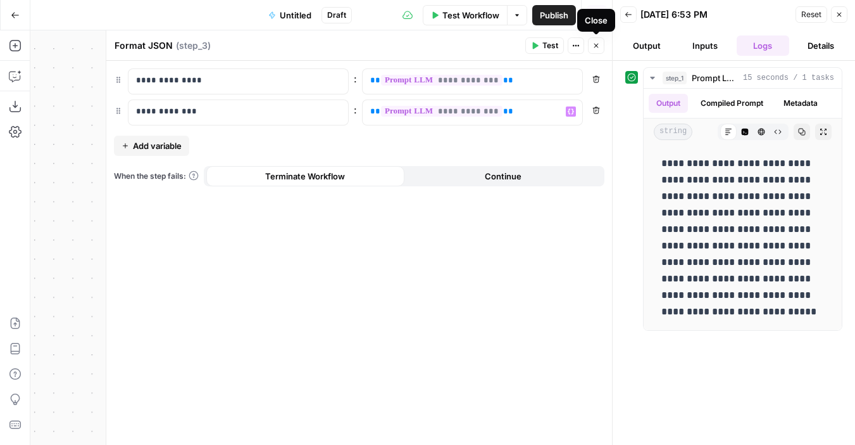
click at [537, 44] on button "Close" at bounding box center [596, 45] width 16 height 16
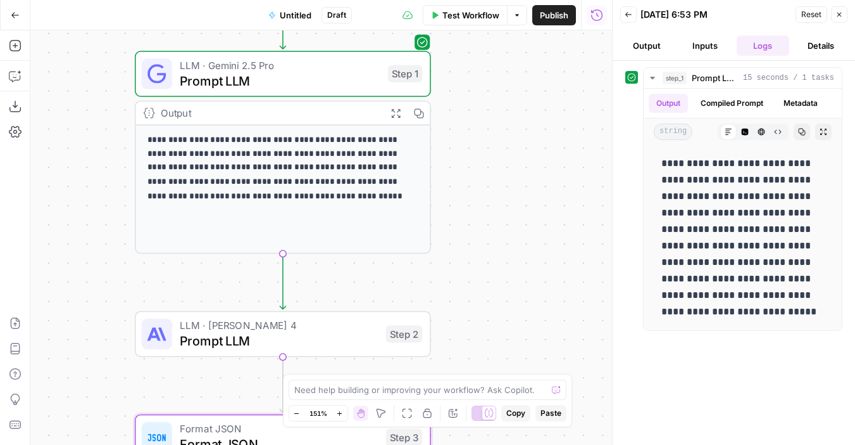
drag, startPoint x: 538, startPoint y: 150, endPoint x: 533, endPoint y: 345, distance: 195.1
click at [533, 345] on div "**********" at bounding box center [321, 237] width 582 height 414
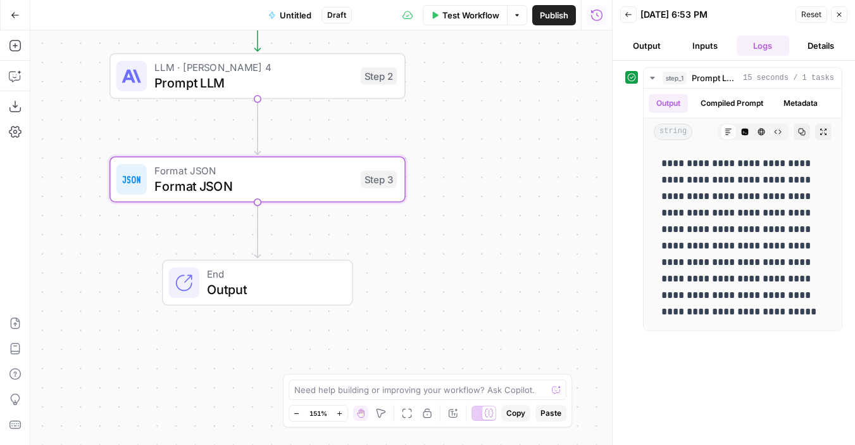
drag, startPoint x: 467, startPoint y: 314, endPoint x: 440, endPoint y: 54, distance: 261.6
click at [440, 54] on div "**********" at bounding box center [321, 237] width 582 height 414
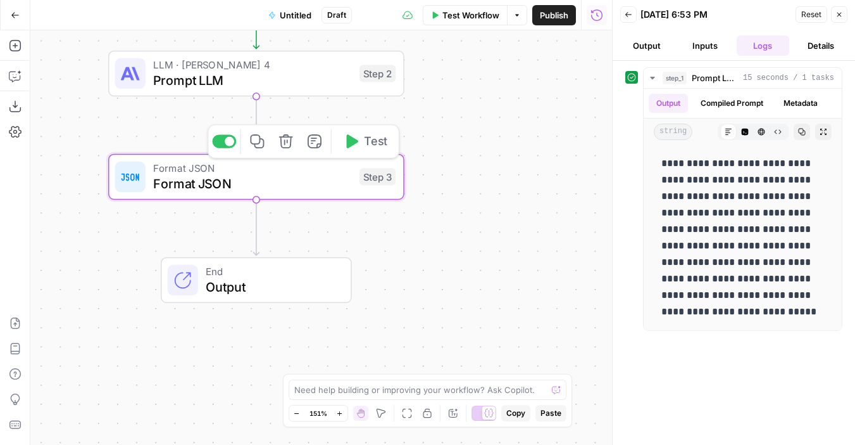
click at [275, 184] on span "Format JSON" at bounding box center [252, 182] width 199 height 19
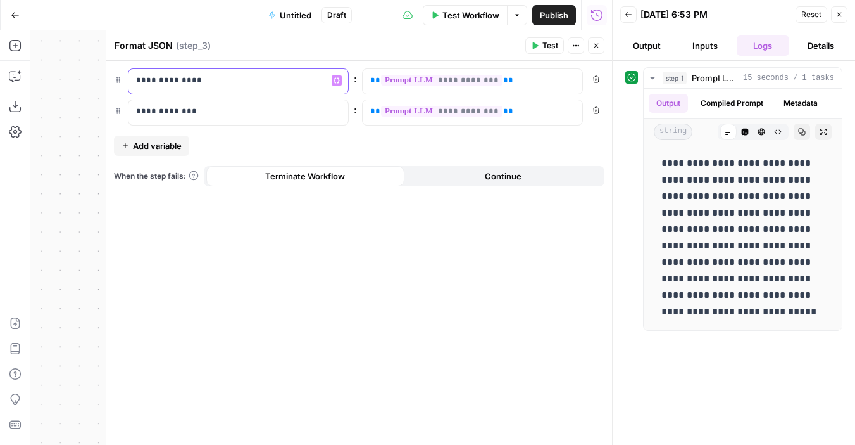
drag, startPoint x: 215, startPoint y: 84, endPoint x: 128, endPoint y: 81, distance: 87.4
click at [129, 81] on div "**********" at bounding box center [228, 81] width 199 height 25
click at [537, 49] on button "Close" at bounding box center [596, 45] width 16 height 16
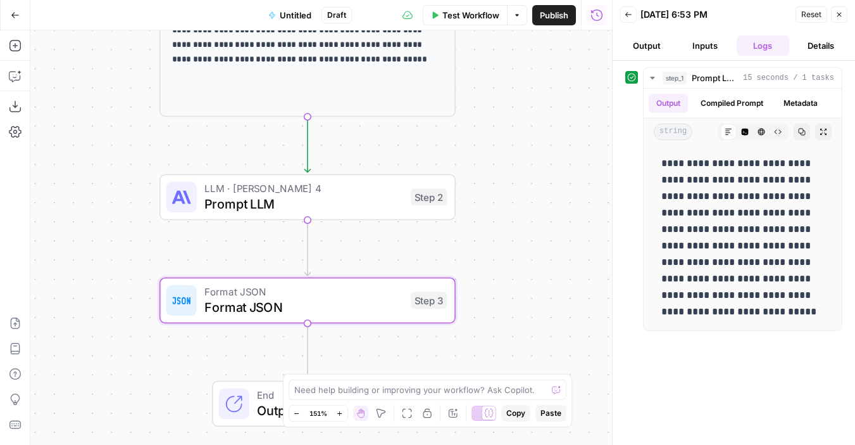
drag, startPoint x: 448, startPoint y: 92, endPoint x: 500, endPoint y: 223, distance: 140.2
click at [500, 223] on div "**********" at bounding box center [321, 237] width 582 height 414
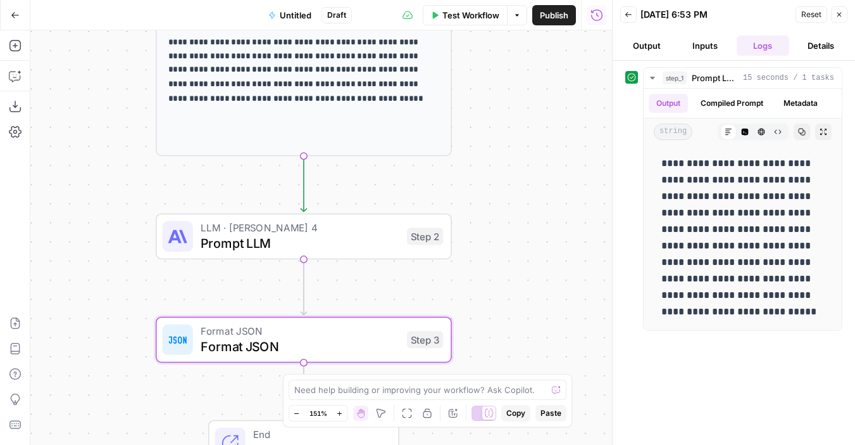
drag, startPoint x: 529, startPoint y: 135, endPoint x: 490, endPoint y: 233, distance: 105.5
click at [490, 233] on div "**********" at bounding box center [321, 237] width 582 height 414
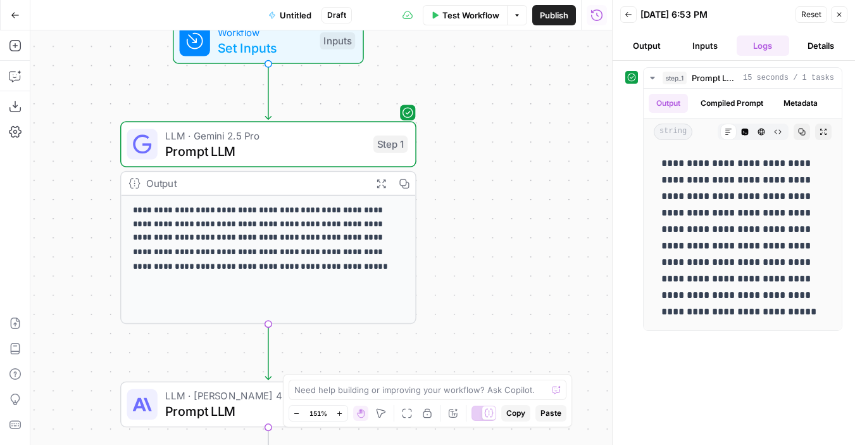
drag, startPoint x: 457, startPoint y: 118, endPoint x: 457, endPoint y: 205, distance: 86.8
click at [457, 205] on div "**********" at bounding box center [321, 237] width 582 height 414
click at [345, 162] on div "LLM · Gemini 2.5 Pro Prompt LLM Step 1 Copy step Delete step Add Note Test" at bounding box center [268, 144] width 296 height 46
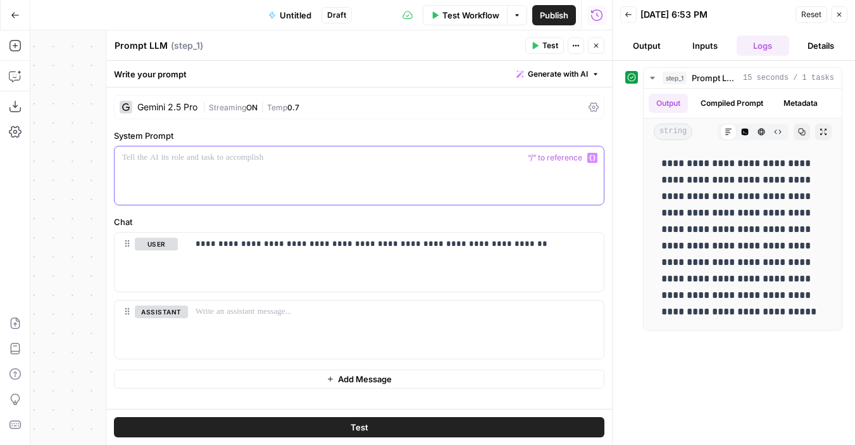
click at [194, 166] on div at bounding box center [359, 175] width 489 height 58
click at [394, 160] on p "**********" at bounding box center [359, 157] width 474 height 13
click at [537, 44] on span "Test" at bounding box center [551, 45] width 16 height 11
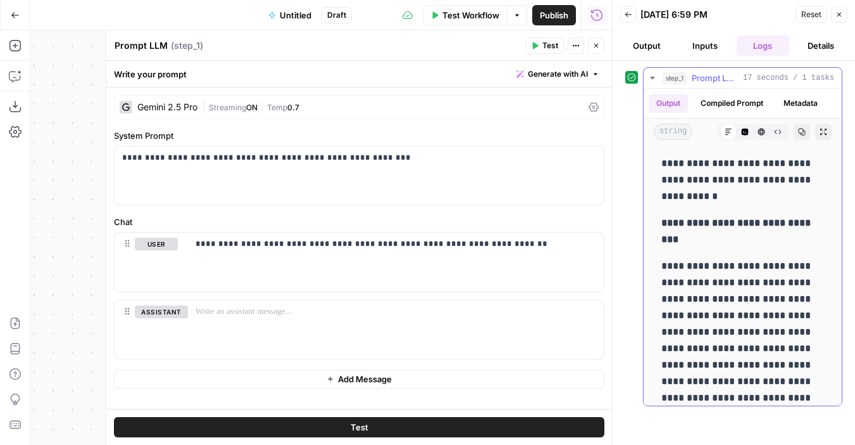
drag, startPoint x: 814, startPoint y: 224, endPoint x: 709, endPoint y: 224, distance: 105.1
click at [537, 224] on p "**********" at bounding box center [743, 231] width 163 height 33
click at [537, 224] on strong "**********" at bounding box center [738, 231] width 152 height 26
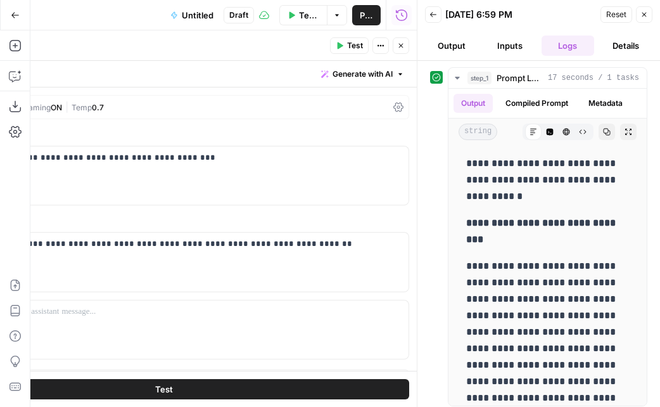
click at [537, 12] on button "Close" at bounding box center [644, 14] width 16 height 16
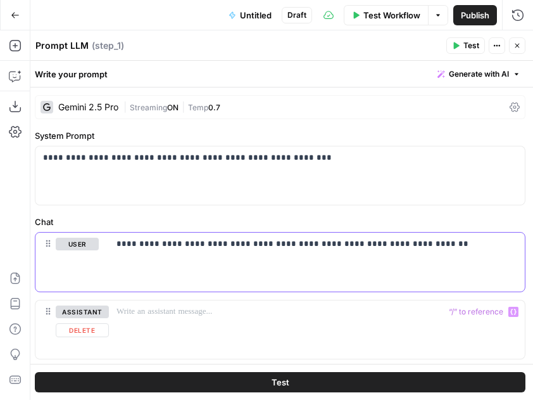
click at [464, 239] on p "**********" at bounding box center [317, 243] width 401 height 13
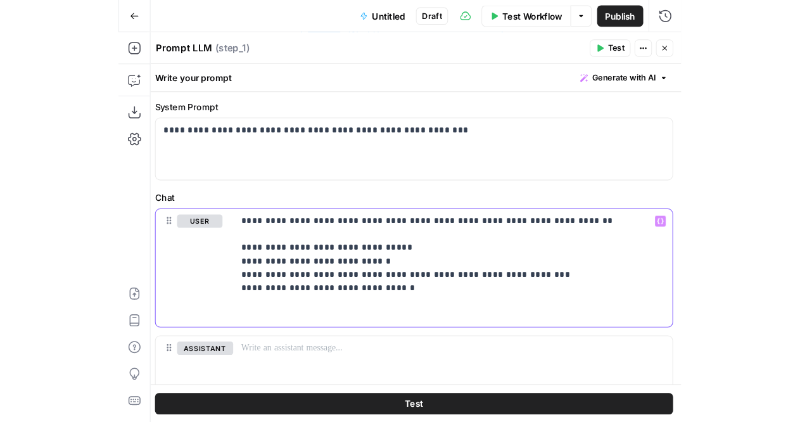
scroll to position [42, 0]
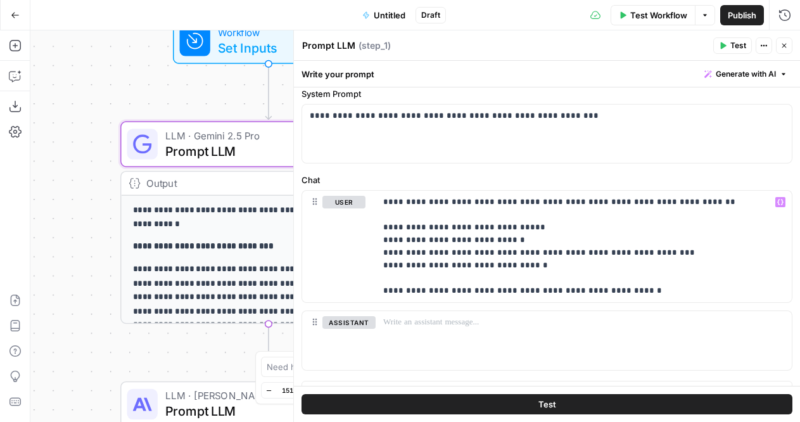
click at [537, 50] on span "Test" at bounding box center [738, 45] width 16 height 11
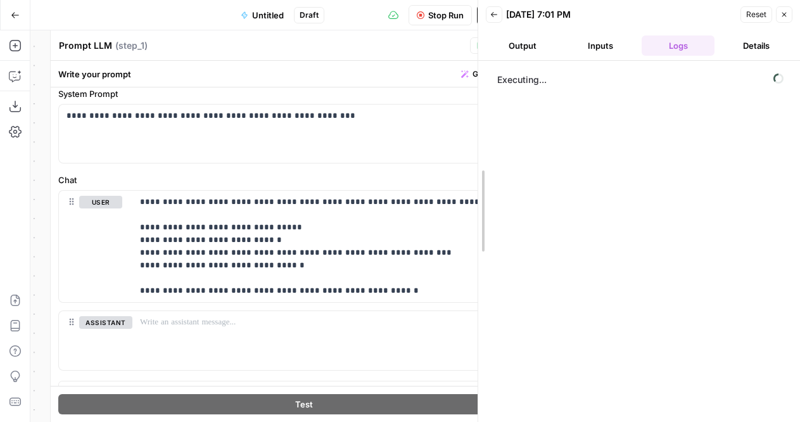
drag, startPoint x: 558, startPoint y: 182, endPoint x: 479, endPoint y: 199, distance: 81.0
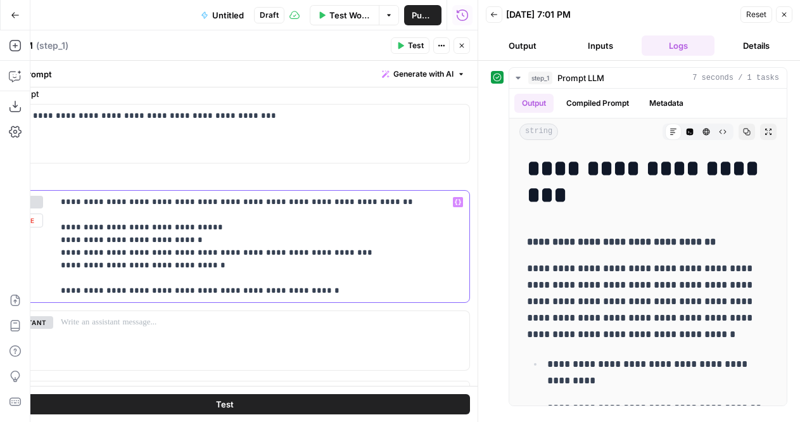
click at [377, 200] on p "**********" at bounding box center [261, 246] width 401 height 101
click at [196, 234] on p "**********" at bounding box center [261, 246] width 401 height 101
click at [197, 226] on p "**********" at bounding box center [261, 246] width 401 height 101
click at [327, 295] on p "**********" at bounding box center [261, 246] width 401 height 101
drag, startPoint x: 61, startPoint y: 293, endPoint x: 410, endPoint y: 297, distance: 348.9
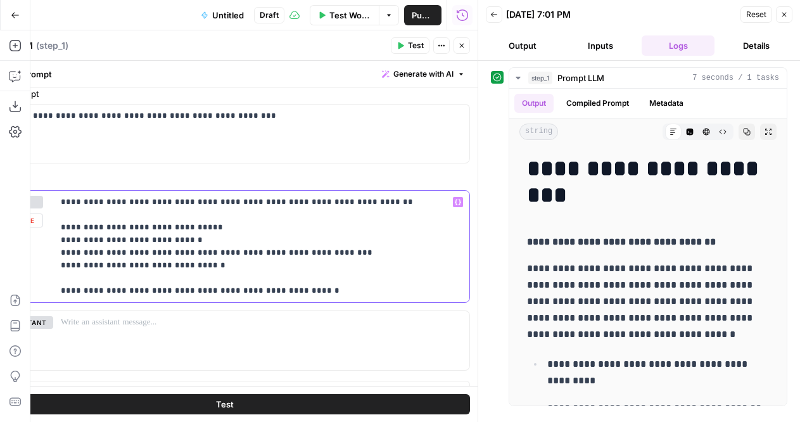
click at [410, 297] on div "**********" at bounding box center [261, 246] width 416 height 111
click at [298, 273] on p "**********" at bounding box center [261, 246] width 401 height 101
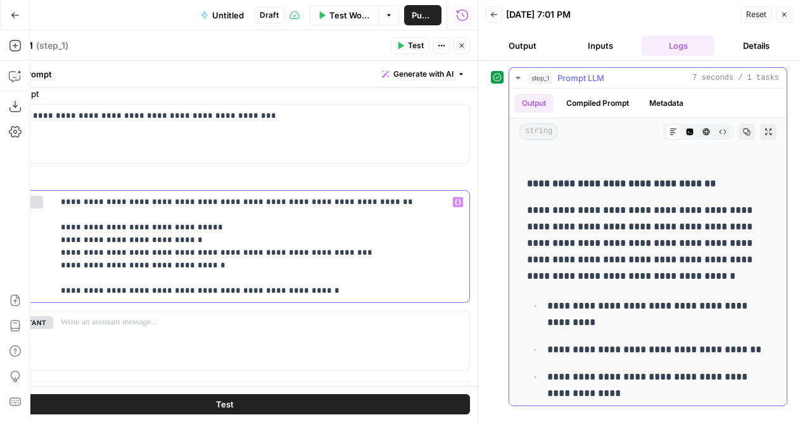
scroll to position [70, 0]
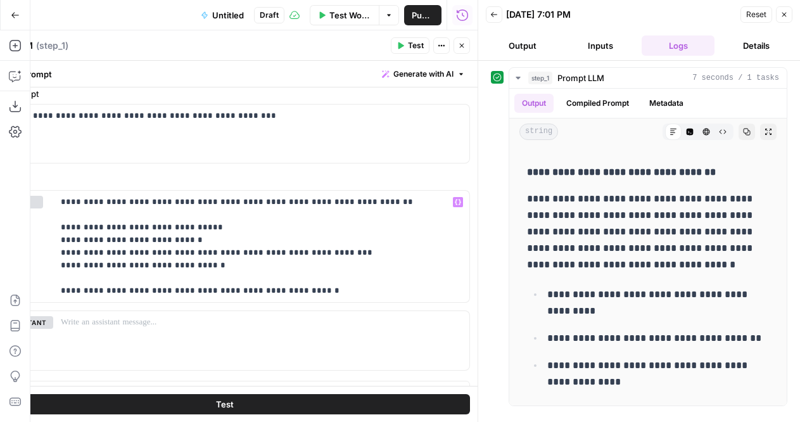
click at [233, 17] on span "Untitled" at bounding box center [228, 15] width 32 height 13
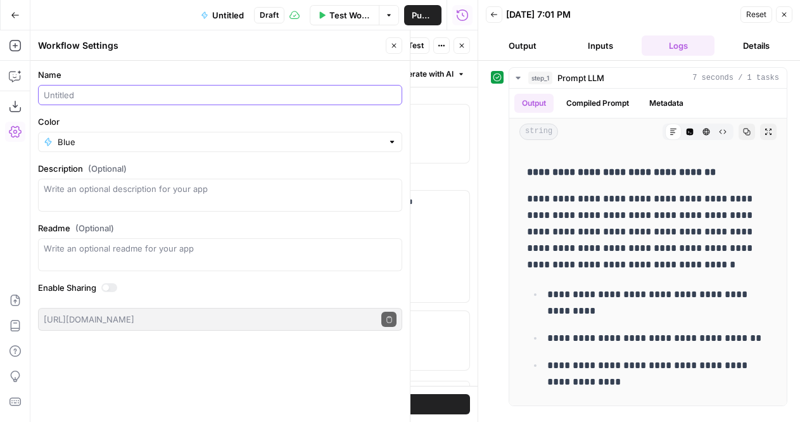
click at [180, 91] on input "Name" at bounding box center [220, 95] width 353 height 13
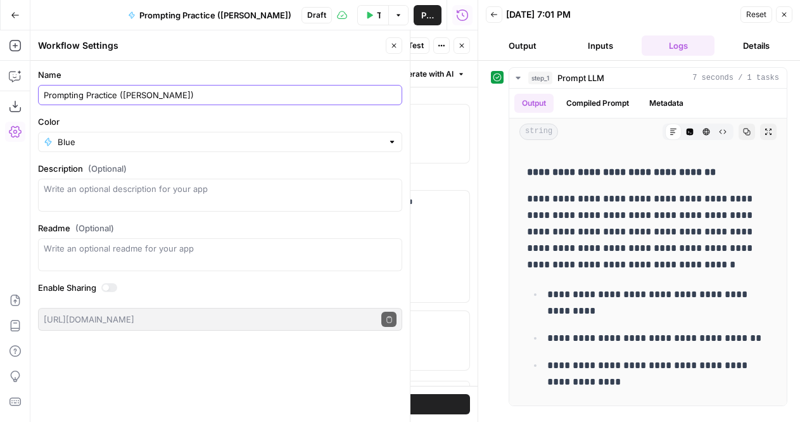
type input "Prompting Practice (Andrea)"
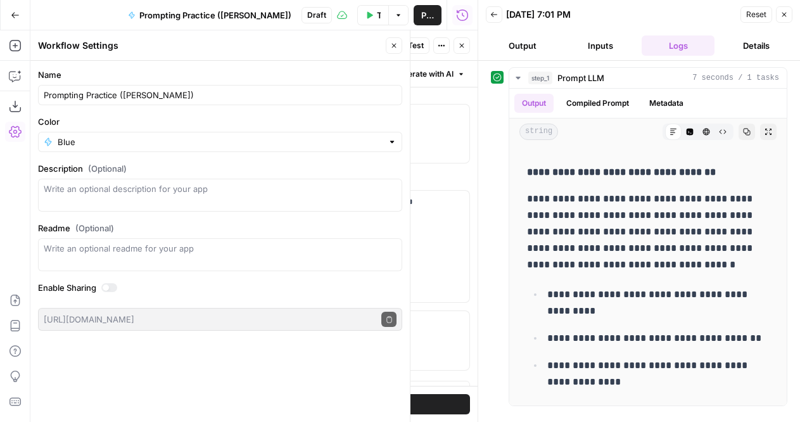
click at [435, 13] on button "Publish" at bounding box center [427, 15] width 28 height 20
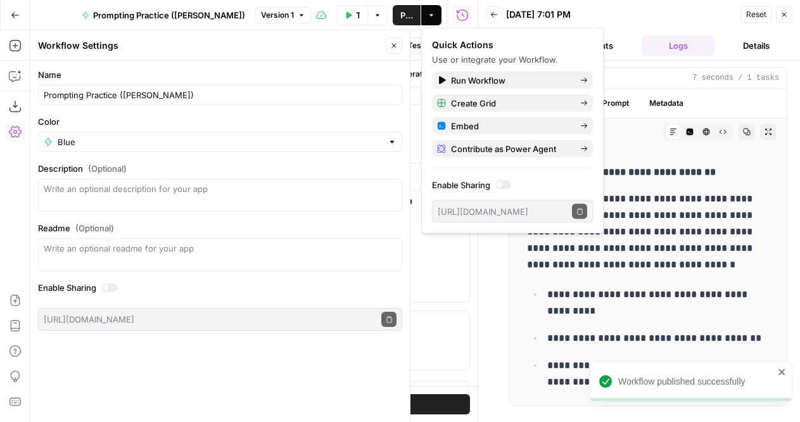
click at [18, 13] on icon "button" at bounding box center [15, 15] width 9 height 9
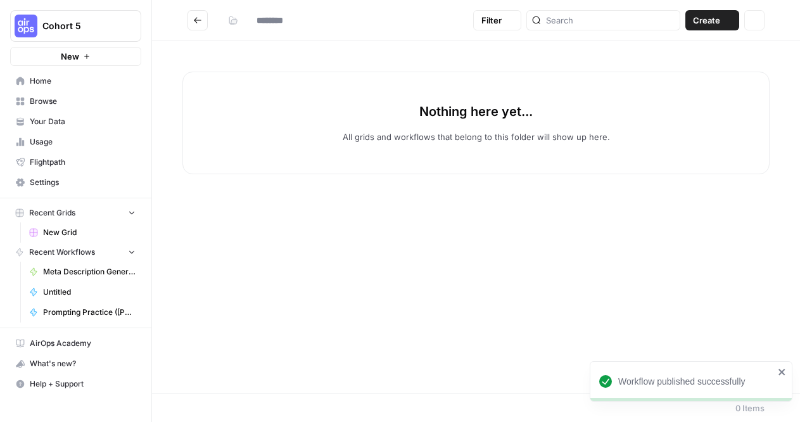
type input "**********"
